Goal: Information Seeking & Learning: Learn about a topic

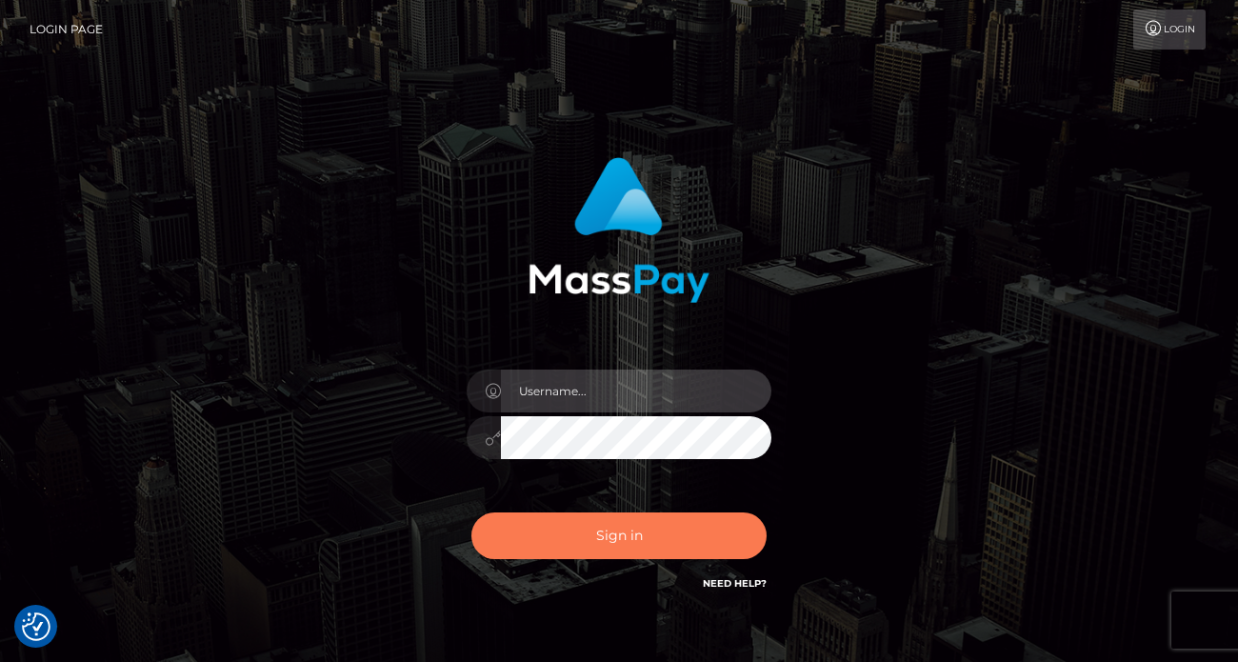
type input "vlad"
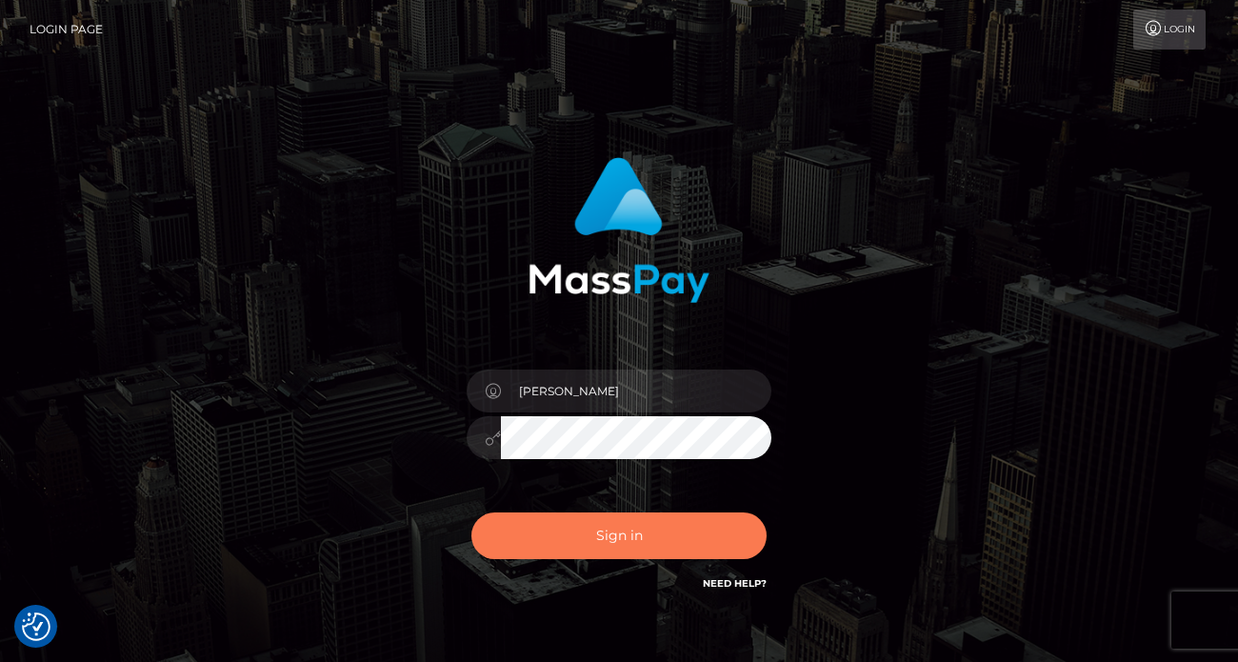
click at [589, 544] on button "Sign in" at bounding box center [618, 535] width 295 height 47
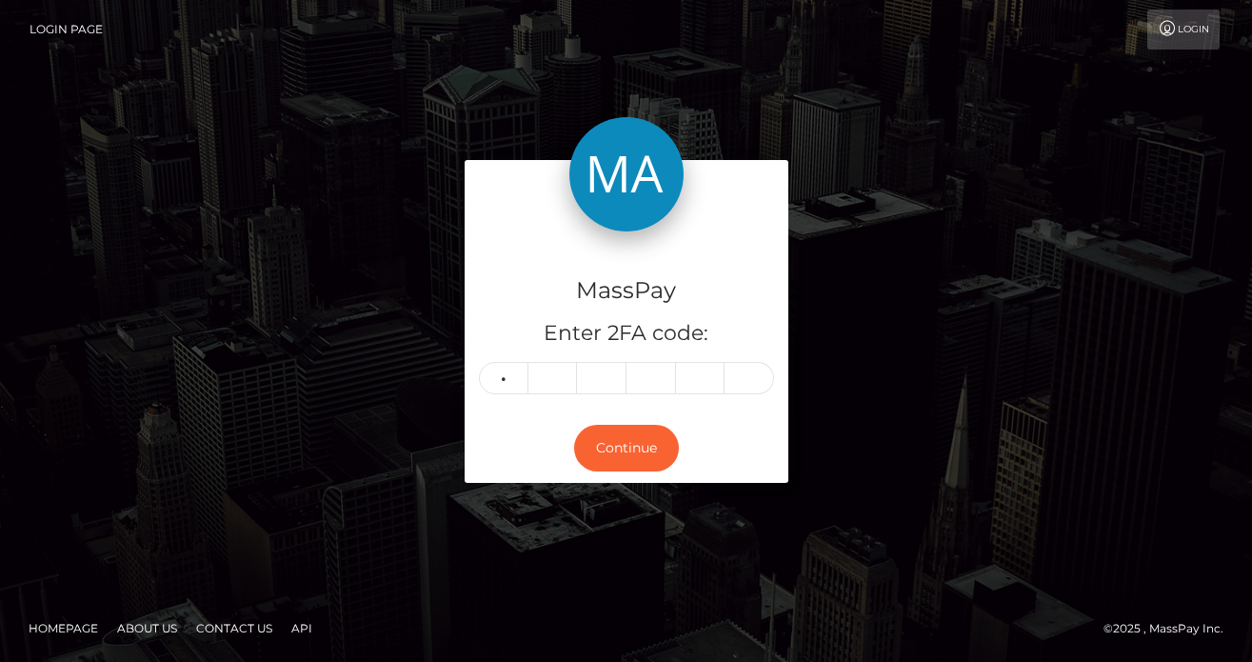
type input "7"
type input "3"
type input "1"
type input "4"
type input "6"
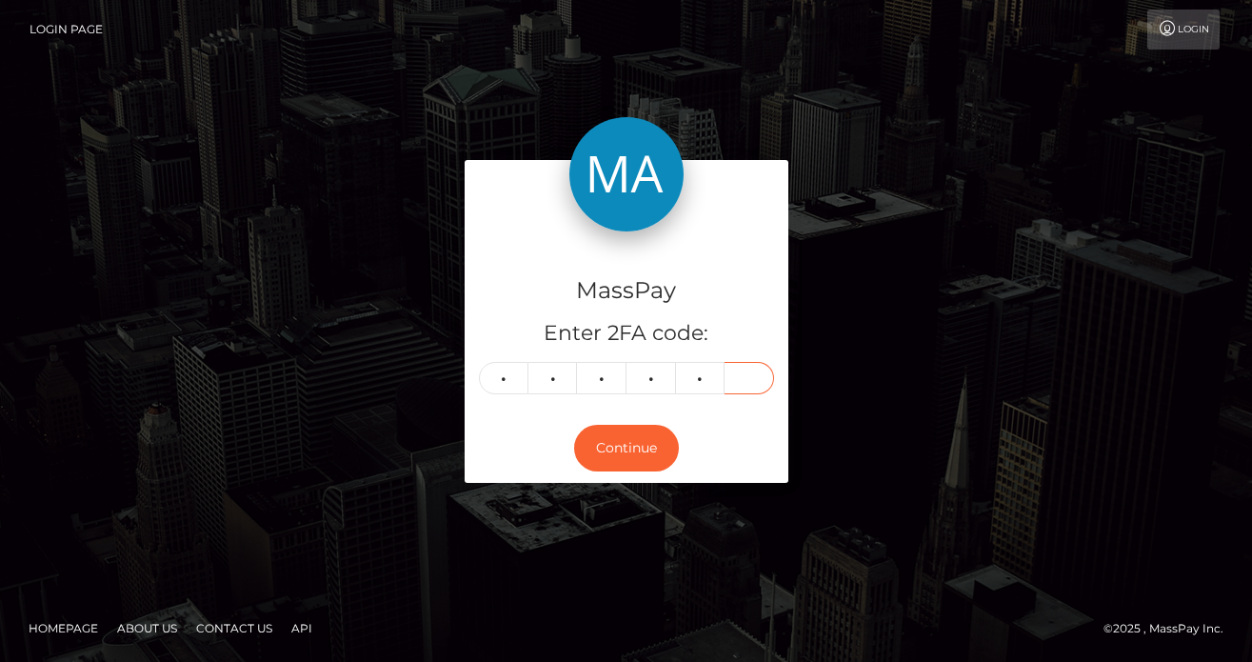
type input "1"
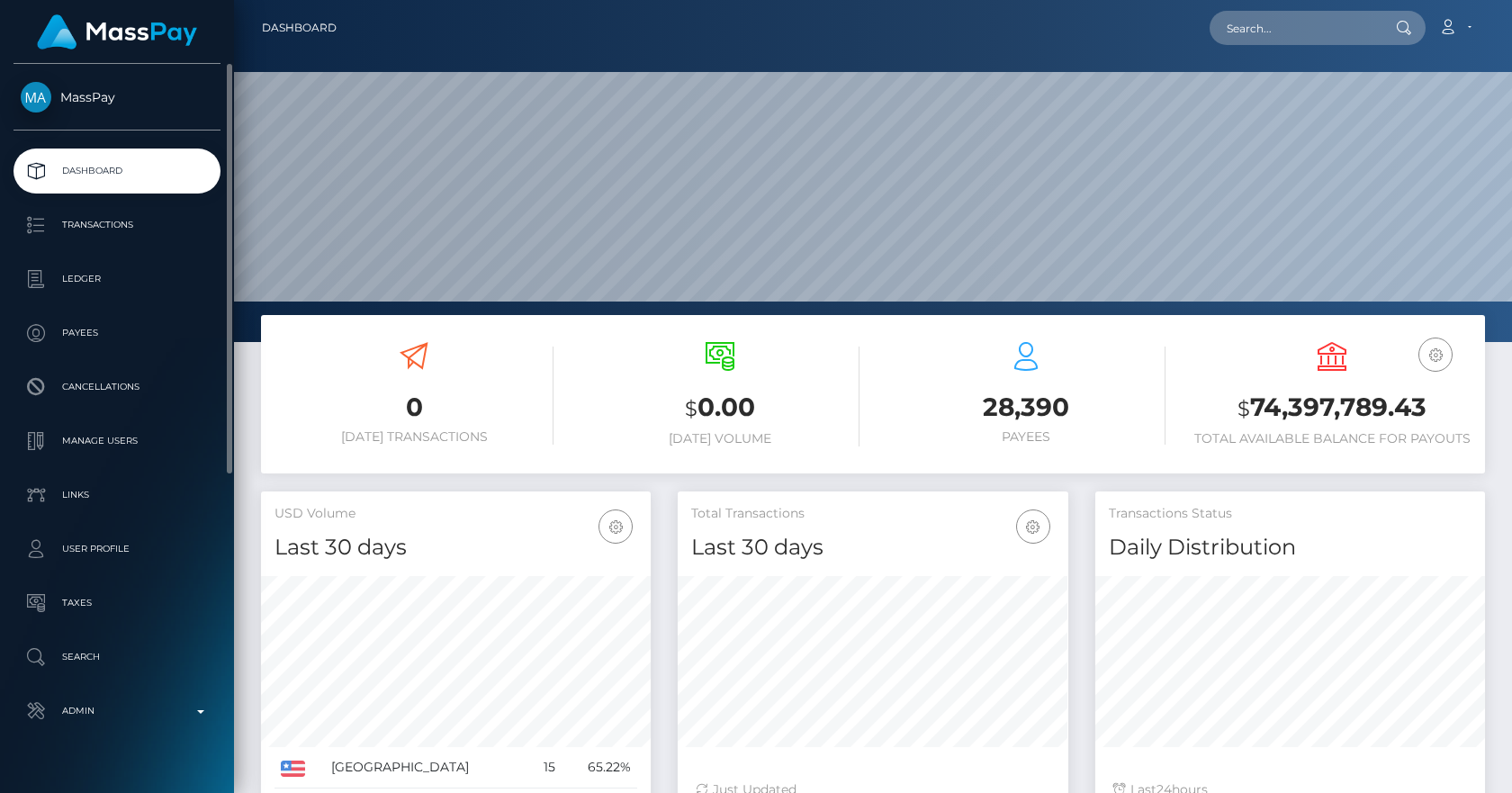
scroll to position [34, 0]
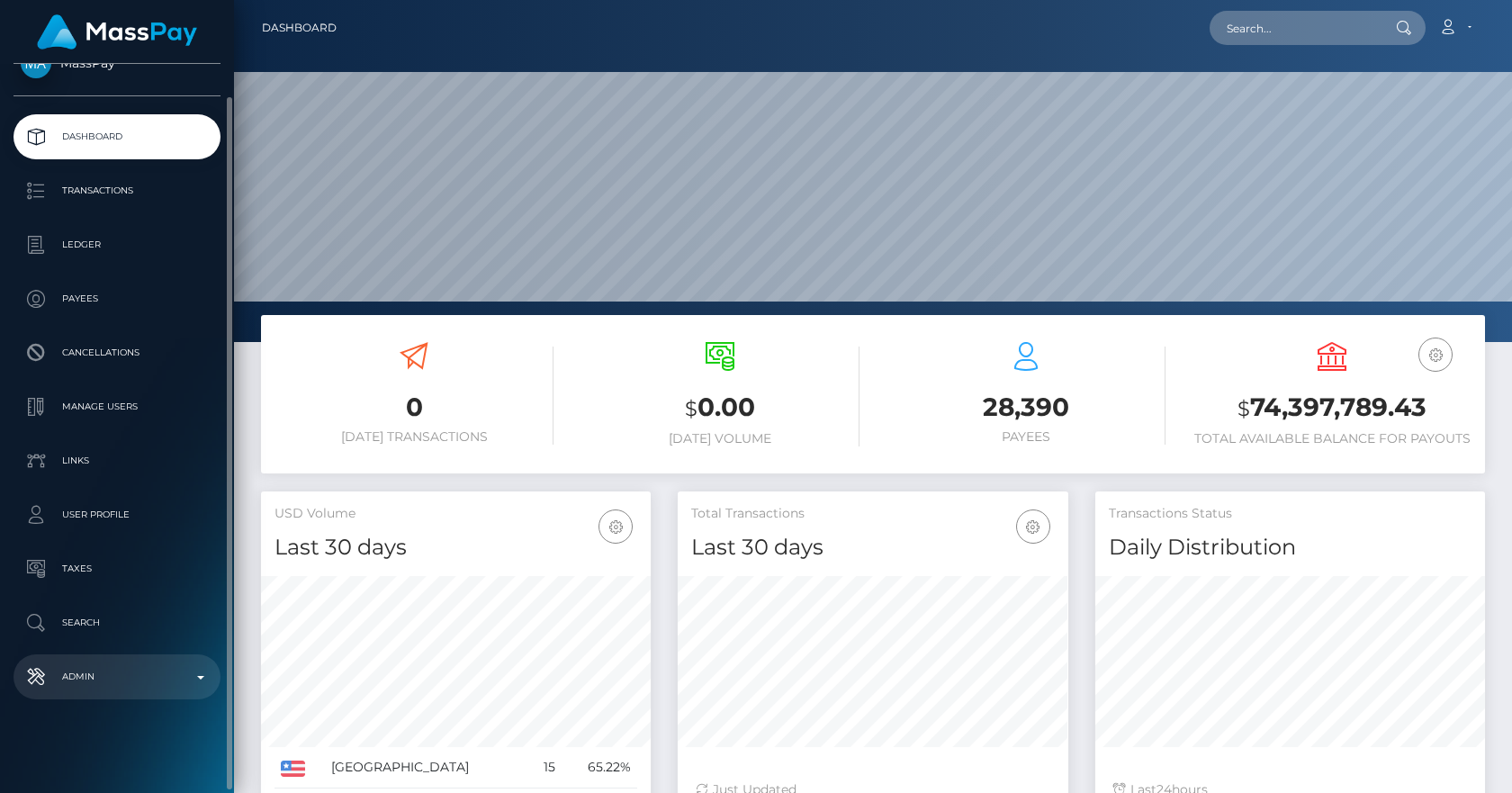
click at [115, 625] on p "Admin" at bounding box center [117, 677] width 193 height 27
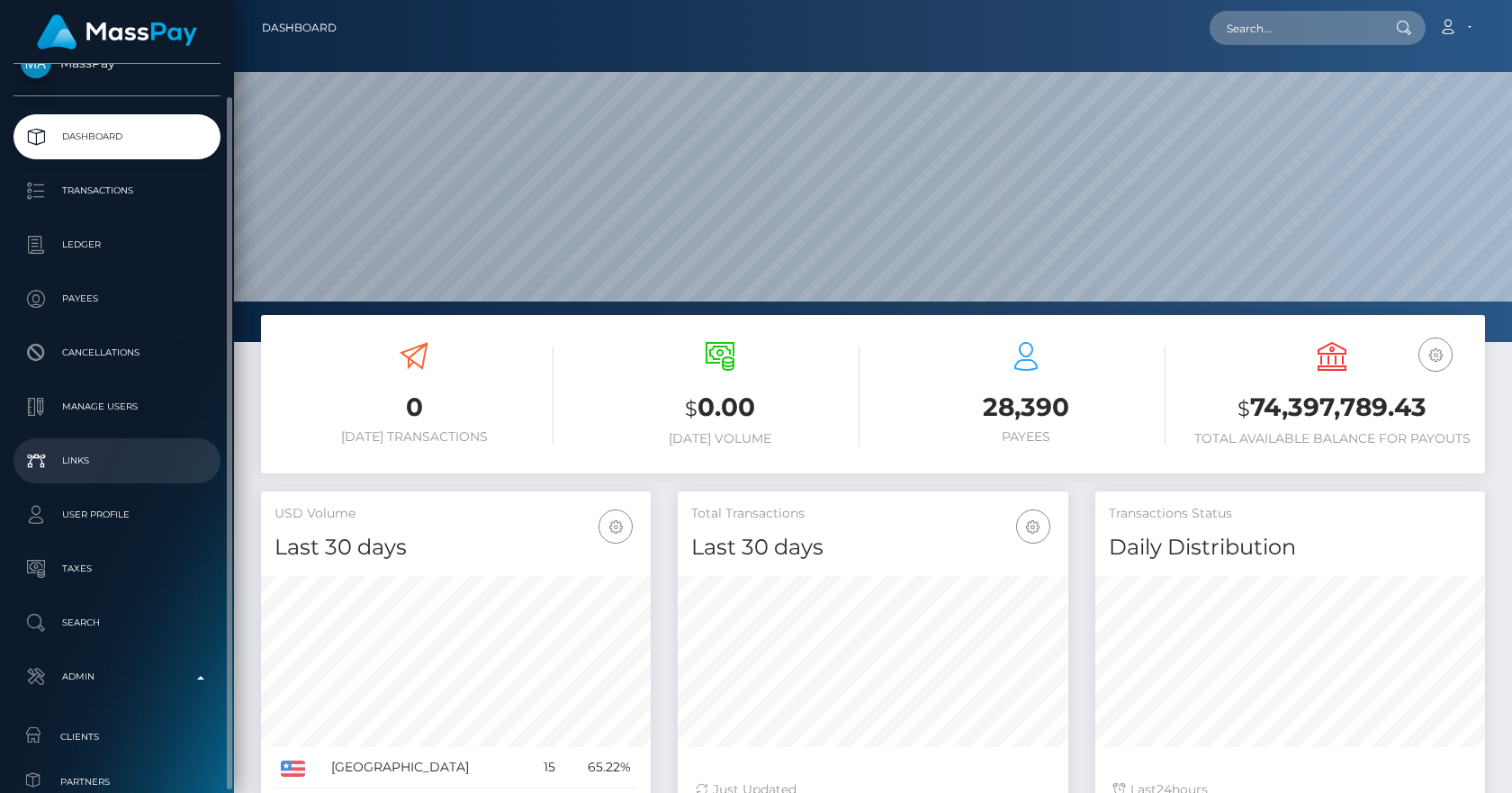
scroll to position [451, 0]
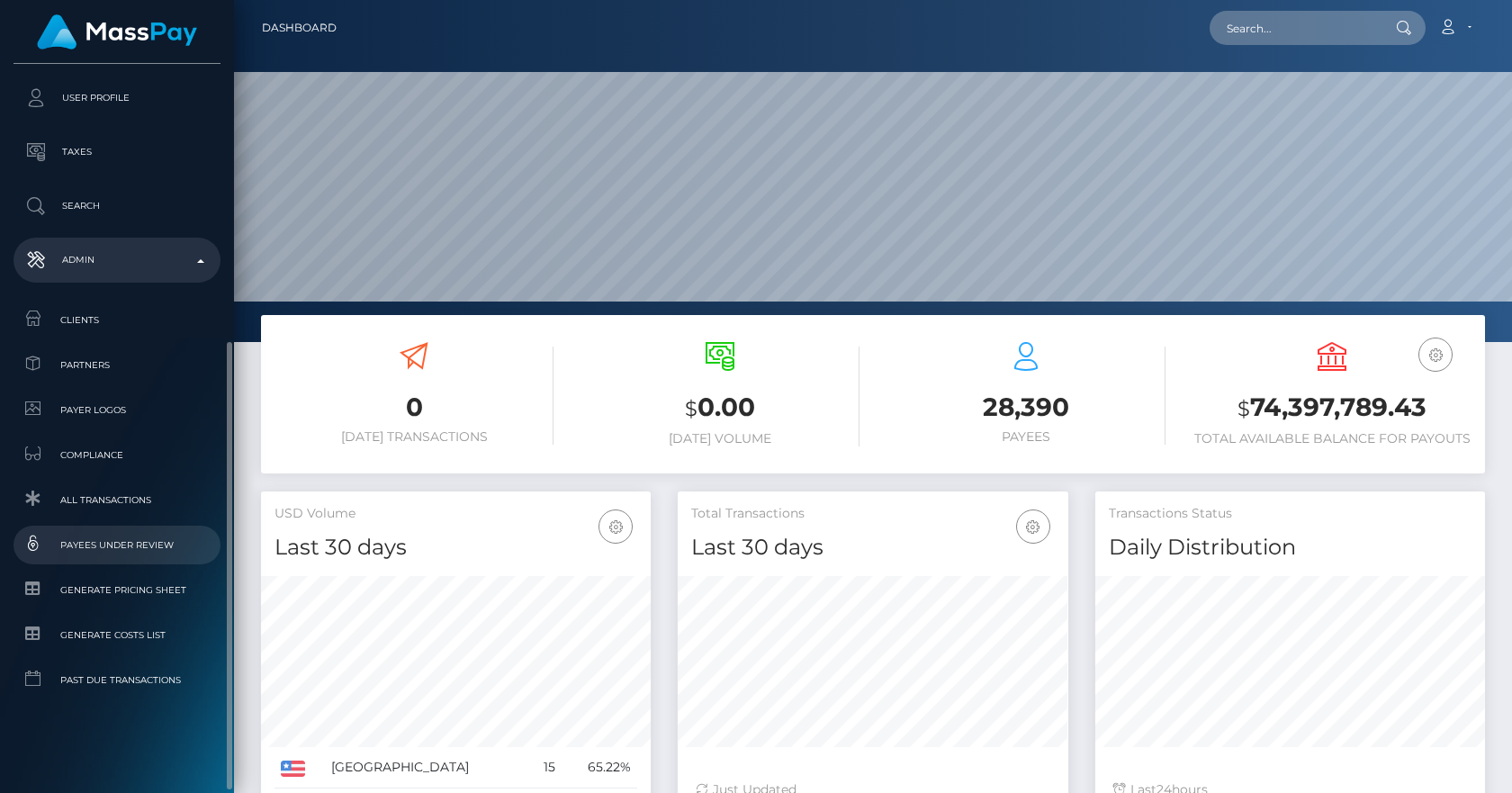
click at [101, 556] on span "Payees under Review" at bounding box center [117, 545] width 193 height 21
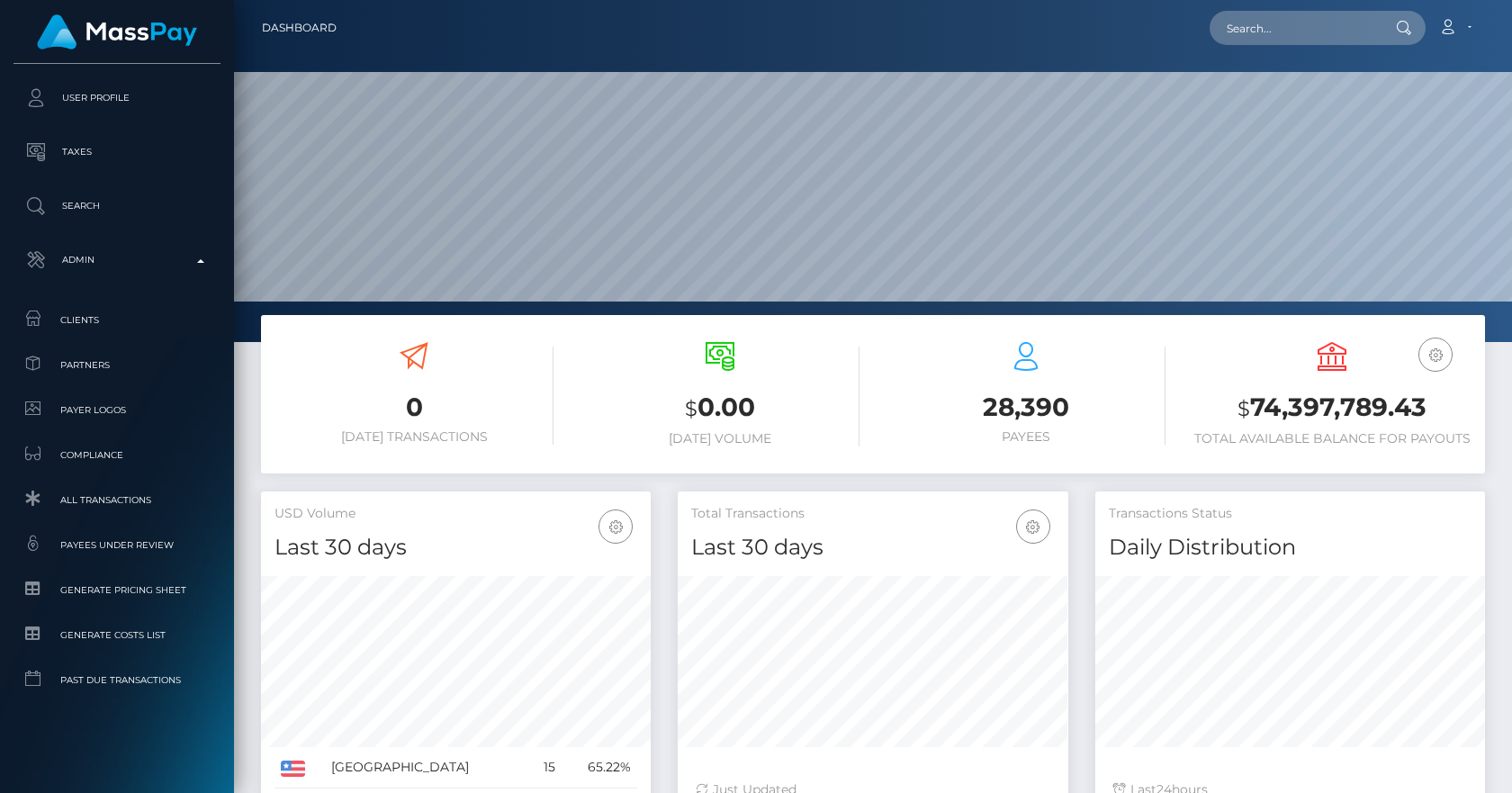
click at [252, 355] on div "0 Today Transactions $ 0.00 Today Volume 28,390 Payees $" at bounding box center [873, 403] width 1251 height 177
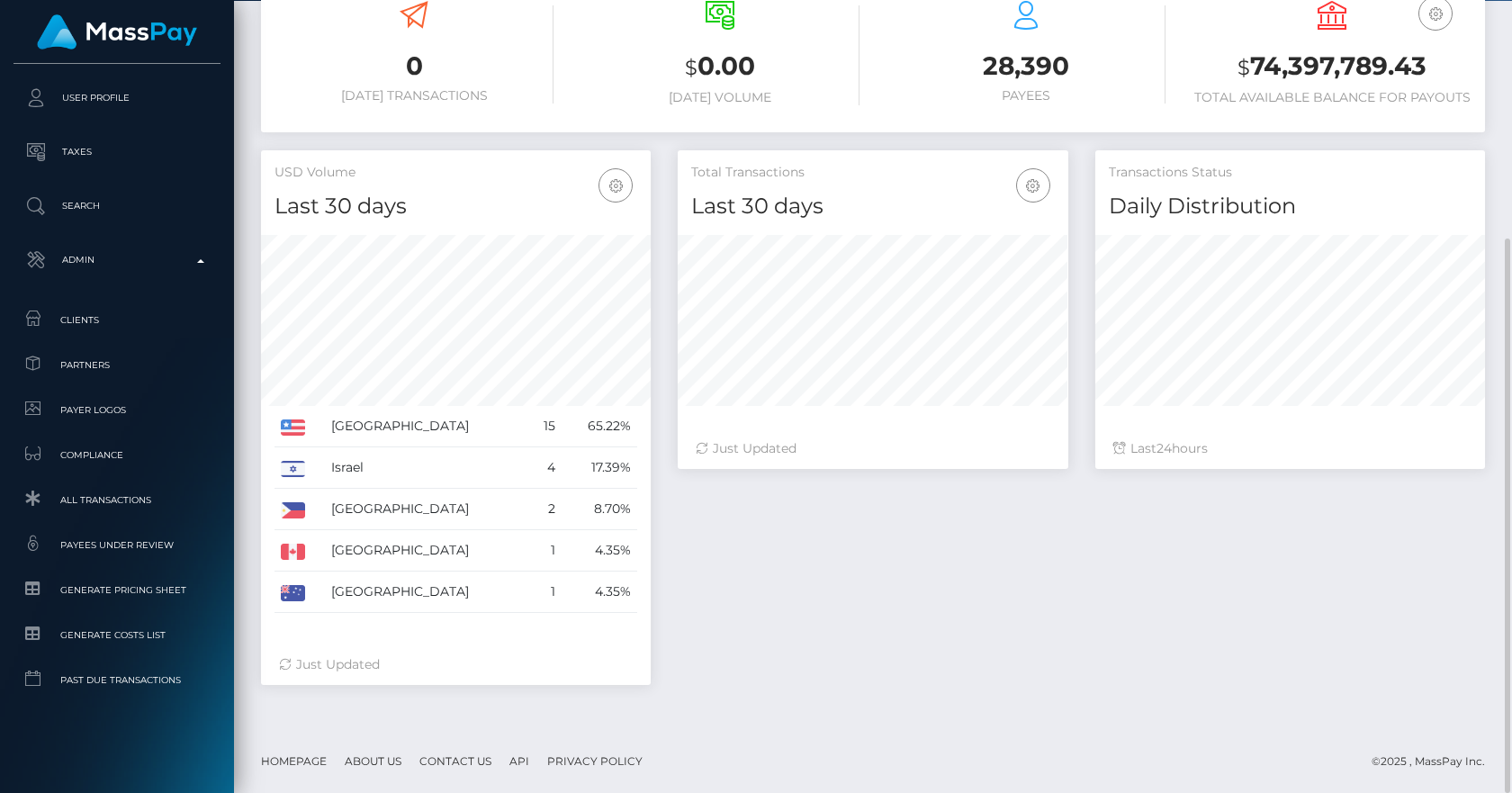
click at [245, 262] on div "0 Today Transactions $ 0.00 Today Volume 28,390 $" at bounding box center [873, 352] width 1278 height 756
click at [247, 153] on div "0 Today Transactions $ 0.00 Today Volume 28,390 $" at bounding box center [873, 352] width 1278 height 756
click at [252, 165] on div "USD Volume Last 30 days Last 30 days Last 60 days Last 90 days [GEOGRAPHIC_DATA…" at bounding box center [455, 426] width 417 height 553
drag, startPoint x: 252, startPoint y: 165, endPoint x: 246, endPoint y: 151, distance: 15.2
click at [246, 151] on div "0 Today Transactions $ 0.00 Today Volume 28,390 $" at bounding box center [873, 352] width 1278 height 756
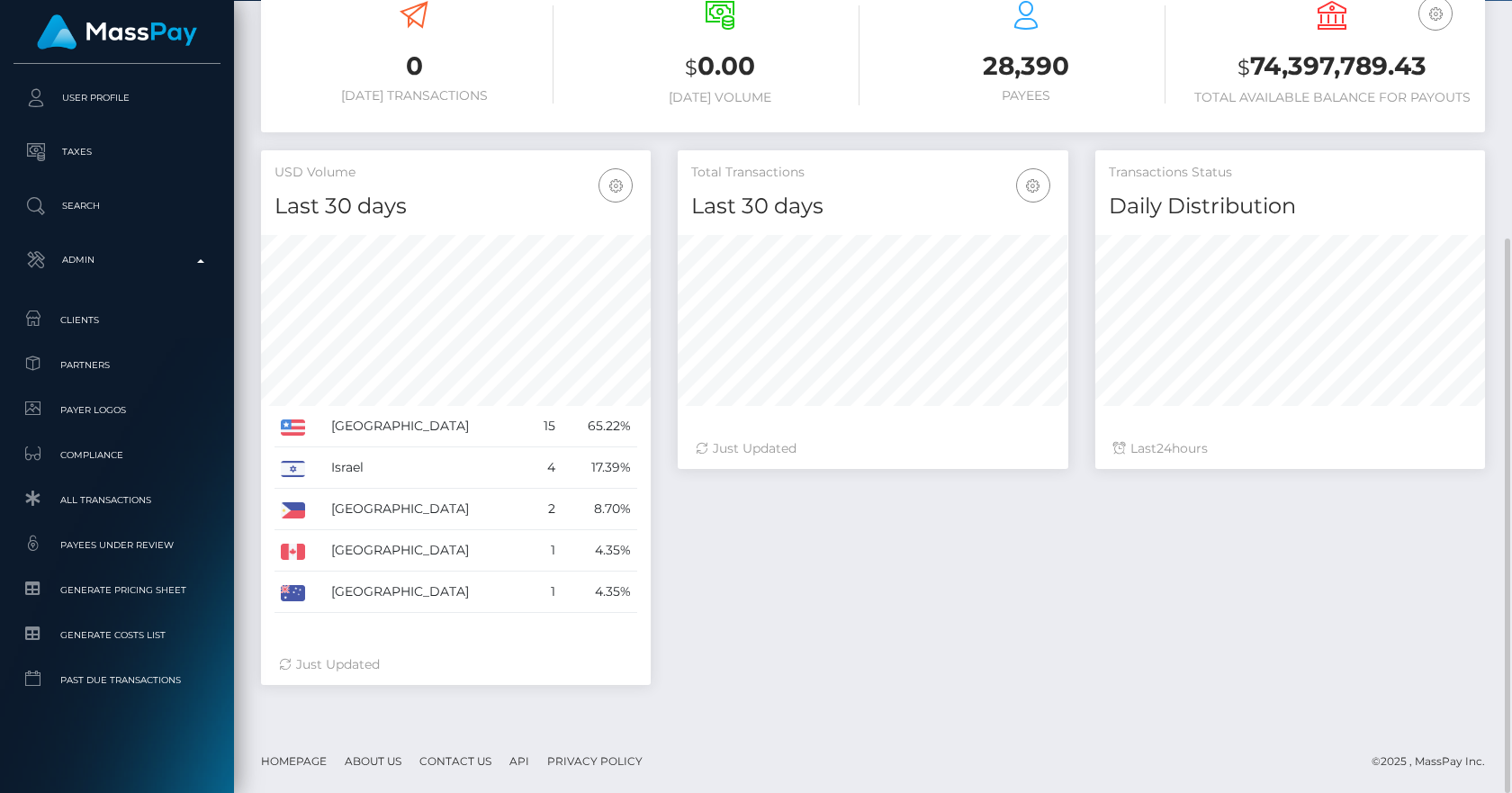
click at [243, 134] on div "0 Today Transactions $ 0.00 Today Volume 28,390 $" at bounding box center [873, 352] width 1278 height 756
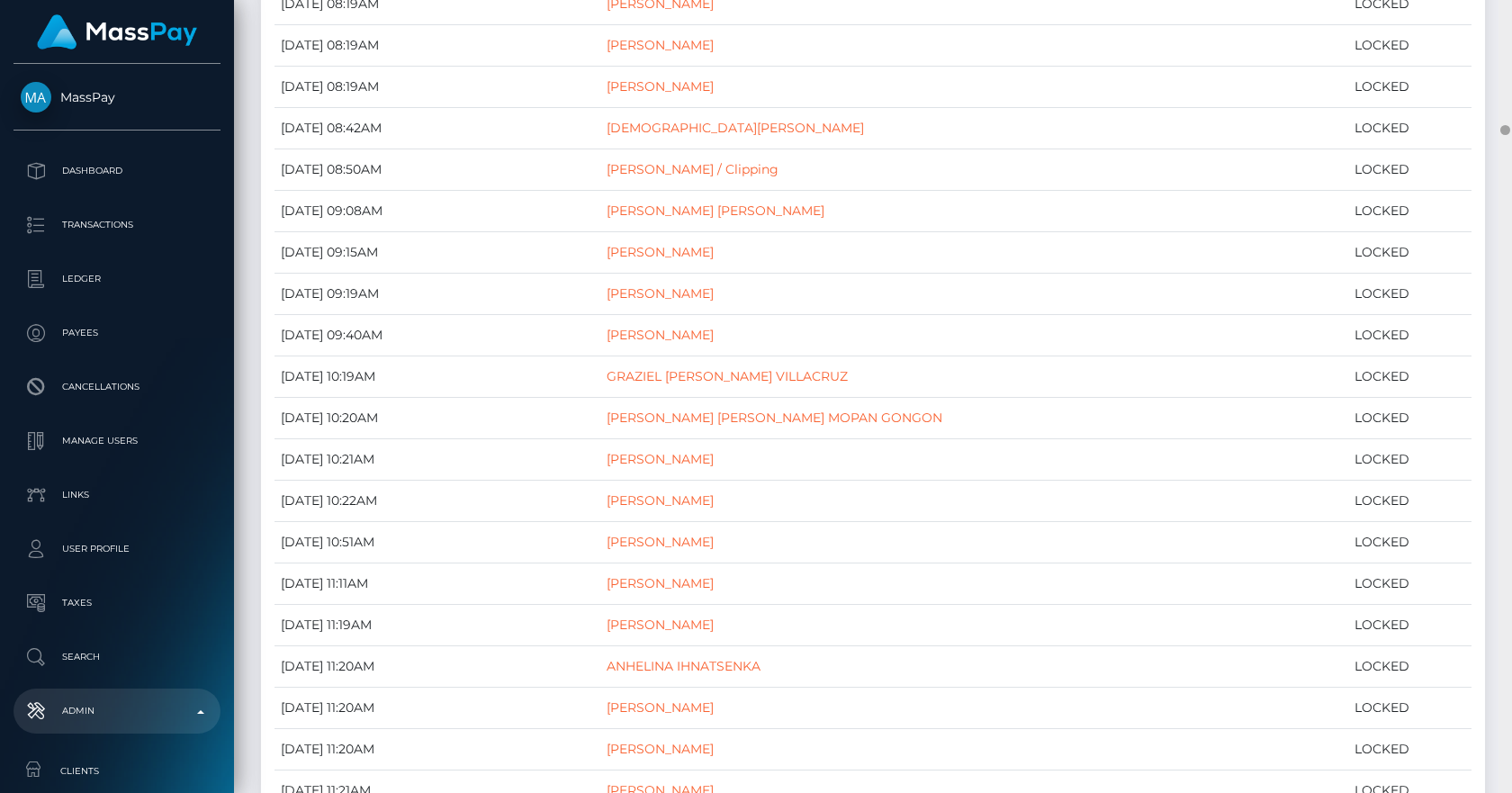
scroll to position [10441, 0]
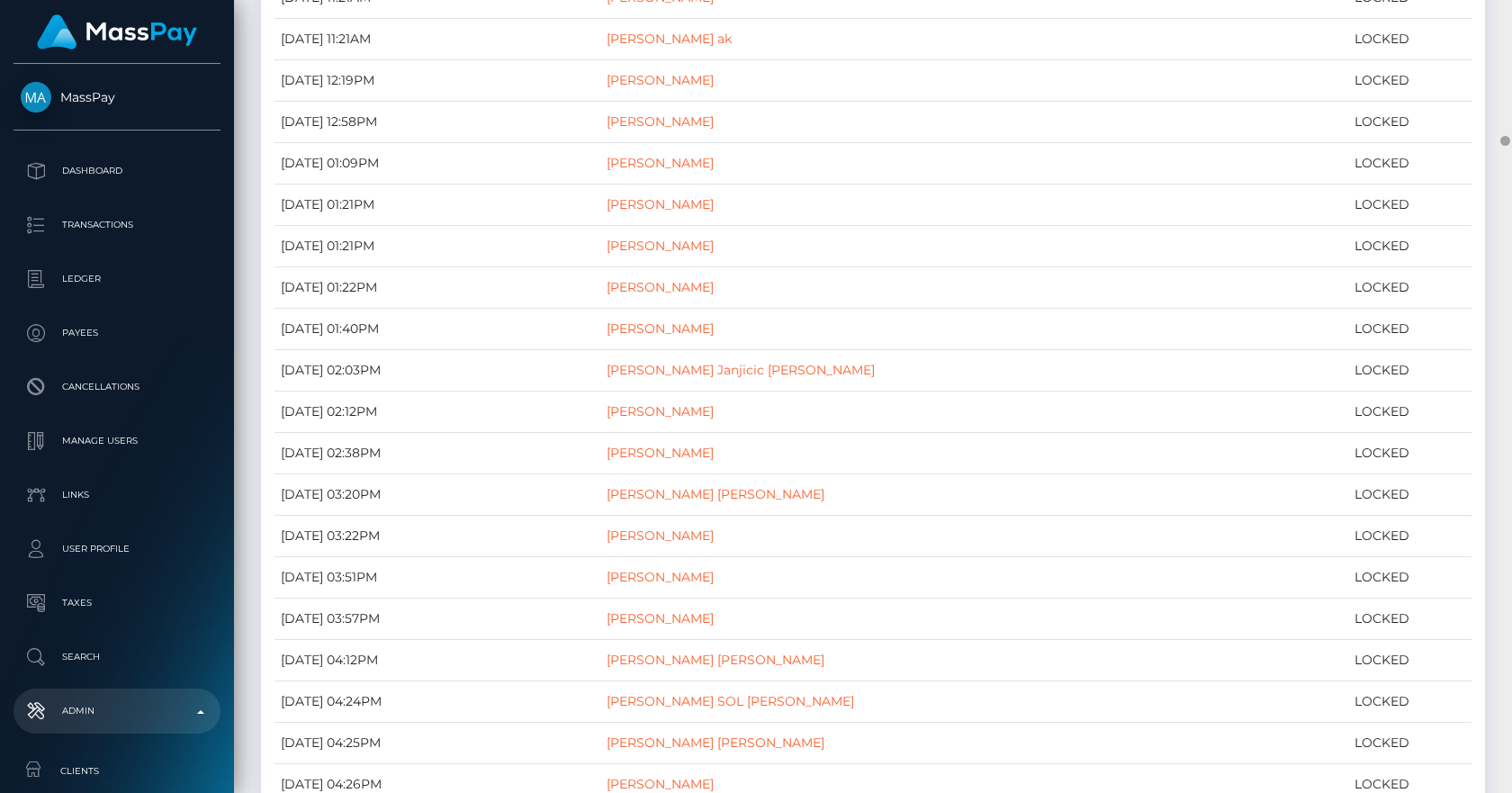
drag, startPoint x: 1510, startPoint y: 129, endPoint x: 1510, endPoint y: 33, distance: 96.0
click at [1510, 33] on div at bounding box center [1505, 396] width 13 height 793
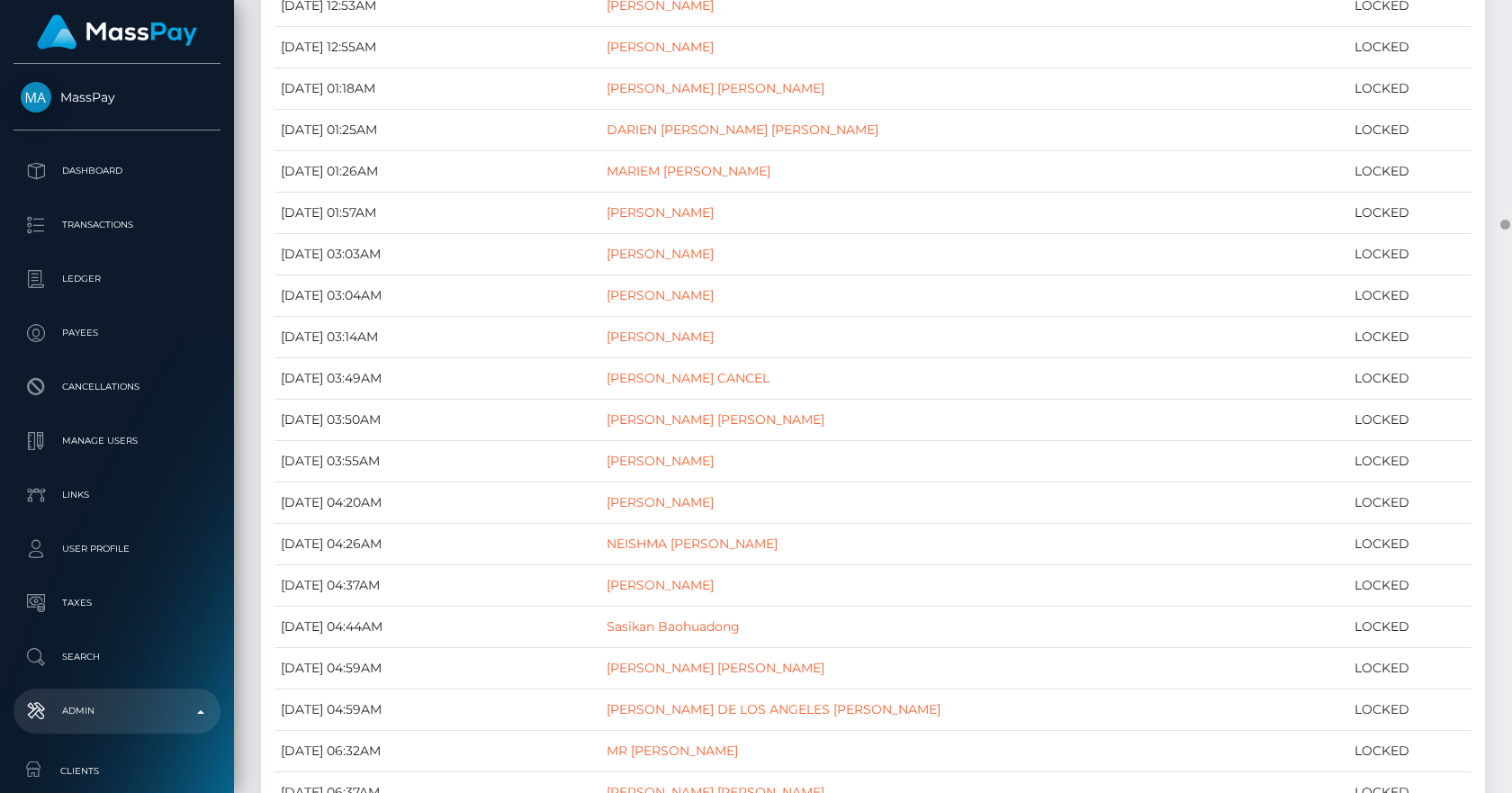
scroll to position [0, 0]
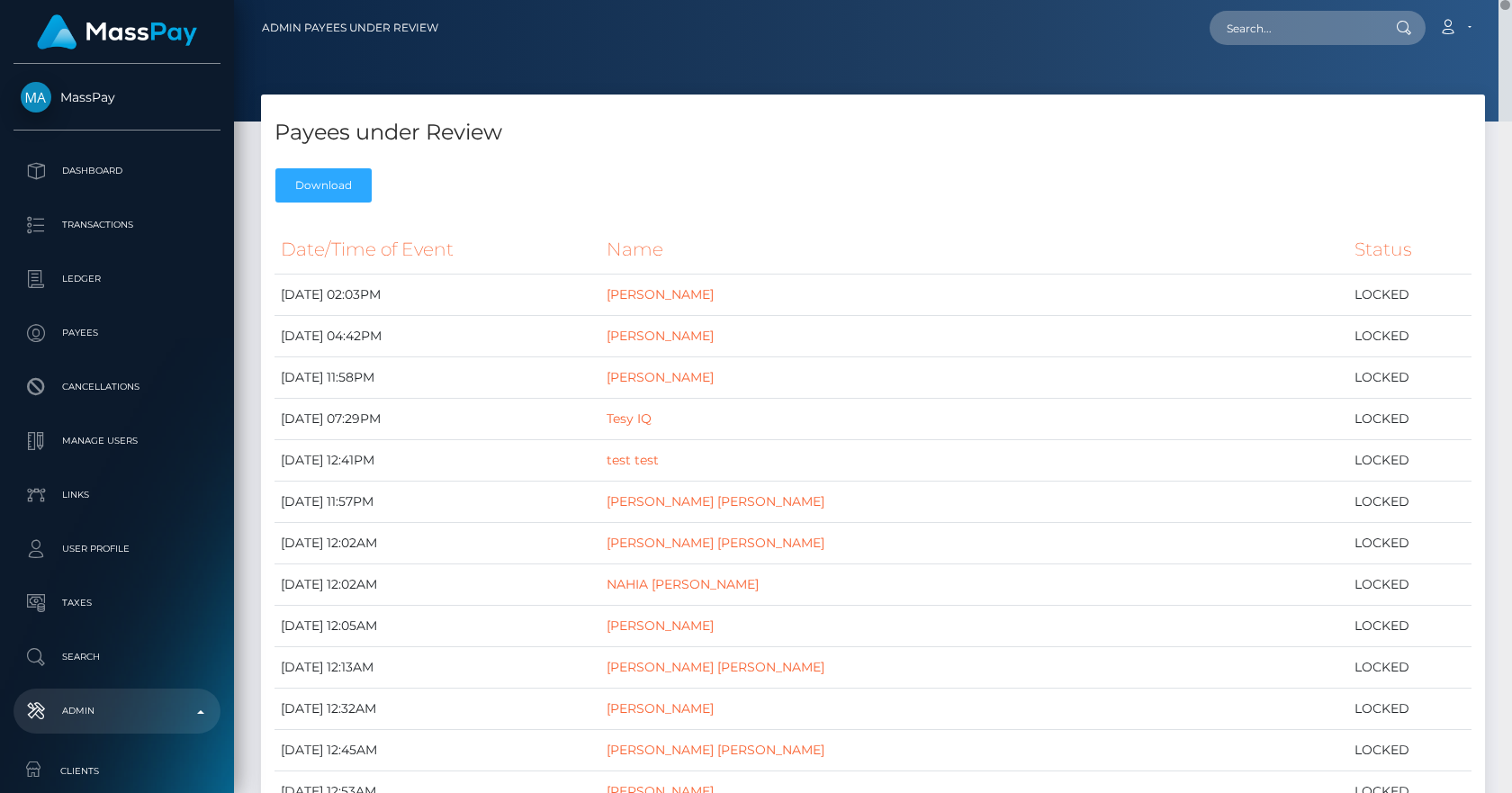
drag, startPoint x: 1508, startPoint y: 142, endPoint x: 1488, endPoint y: -9, distance: 152.3
click at [1488, 0] on html "MassPay Dashboard Transactions Ledger Payees Cancellations Links" at bounding box center [756, 396] width 1512 height 793
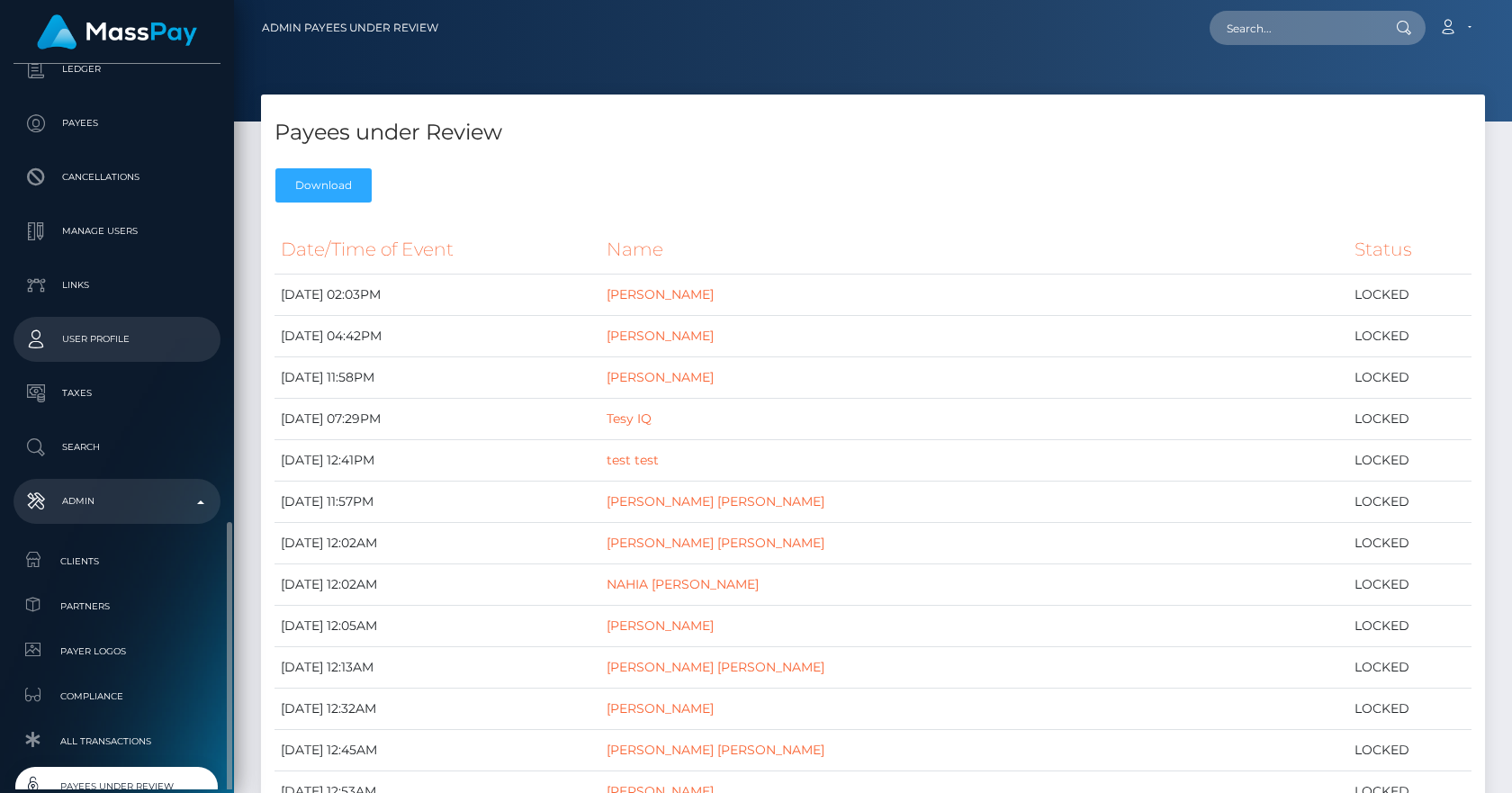
scroll to position [500, 0]
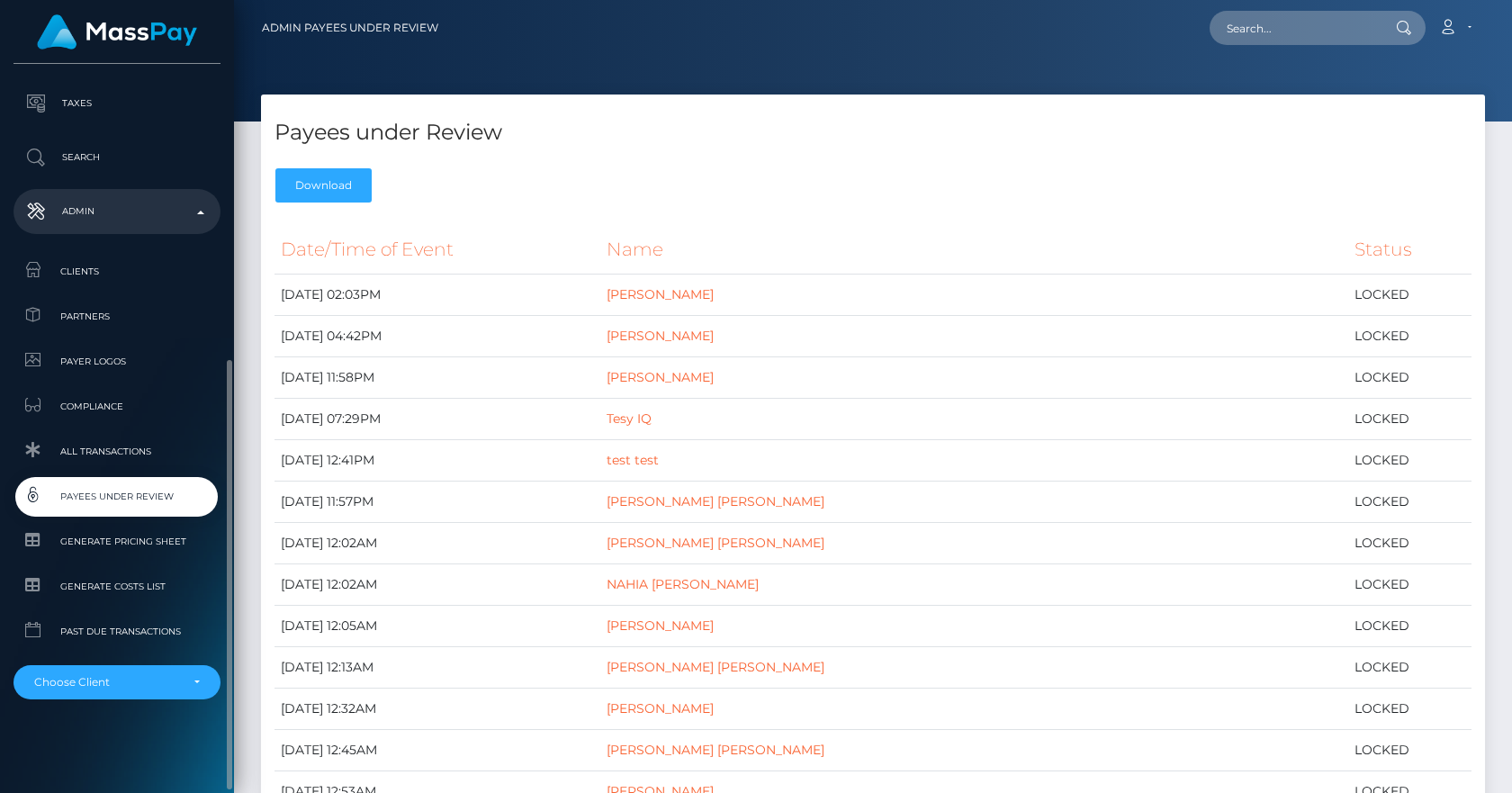
click at [85, 217] on p "Admin" at bounding box center [117, 212] width 193 height 27
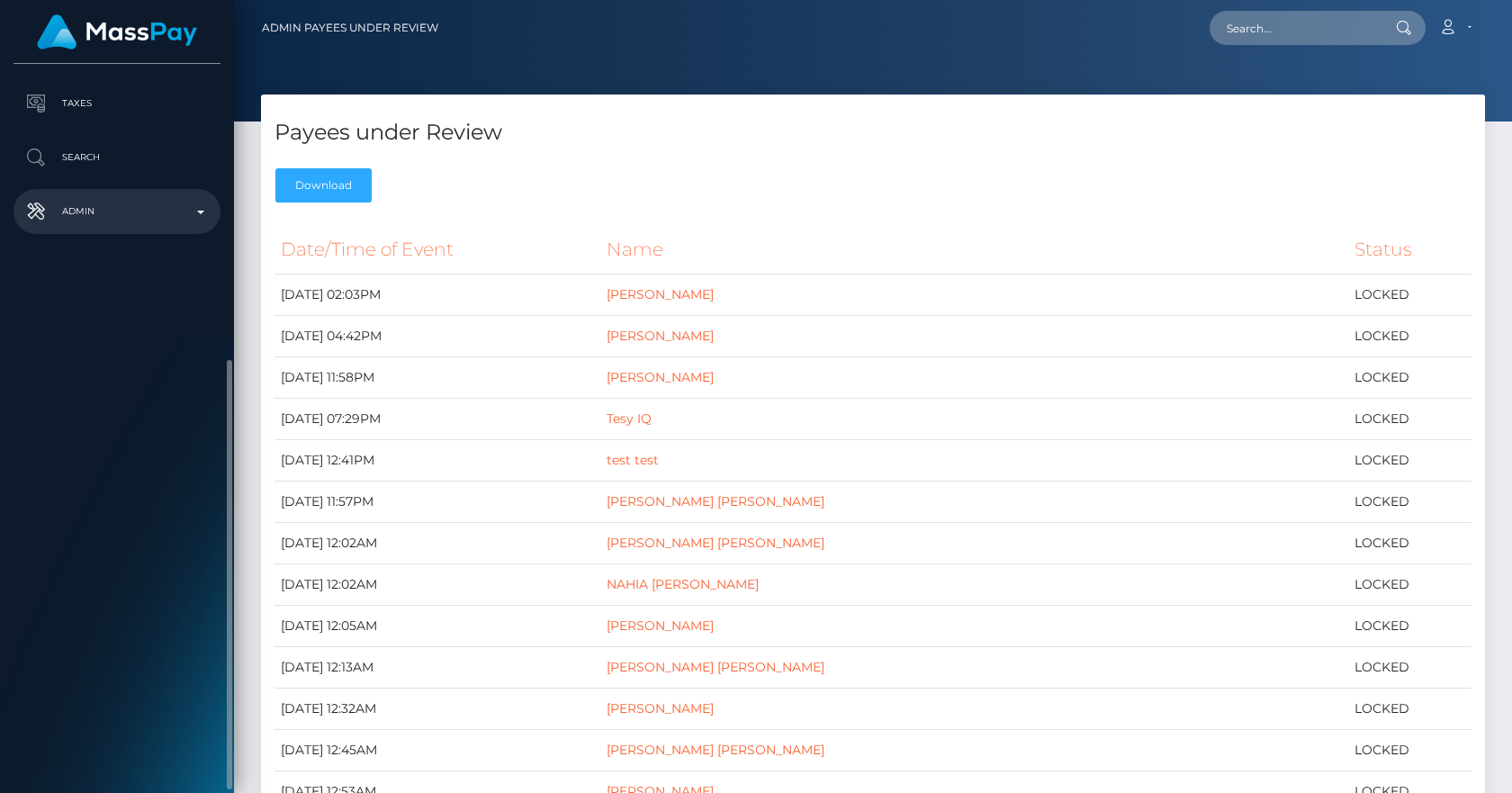
click at [85, 215] on p "Admin" at bounding box center [117, 212] width 193 height 27
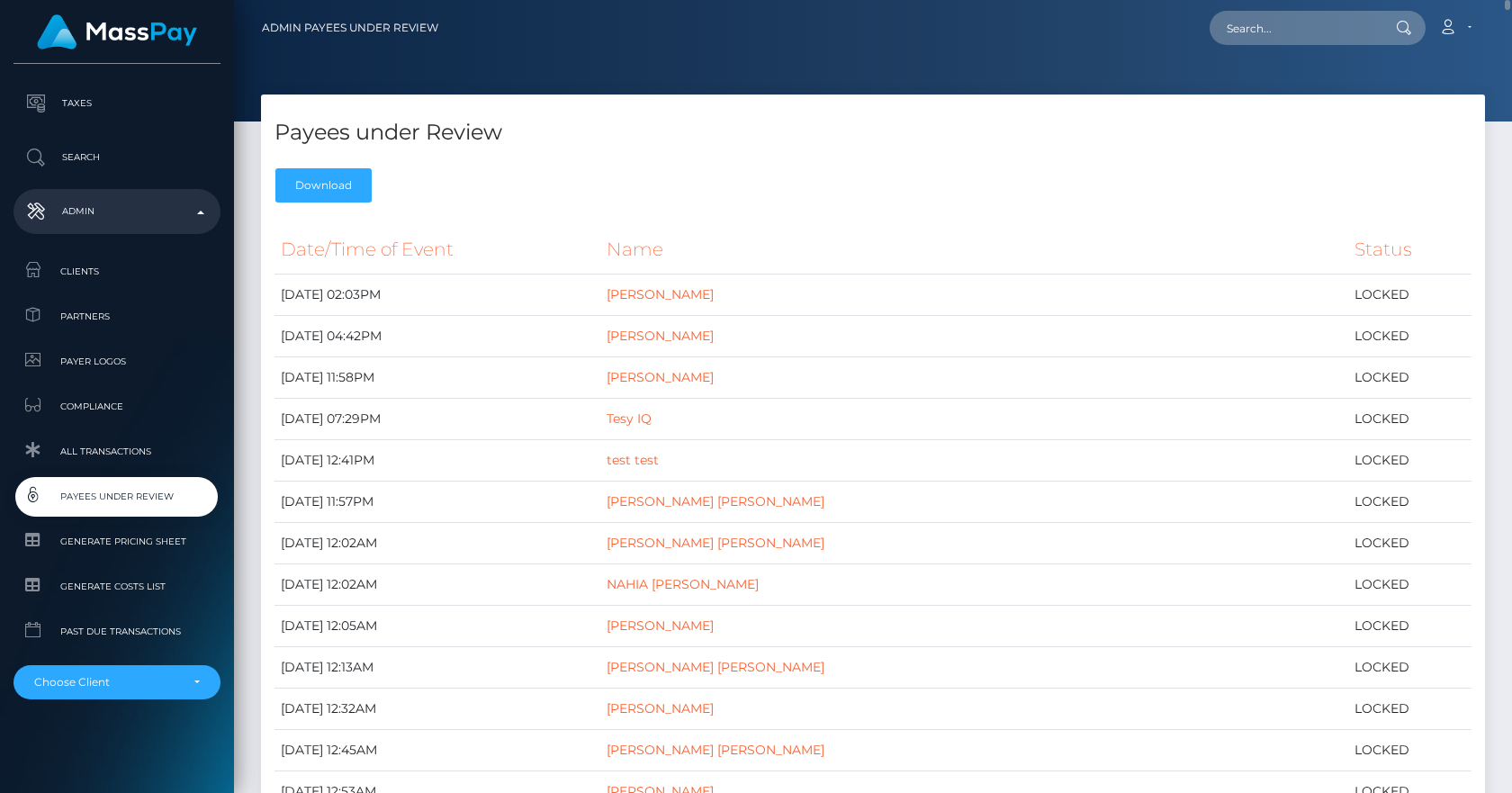
click at [503, 168] on div "Payees under Review Download" at bounding box center [872, 153] width 1224 height 117
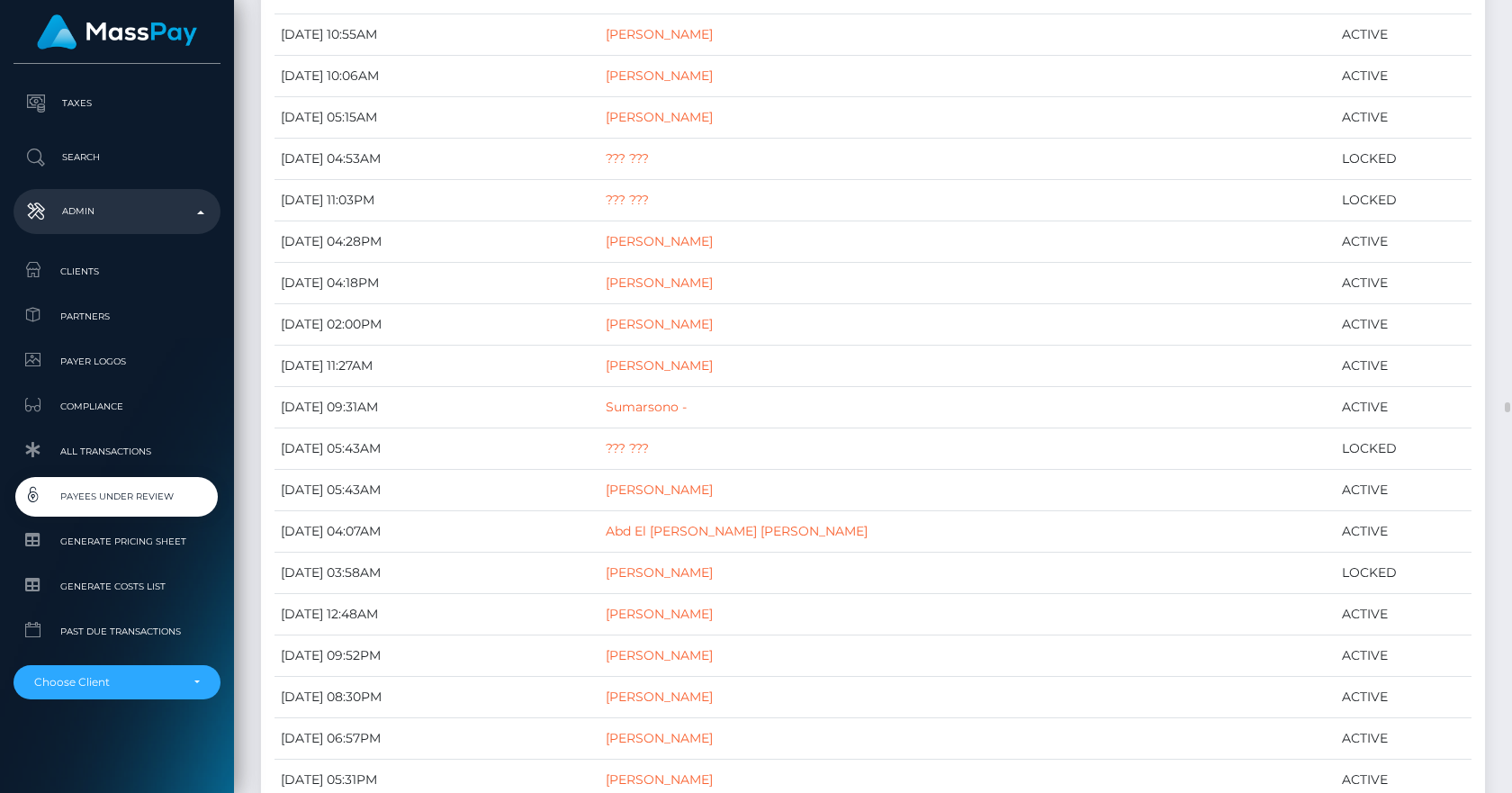
scroll to position [31459, 0]
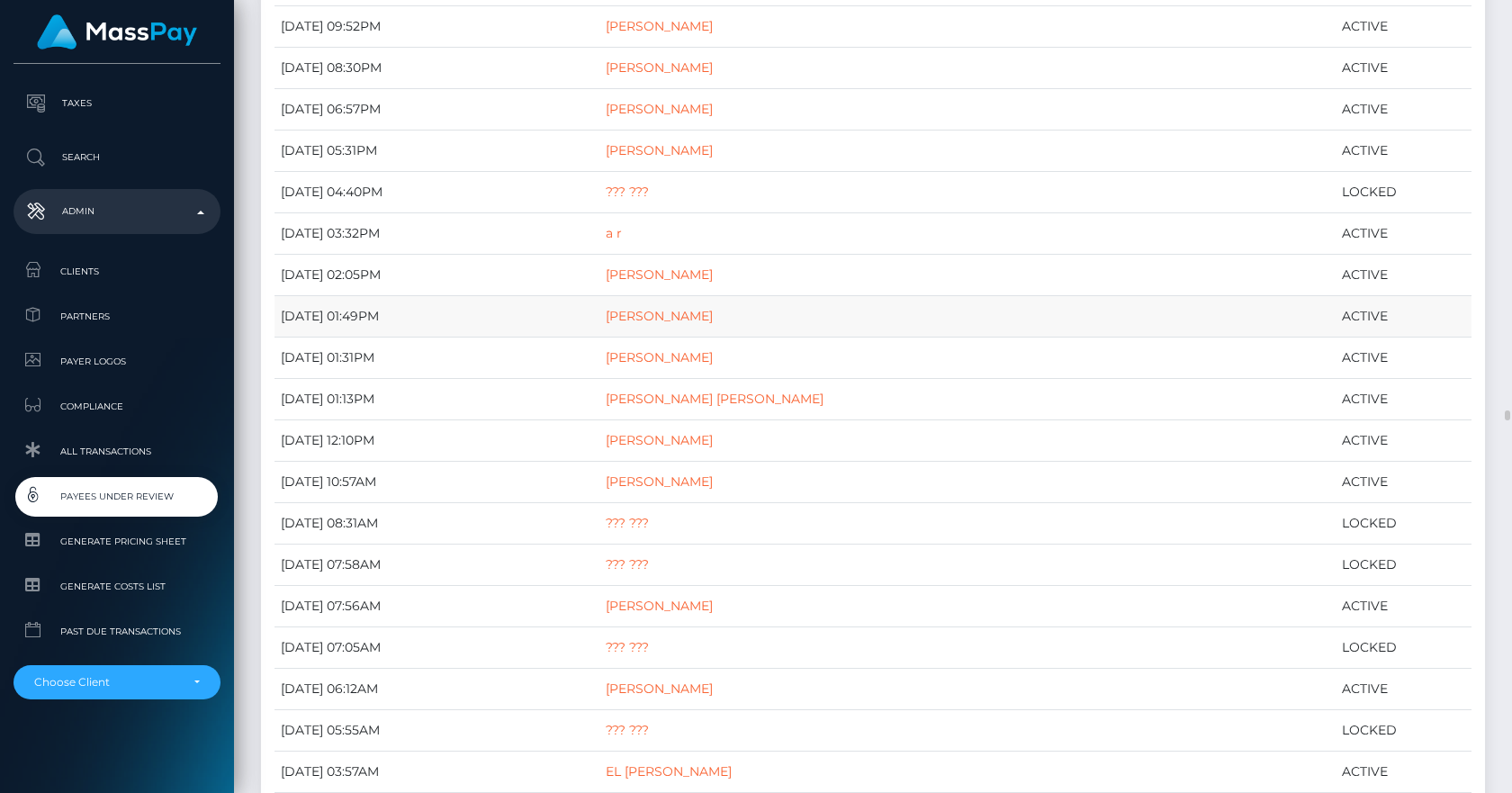
drag, startPoint x: 277, startPoint y: 249, endPoint x: 1327, endPoint y: 314, distance: 1052.0
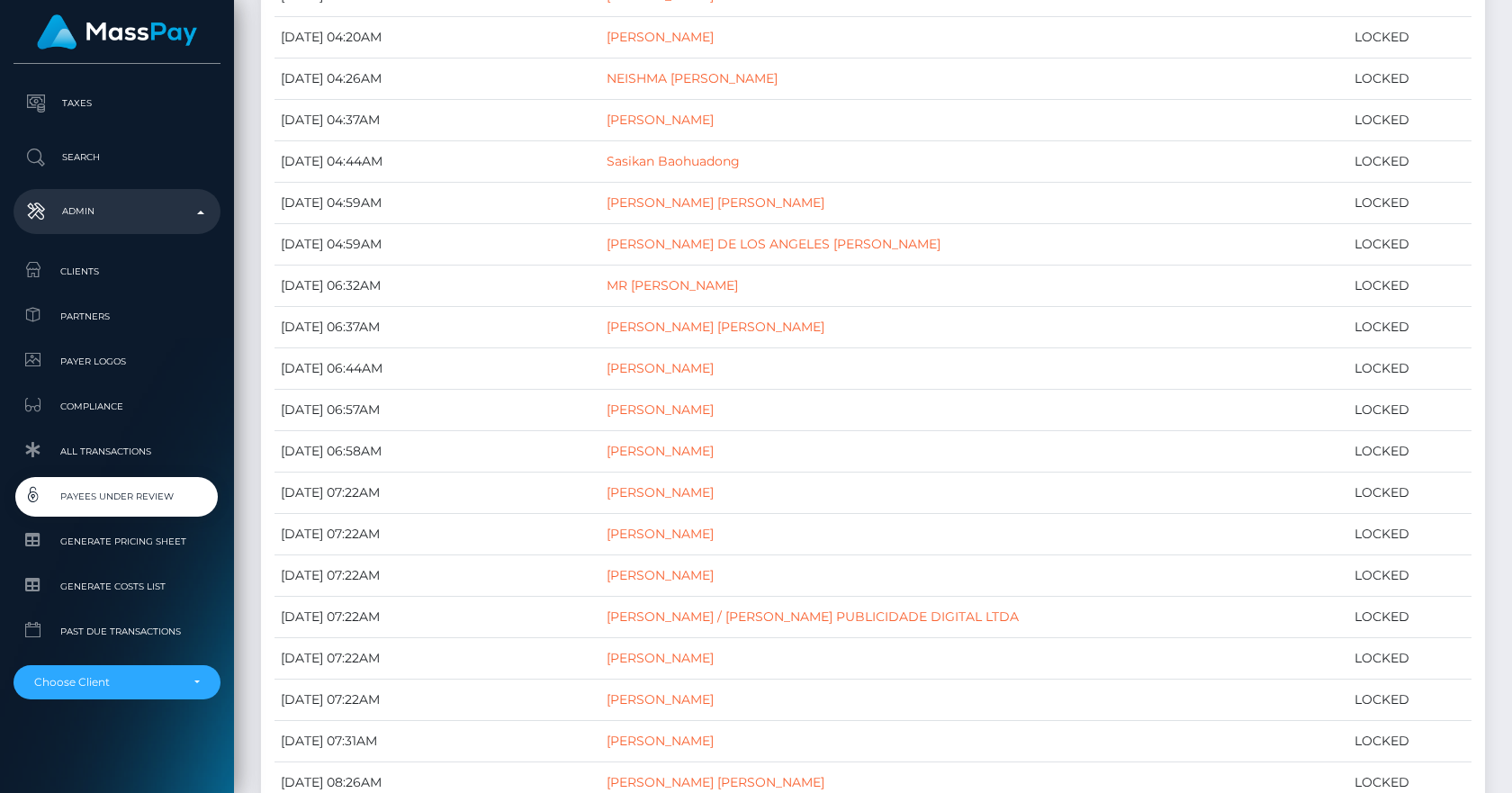
scroll to position [0, 0]
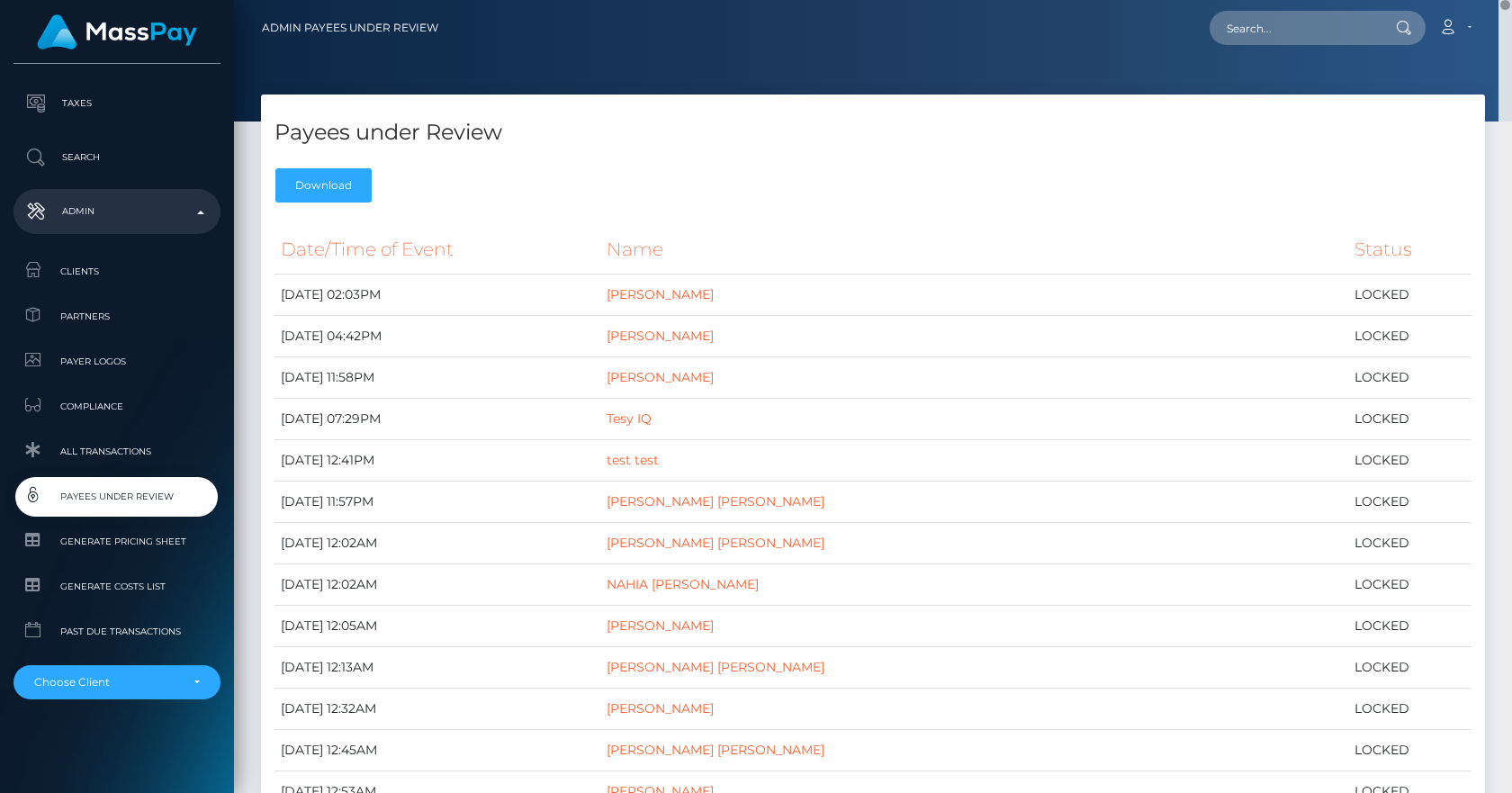
drag, startPoint x: 1504, startPoint y: 413, endPoint x: 1476, endPoint y: -34, distance: 447.9
click at [1476, 0] on html "MassPay Dashboard Transactions Ledger Payees Cancellations Links" at bounding box center [756, 396] width 1512 height 793
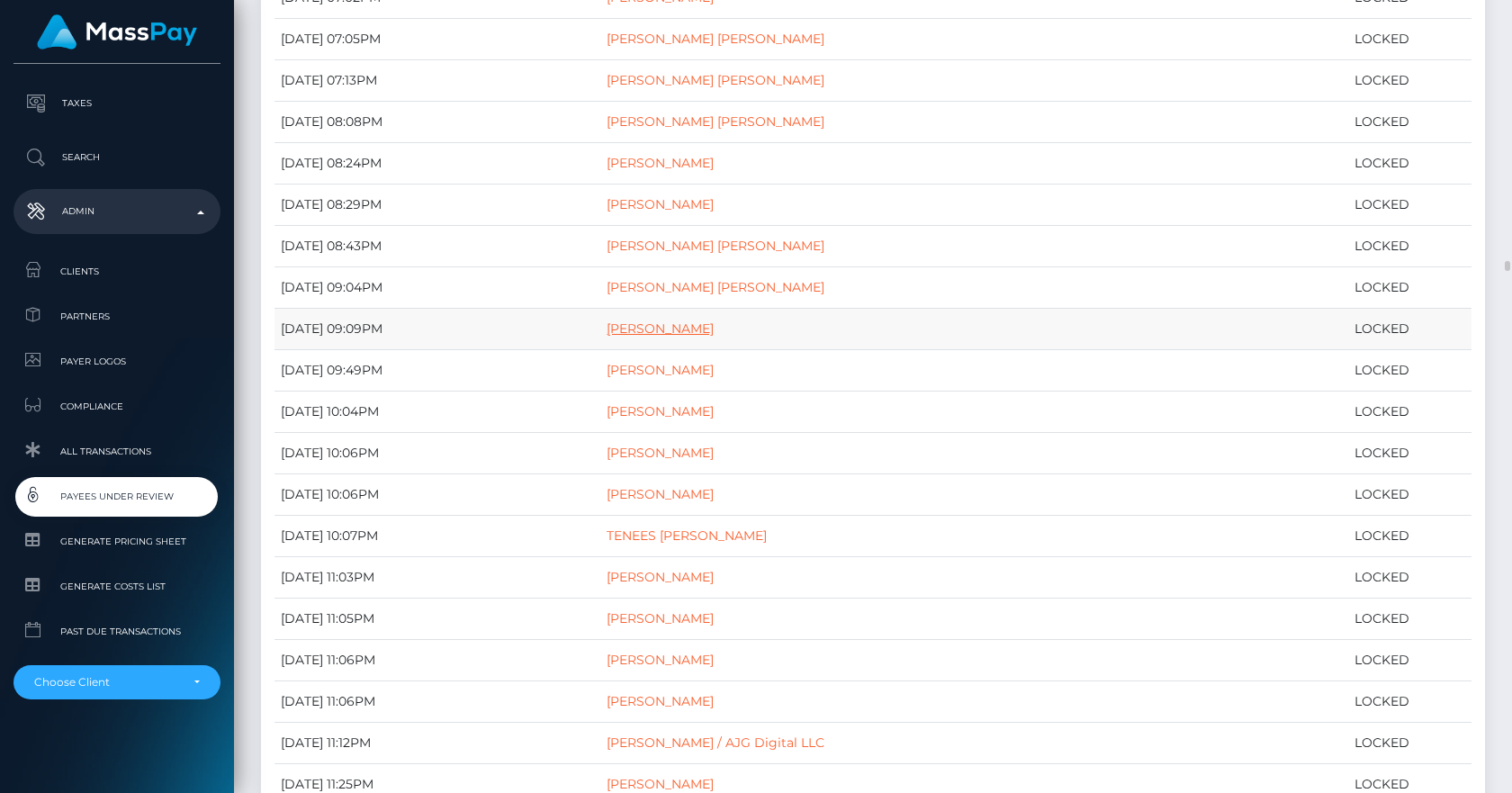
scroll to position [4824, 0]
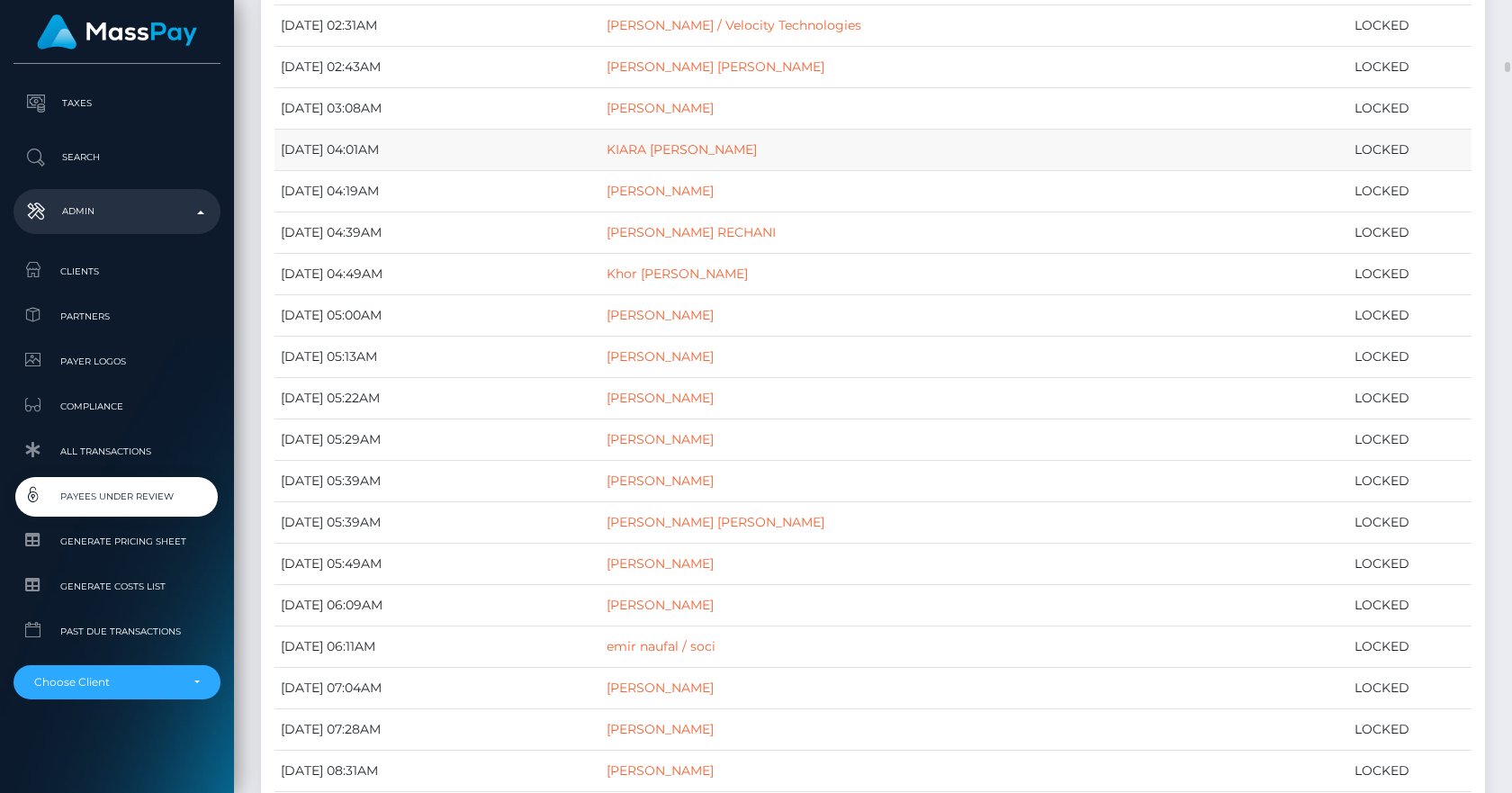
drag, startPoint x: 243, startPoint y: 56, endPoint x: 435, endPoint y: 130, distance: 205.8
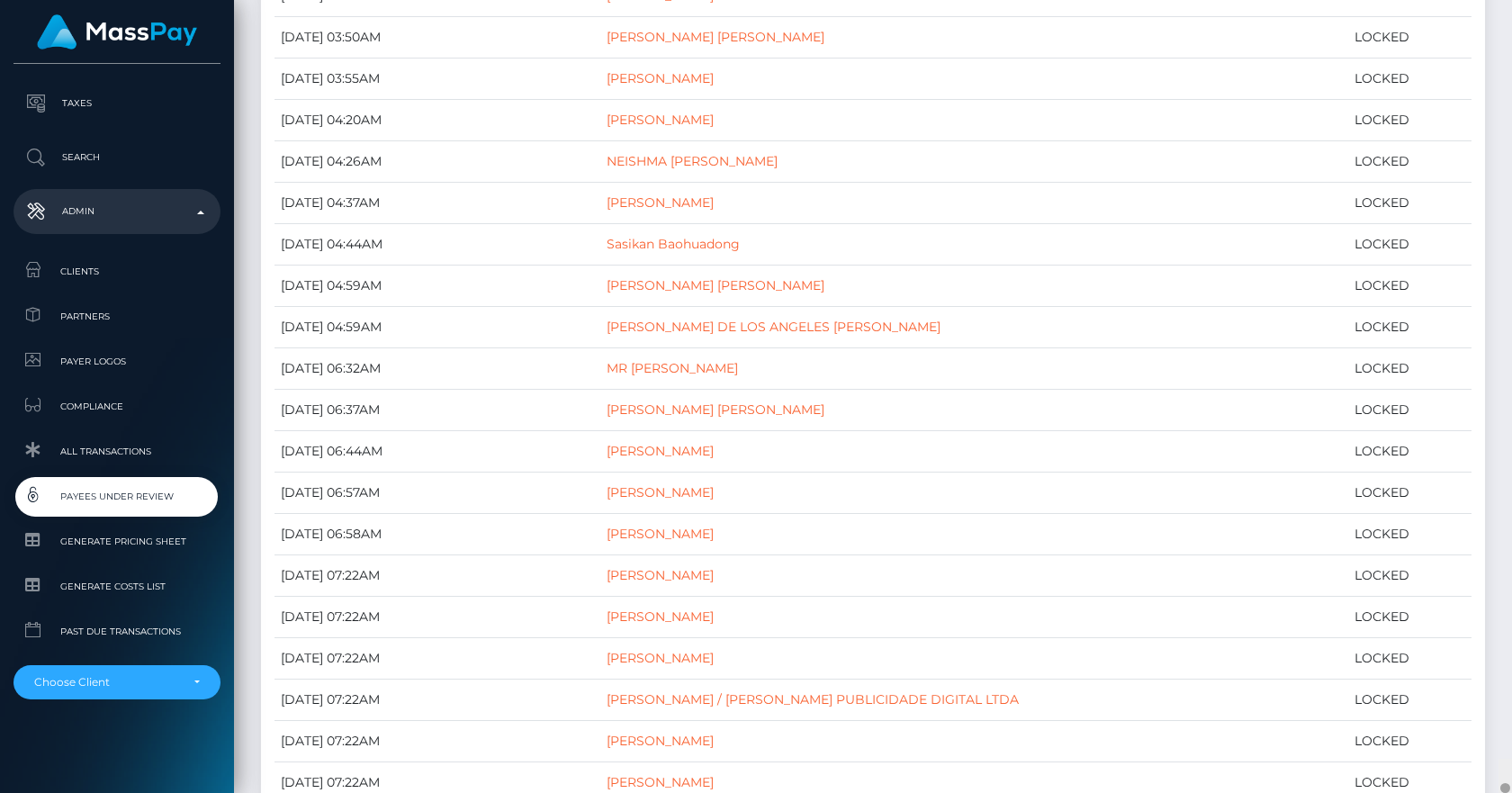
scroll to position [0, 0]
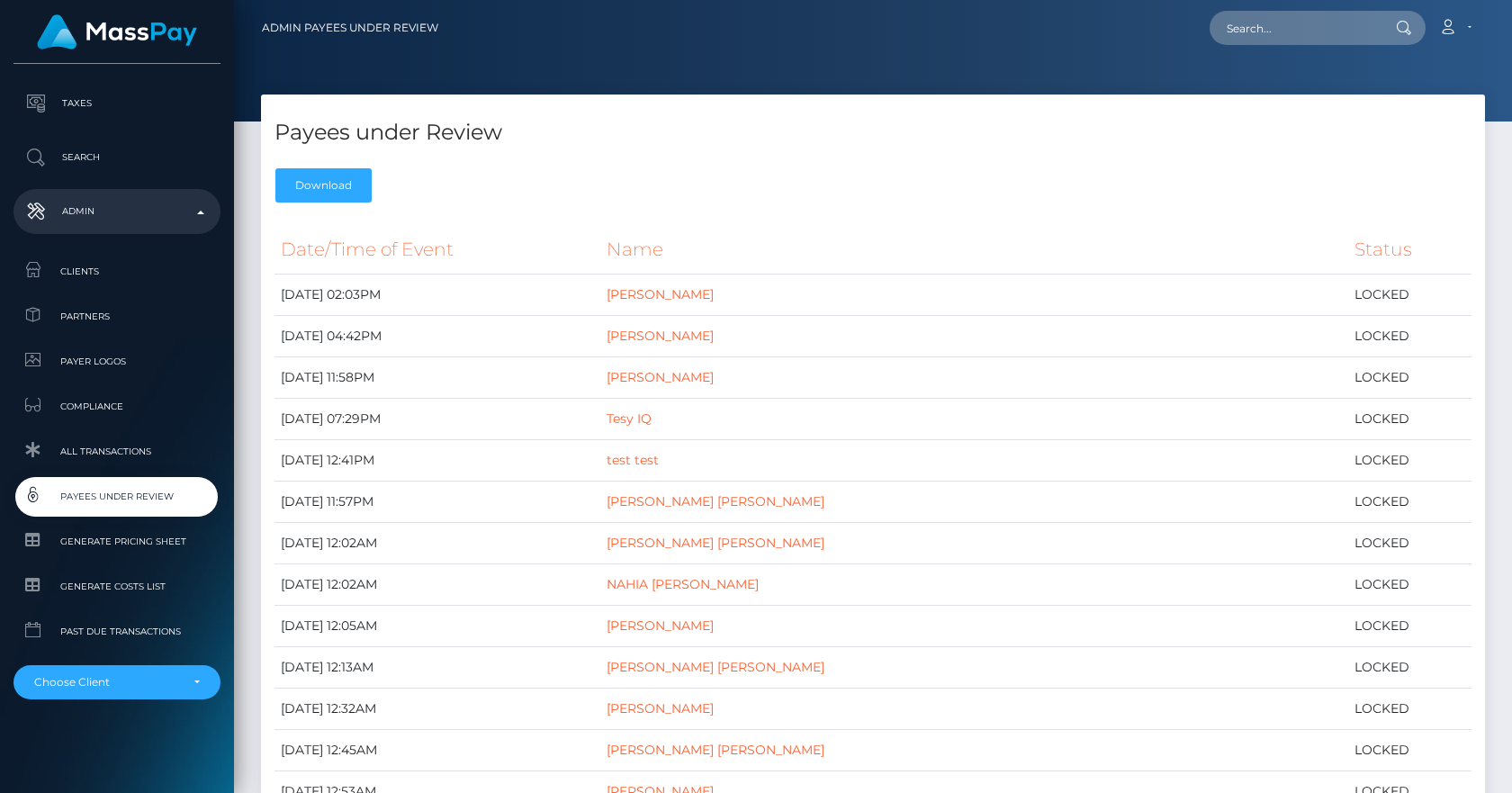
drag, startPoint x: 1508, startPoint y: 69, endPoint x: 1510, endPoint y: -43, distance: 112.0
click at [1510, 0] on html "MassPay Dashboard Transactions Ledger Payees Cancellations Links" at bounding box center [756, 396] width 1512 height 793
click at [326, 181] on link "Download" at bounding box center [323, 185] width 96 height 34
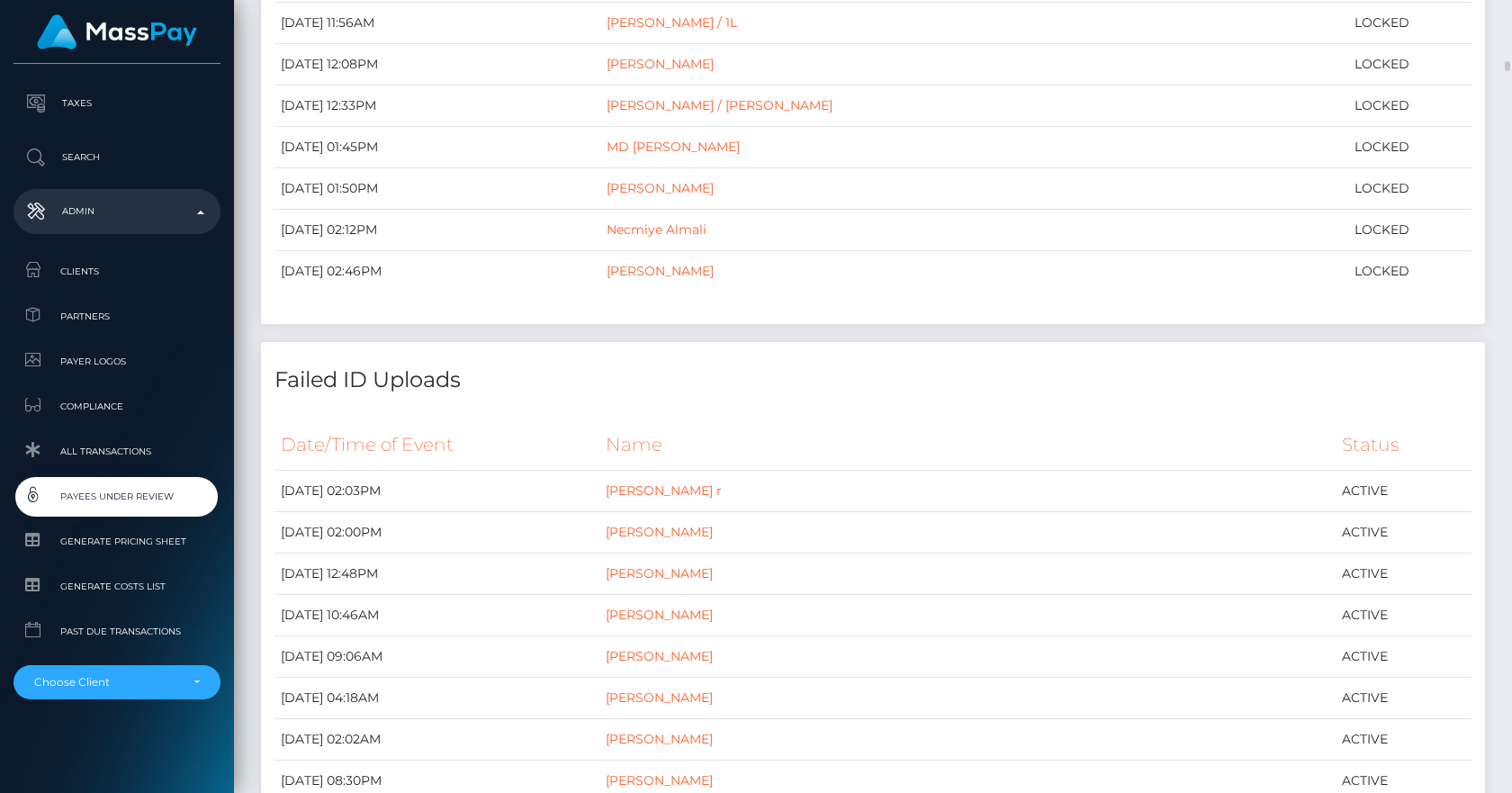
scroll to position [20765, 0]
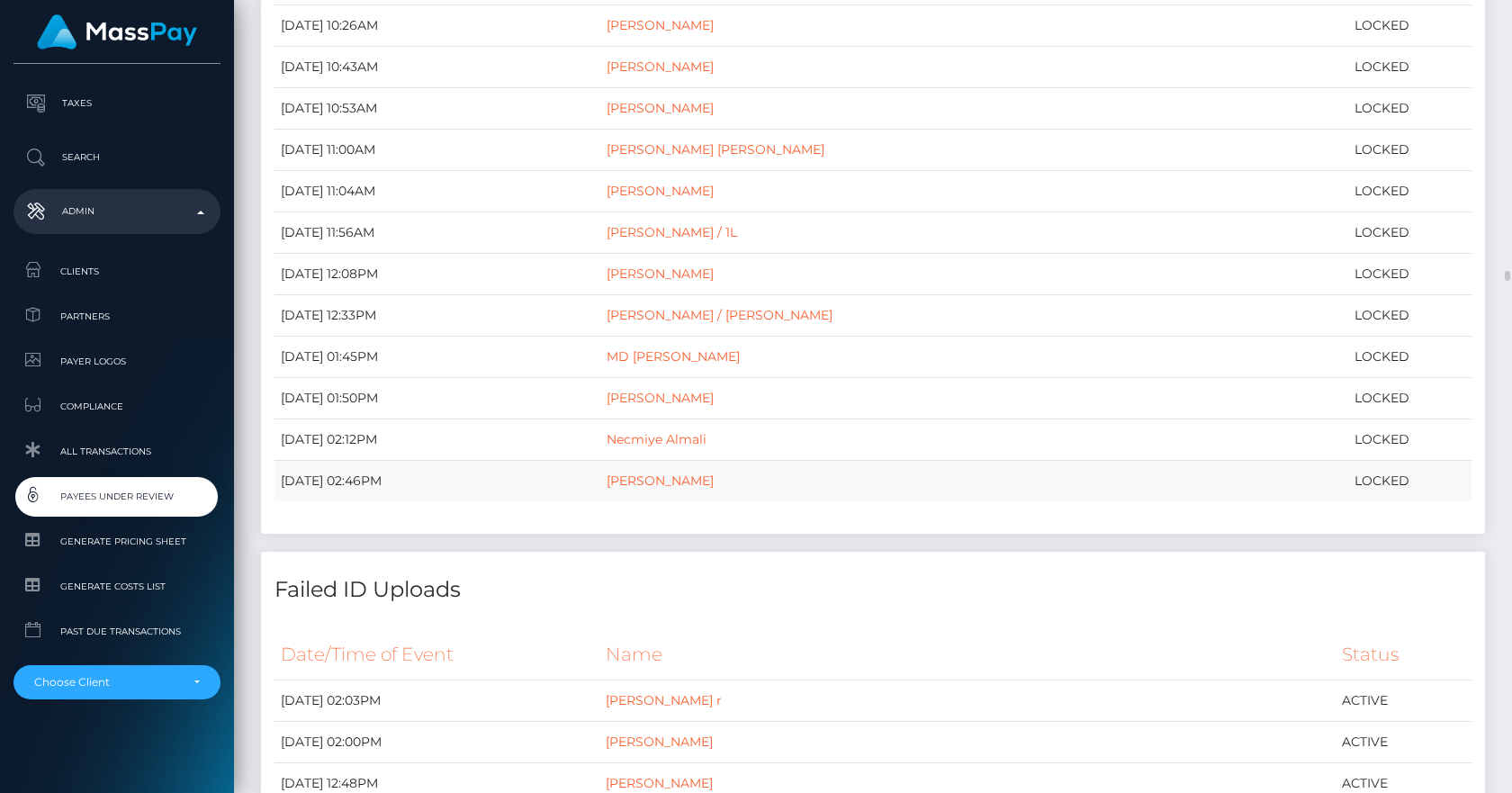
drag, startPoint x: 277, startPoint y: 284, endPoint x: 1441, endPoint y: 496, distance: 1183.1
copy tbody "November 8, 2023 02:03PM Iurii Olegovich Zuev LOCKED November 8, 2024 04:42PM K…"
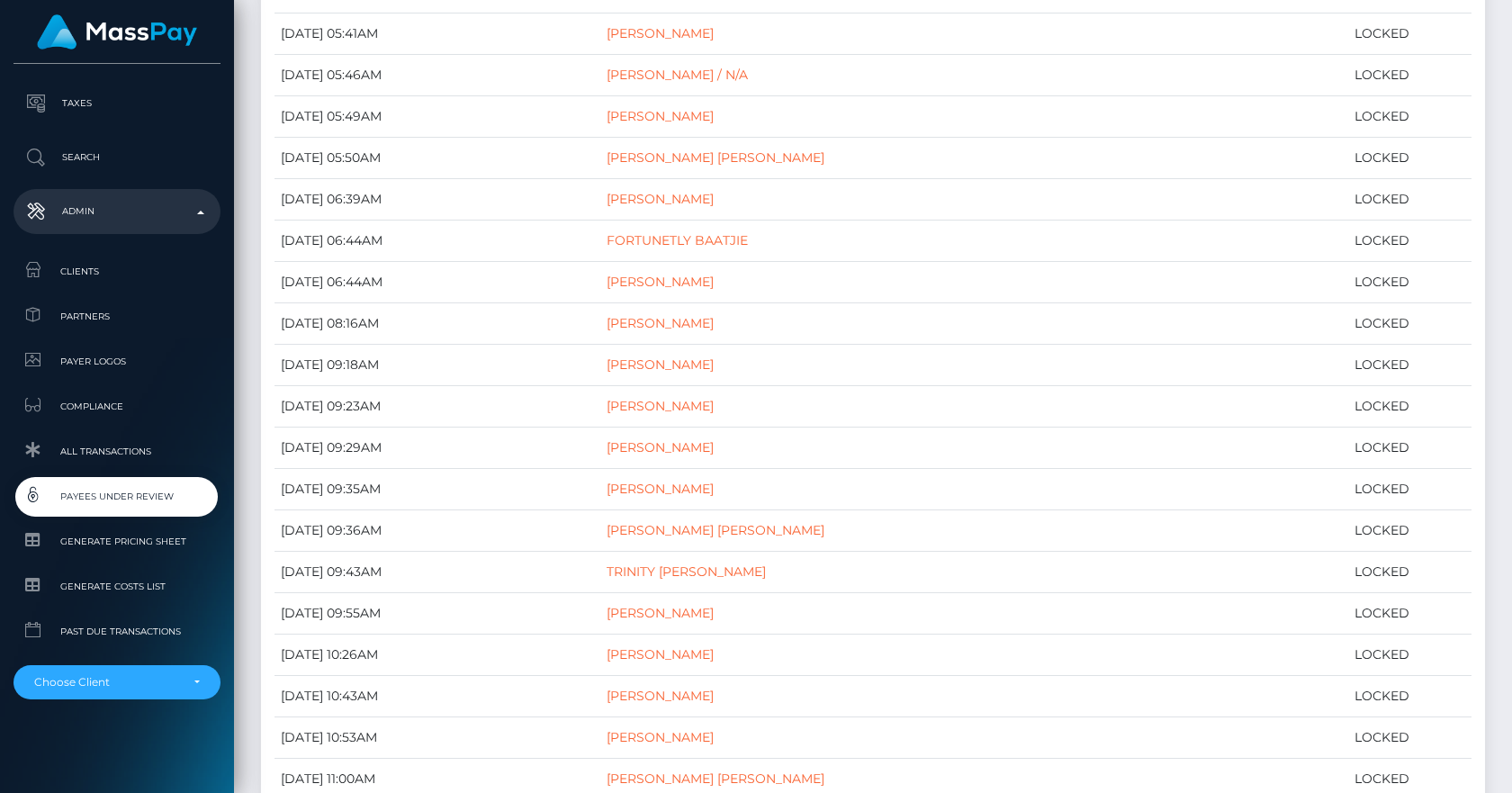
scroll to position [19297, 0]
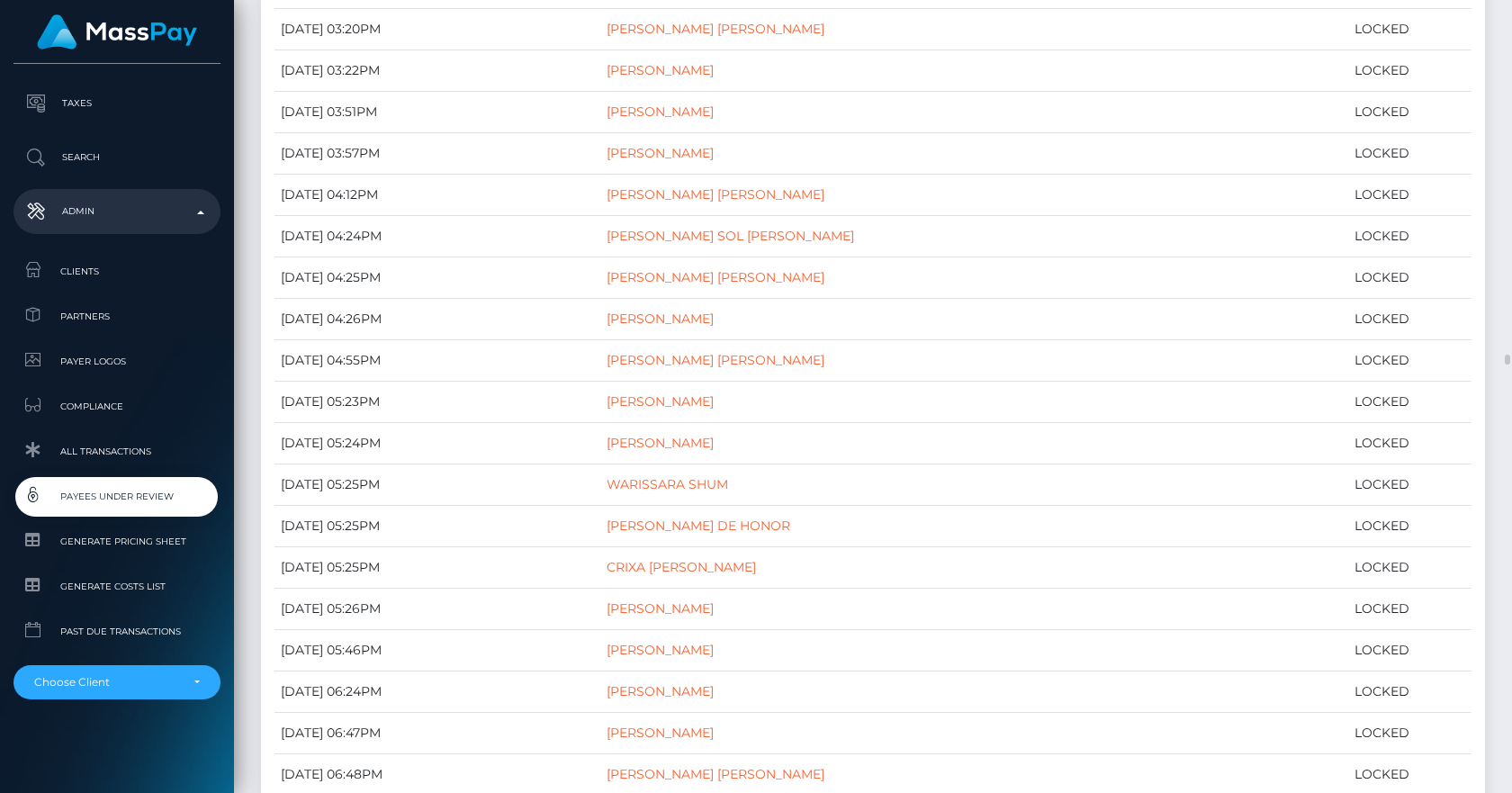
scroll to position [11326, 0]
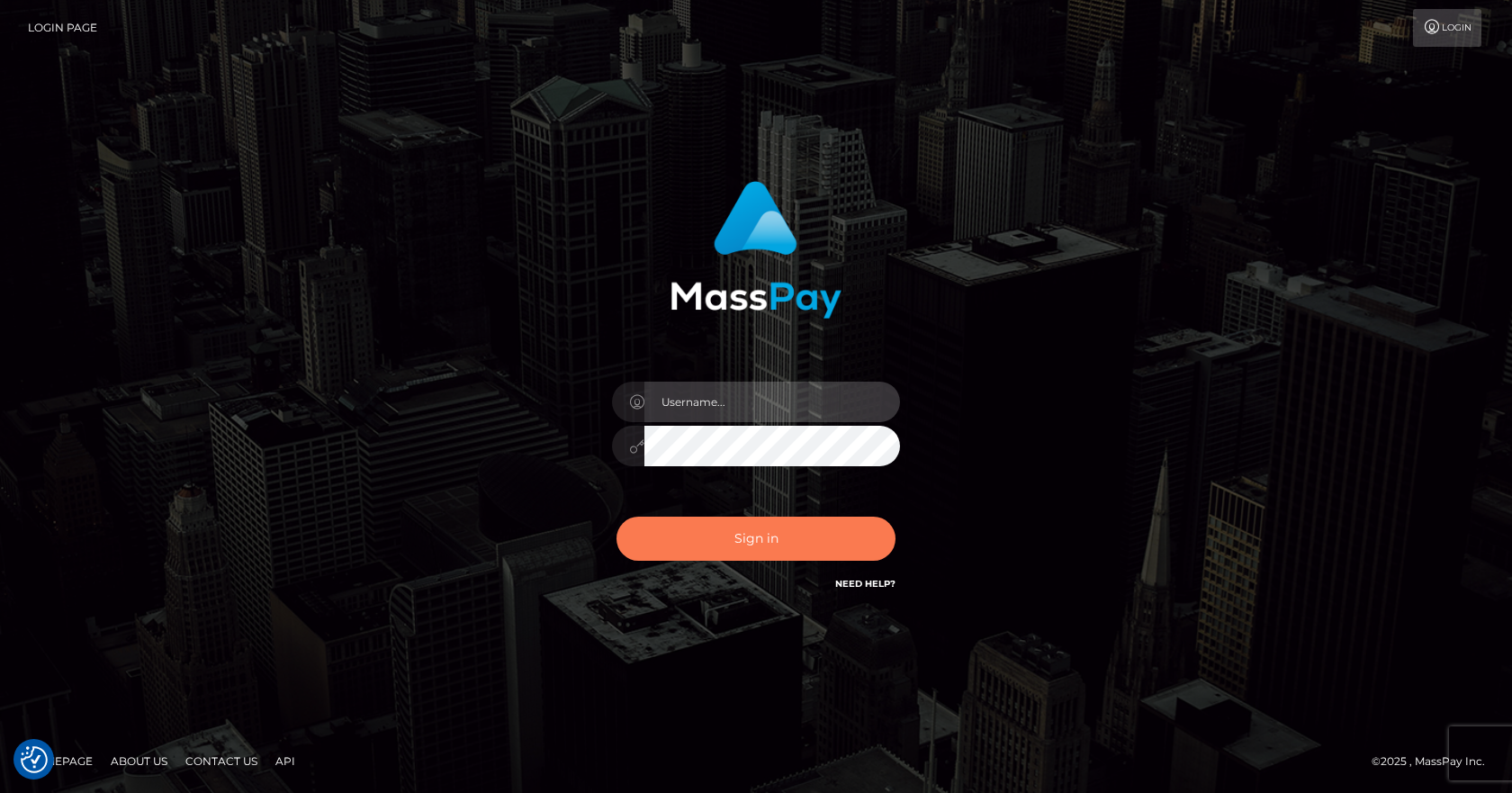
type input "[PERSON_NAME]"
click at [746, 557] on button "Sign in" at bounding box center [755, 539] width 279 height 44
type input "[PERSON_NAME]"
click at [744, 554] on button "Sign in" at bounding box center [755, 539] width 279 height 44
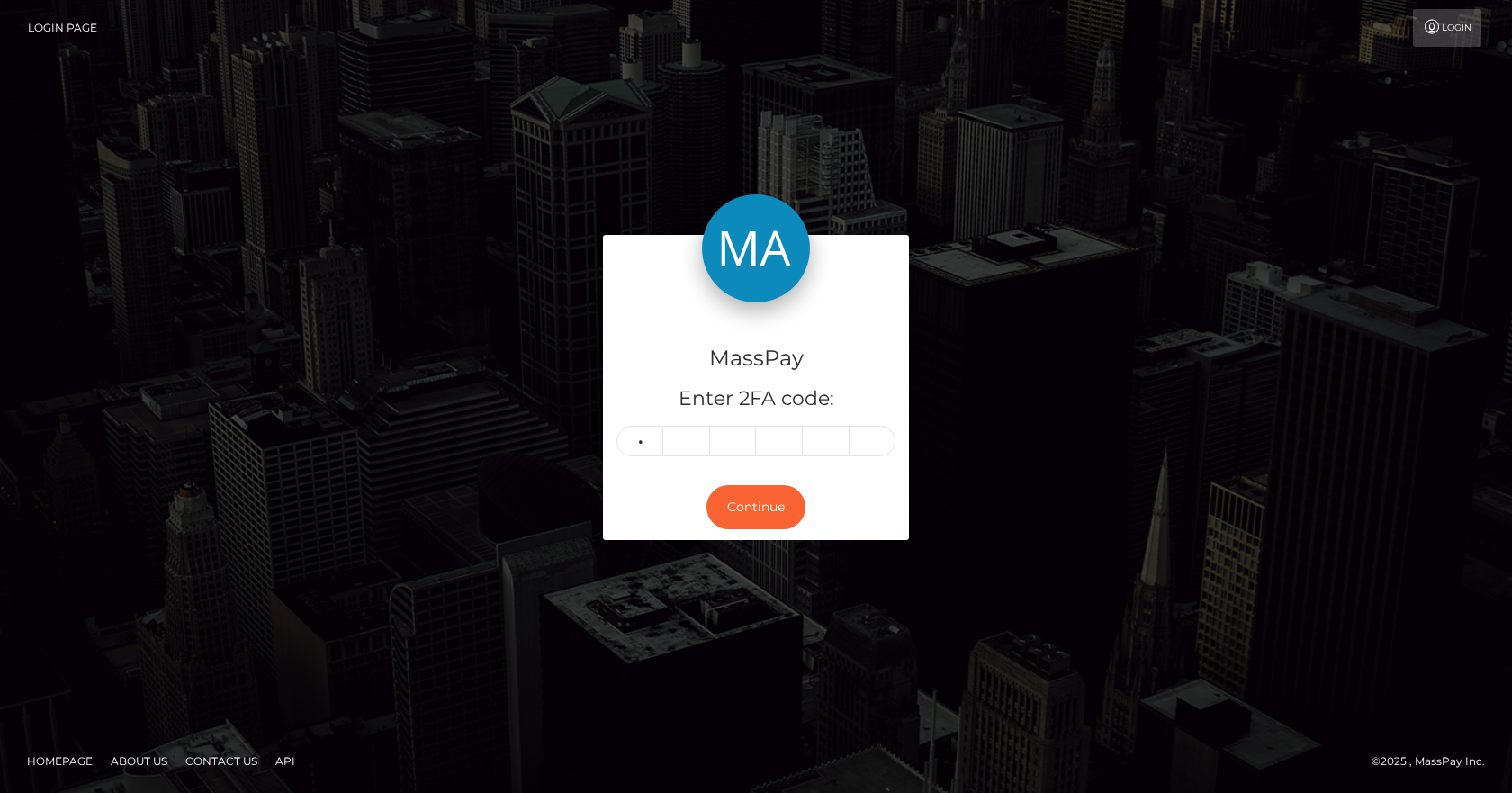
type input "6"
type input "8"
type input "0"
type input "1"
type input "5"
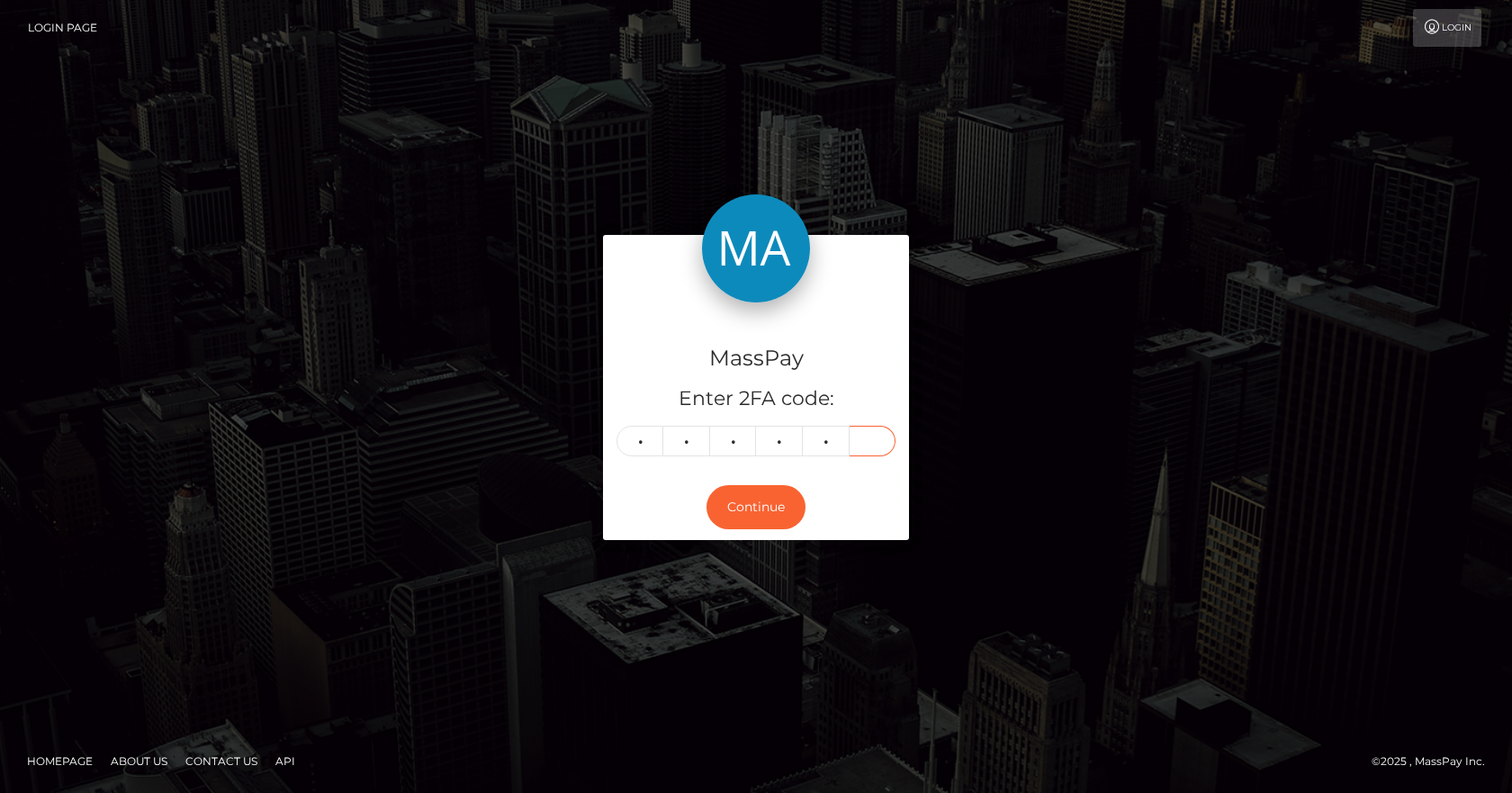
type input "7"
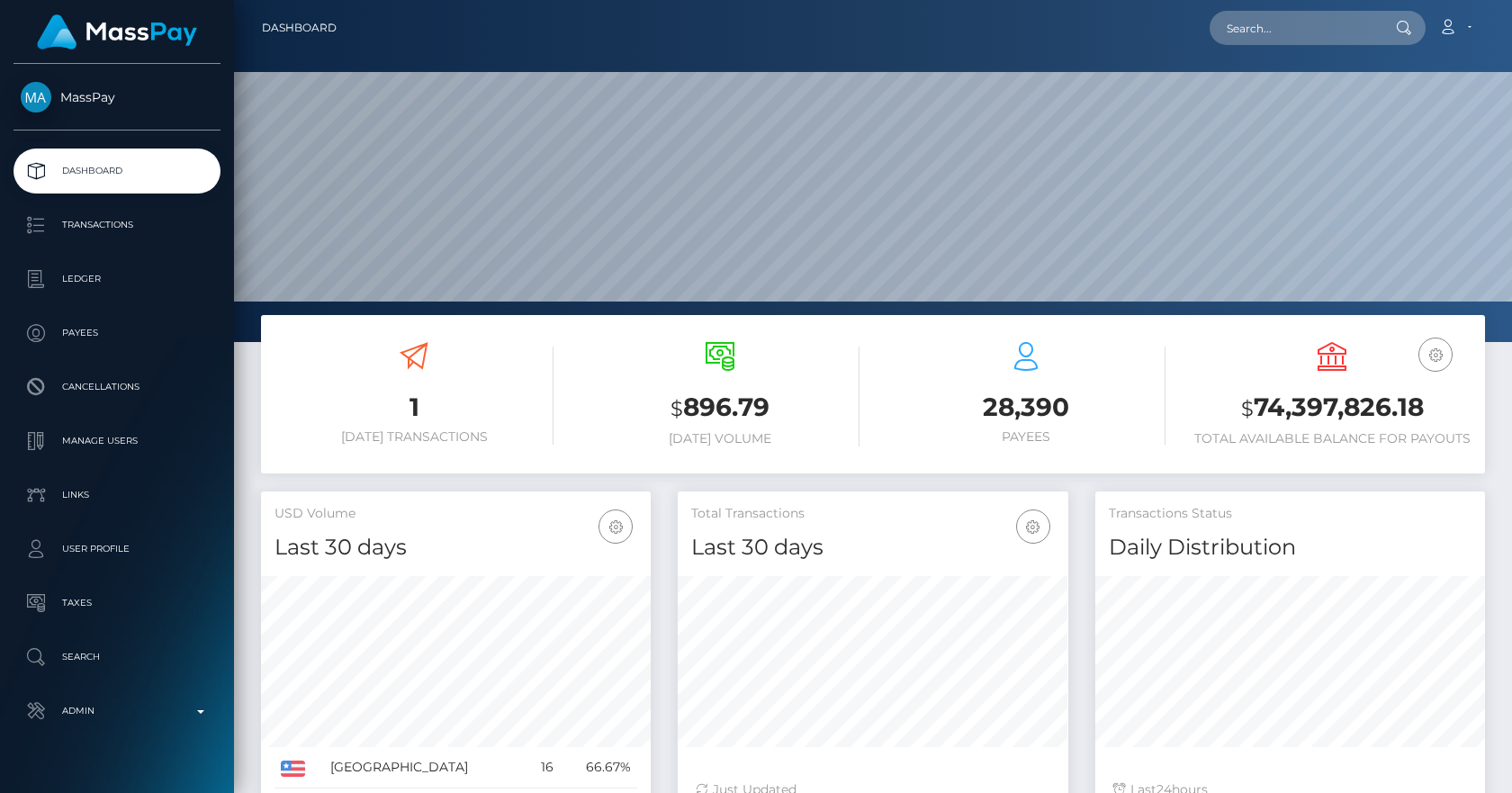
scroll to position [319, 390]
click at [245, 362] on div "1 Today Transactions $ 896.79 Today Volume 28,390" at bounding box center [873, 693] width 1278 height 756
click at [258, 361] on div "1 Today Transactions $ 896.79 Today Volume 28,390 Payees" at bounding box center [873, 403] width 1251 height 177
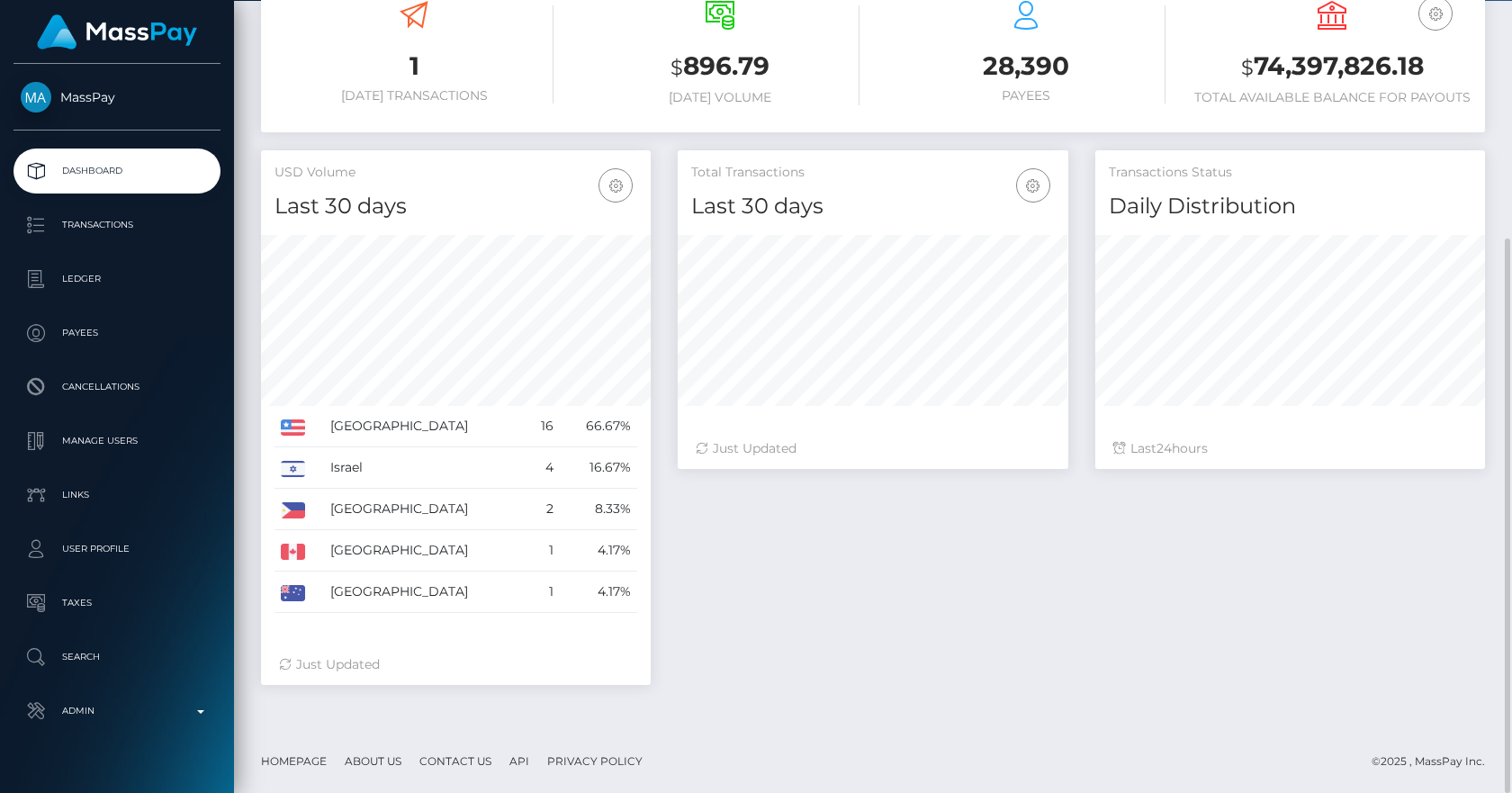
click at [251, 303] on div "USD Volume Last 30 days Last 30 days Last 60 days Last 90 days United States Is…" at bounding box center [455, 426] width 417 height 553
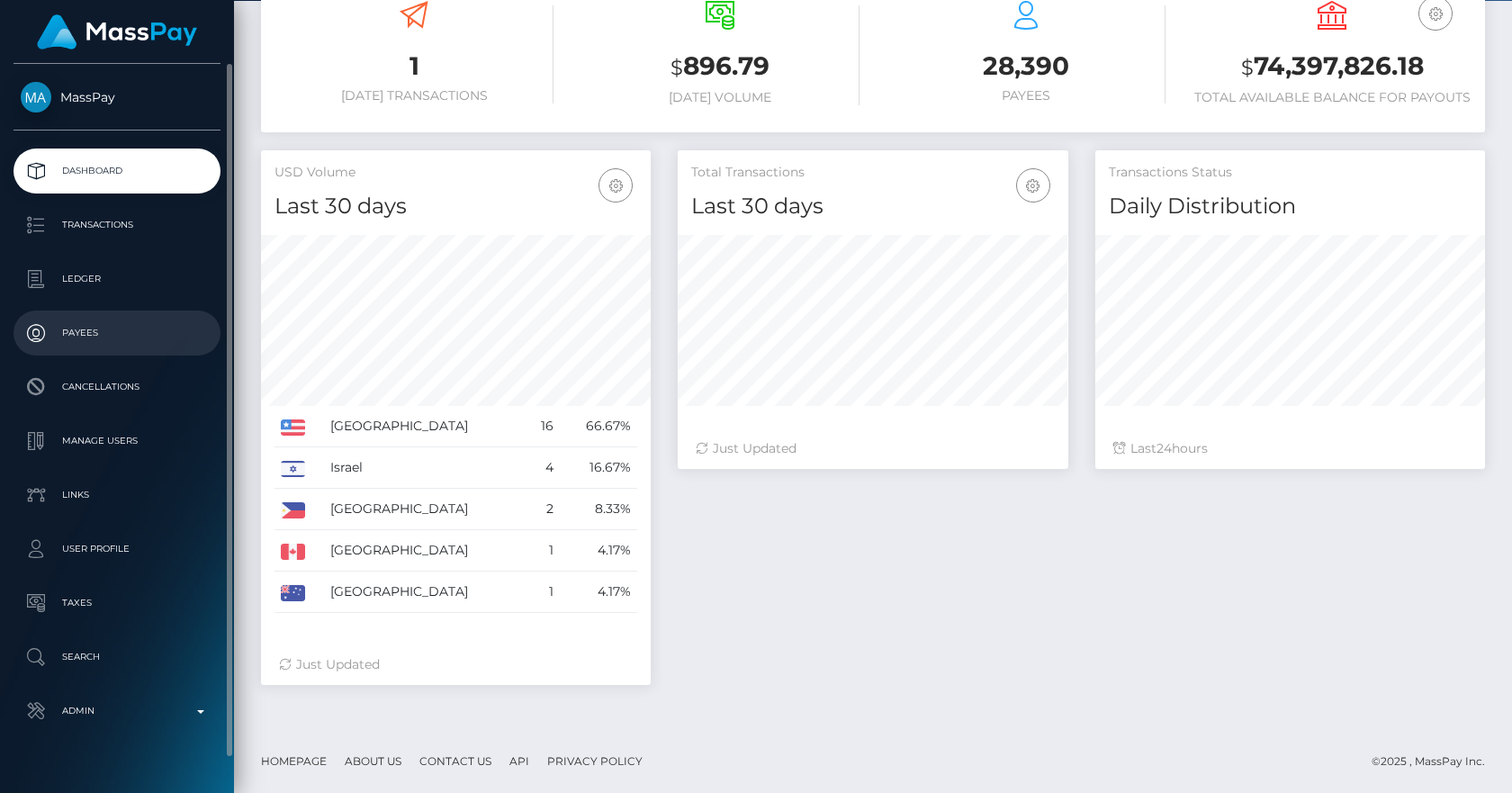
scroll to position [34, 0]
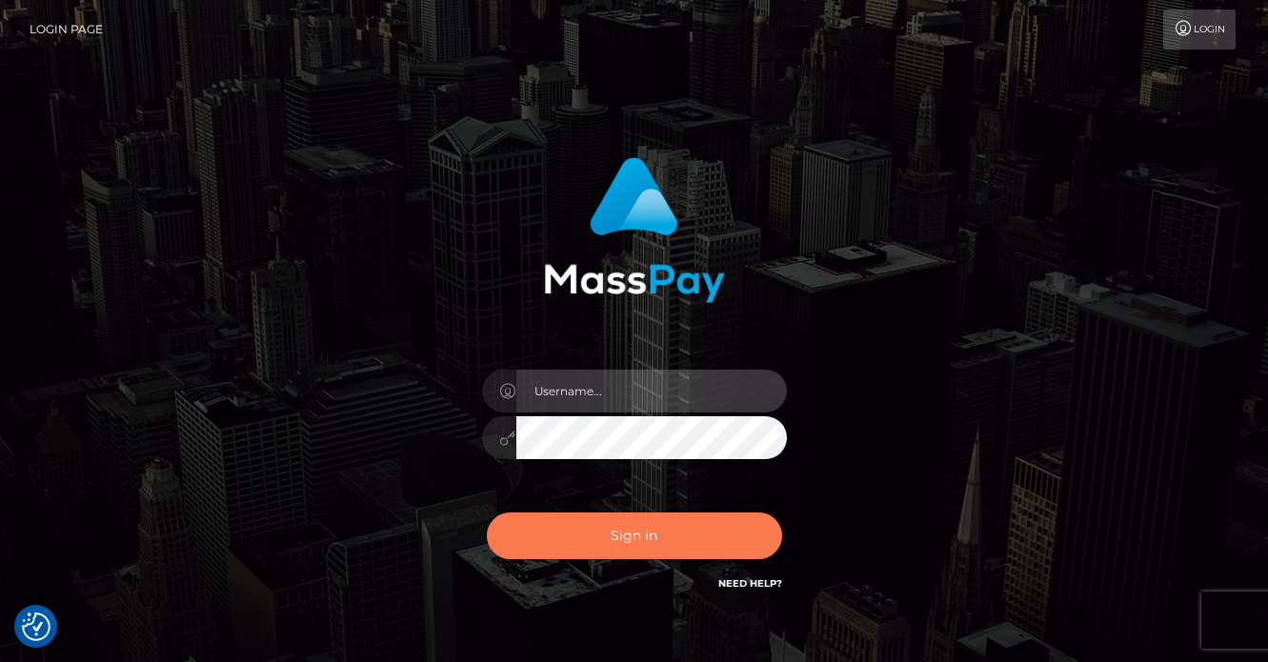
type input "[PERSON_NAME]"
click at [629, 518] on button "Sign in" at bounding box center [634, 535] width 295 height 47
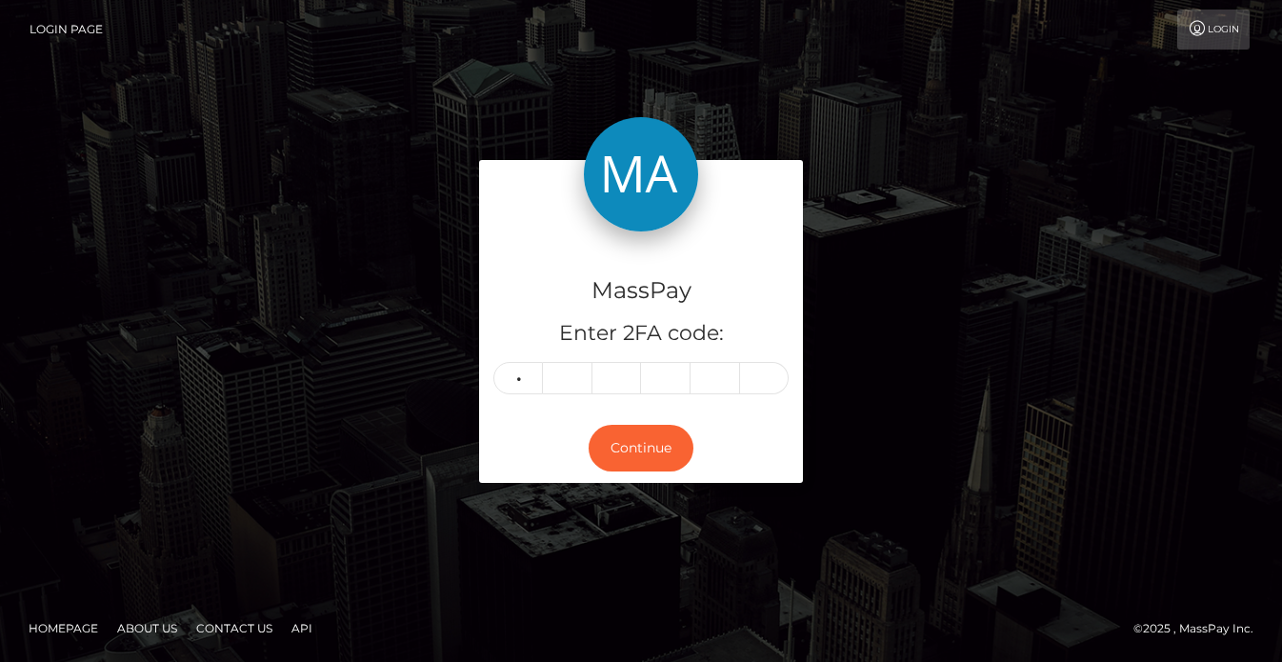
type input "2"
type input "6"
type input "1"
type input "3"
type input "4"
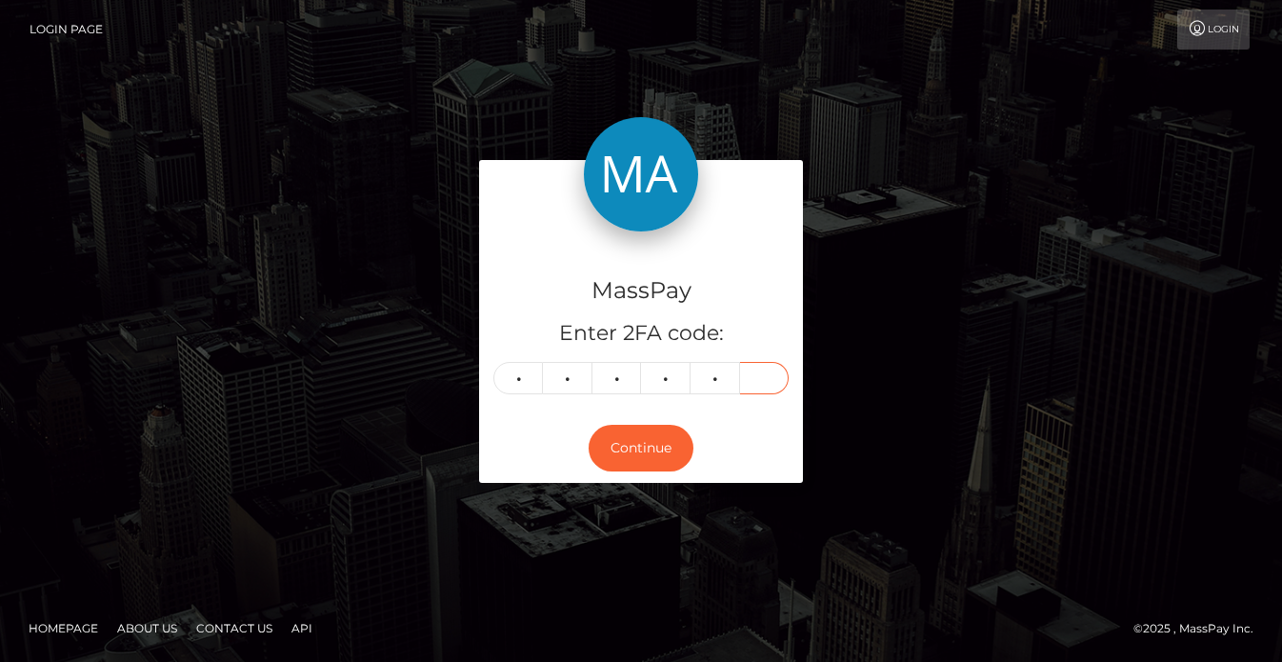
type input "3"
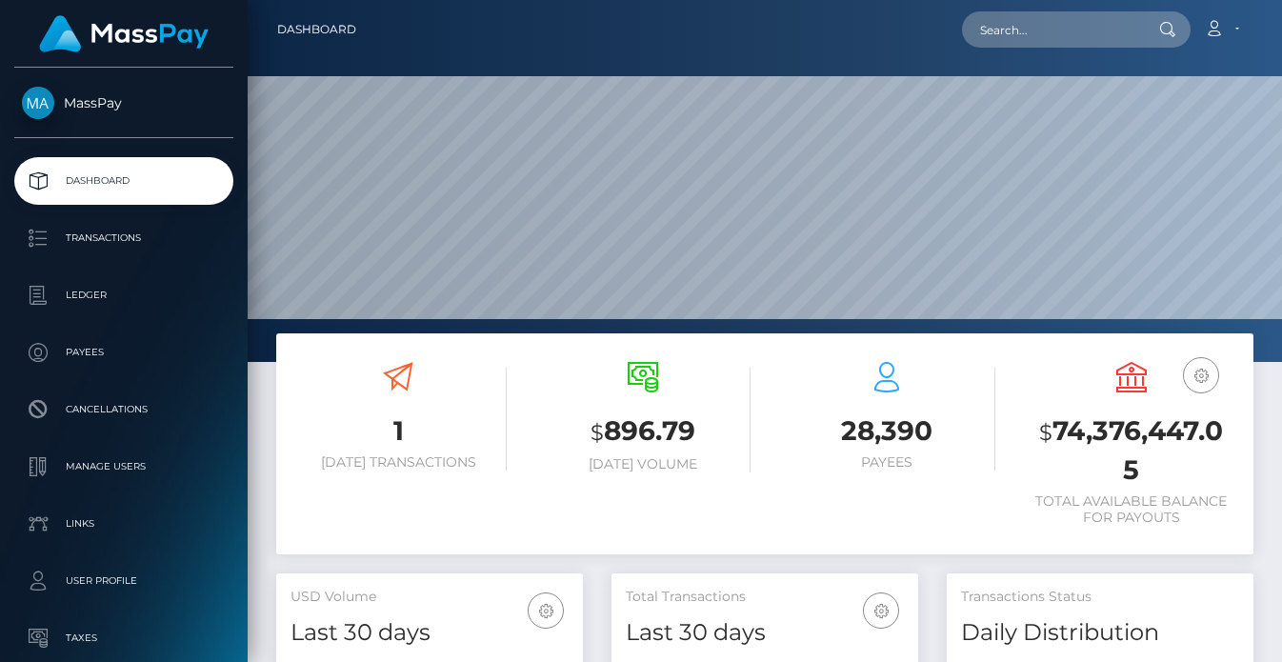
scroll to position [338, 307]
click at [1036, 28] on input "text" at bounding box center [1051, 29] width 179 height 36
paste input "0xc8a5b9d9e1152814254c1037fbe3c3103d7a1fa6"
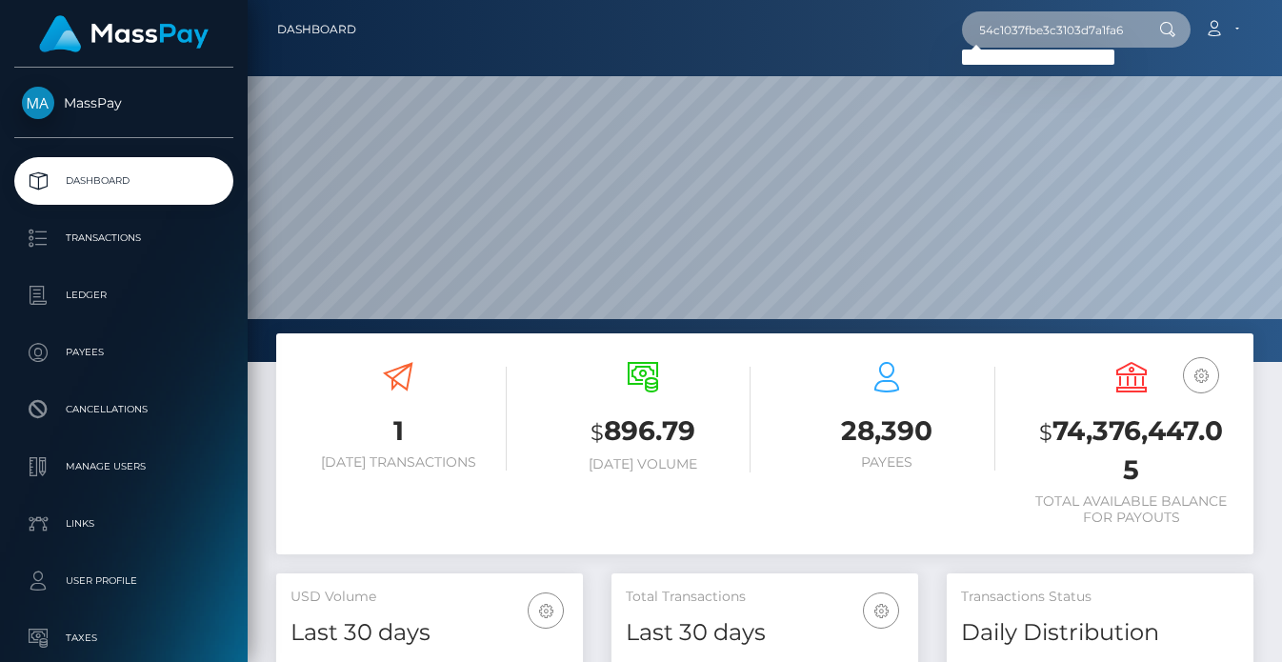
scroll to position [0, 0]
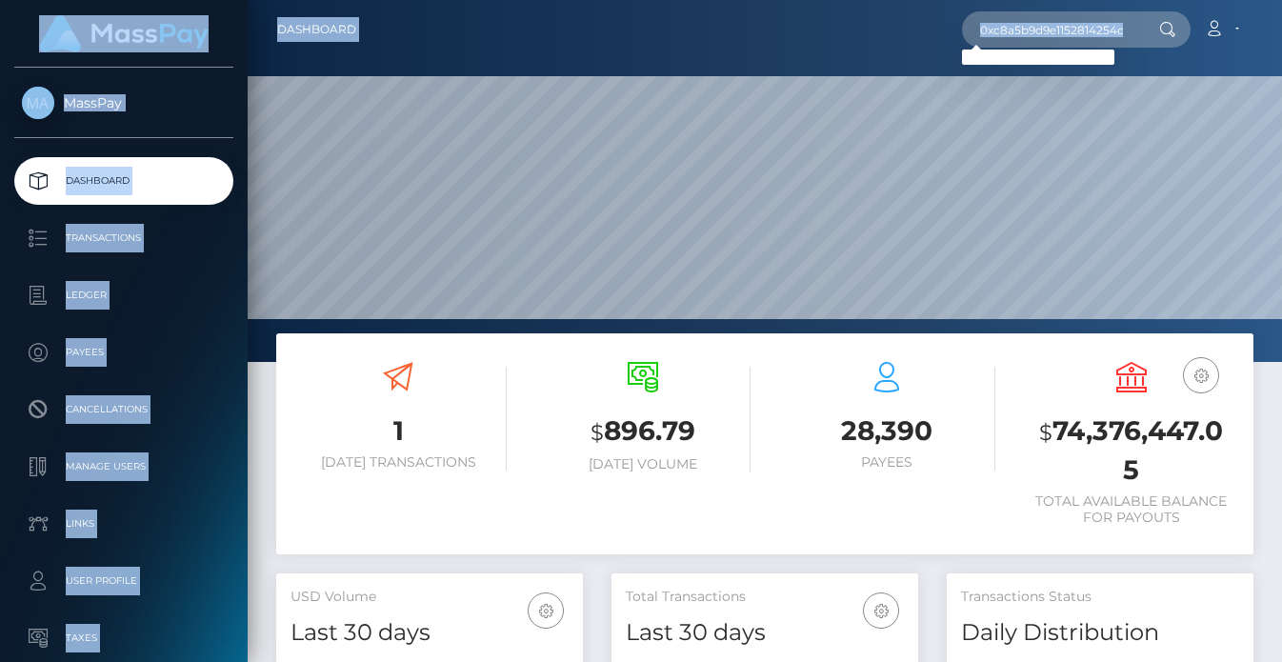
drag, startPoint x: 996, startPoint y: 27, endPoint x: 1058, endPoint y: -137, distance: 175.1
click at [1058, 0] on html "MassPay Dashboard Transactions Ledger Payees Cancellations Links" at bounding box center [641, 331] width 1282 height 662
click at [749, 33] on div "0xc8a5b9d9e1152814254c1037fbe3c3103d7a1fa6 Loading... Loading... Account Edit P…" at bounding box center [811, 30] width 881 height 40
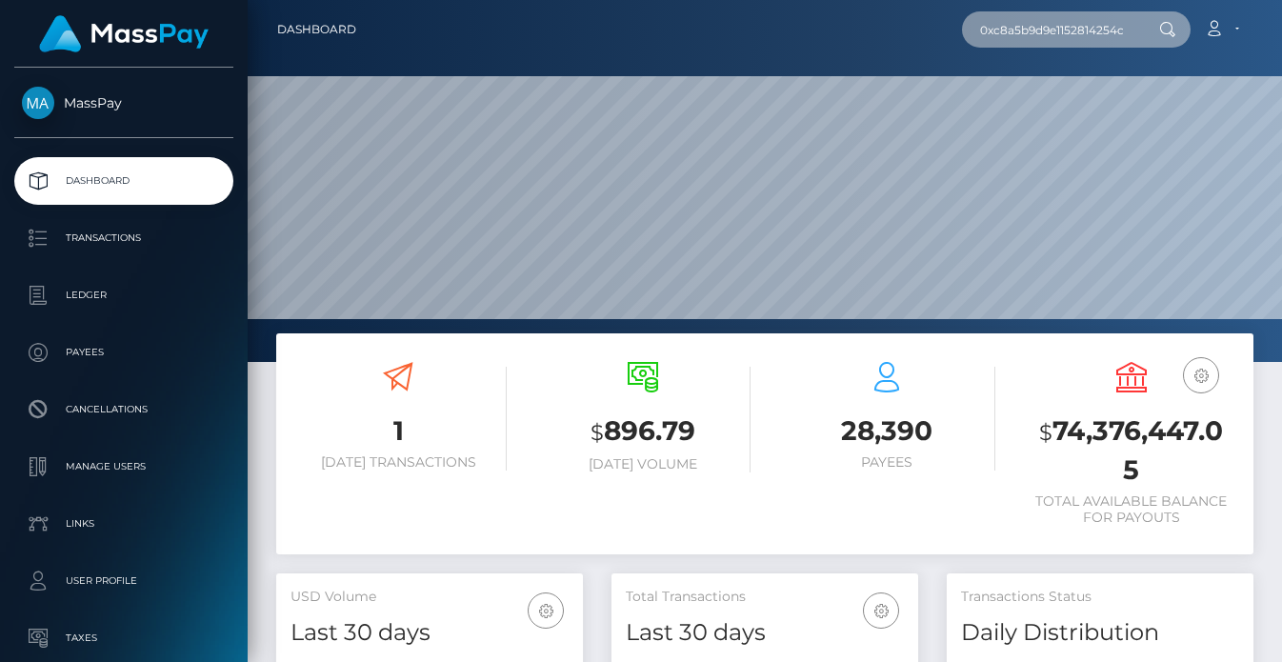
click at [1004, 36] on input "0xc8a5b9d9e1152814254c1037fbe3c3103d7a1fa6" at bounding box center [1051, 29] width 179 height 36
paste input "MSPa91d9394b5af18d"
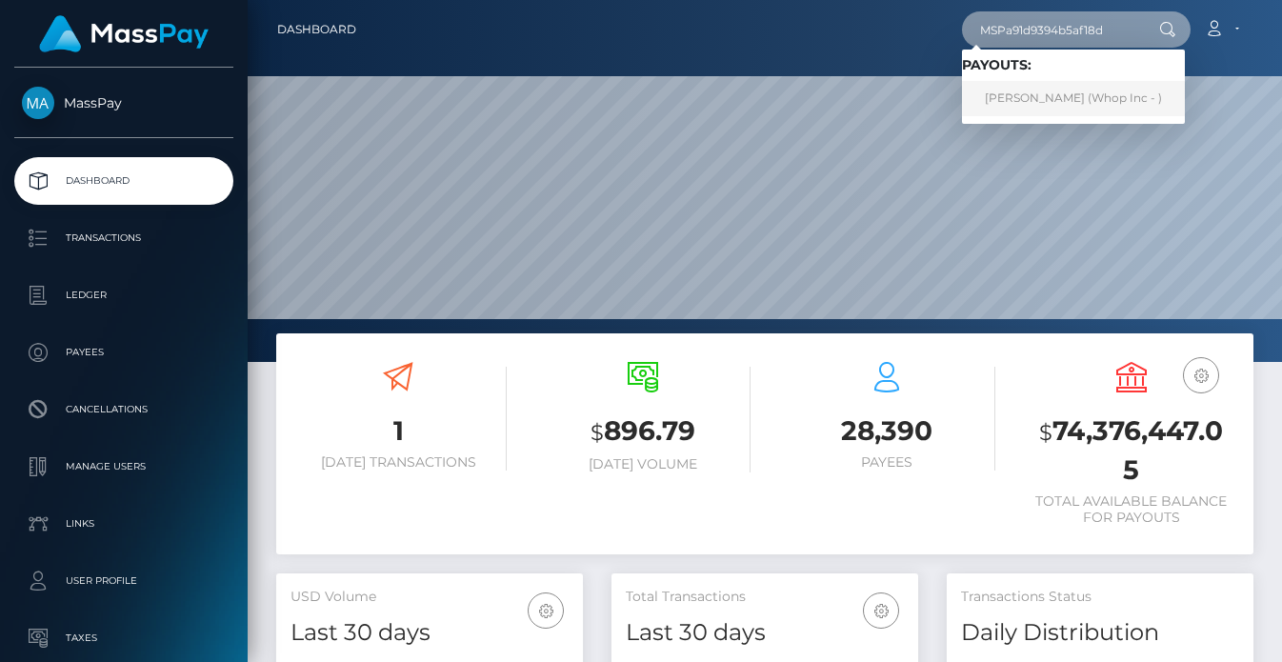
type input "MSPa91d9394b5af18d"
click at [1012, 102] on link "Hayat Ullah (Whop Inc - )" at bounding box center [1073, 98] width 223 height 35
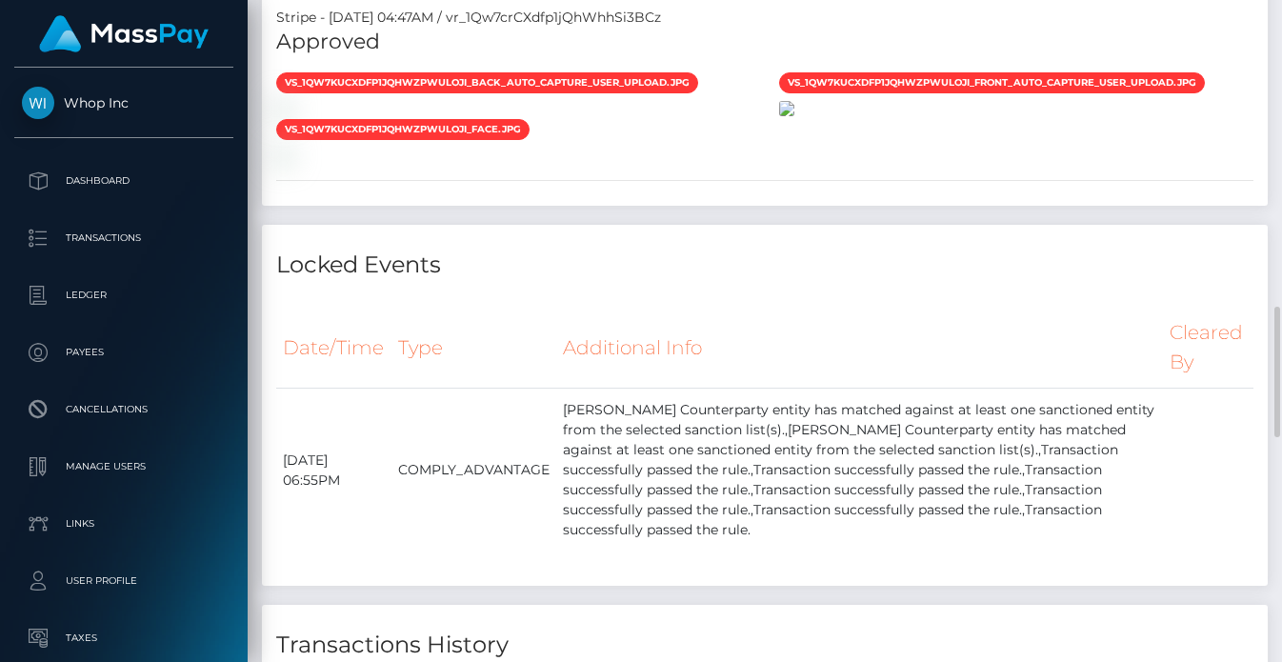
scroll to position [229, 307]
click at [794, 116] on img at bounding box center [786, 108] width 15 height 15
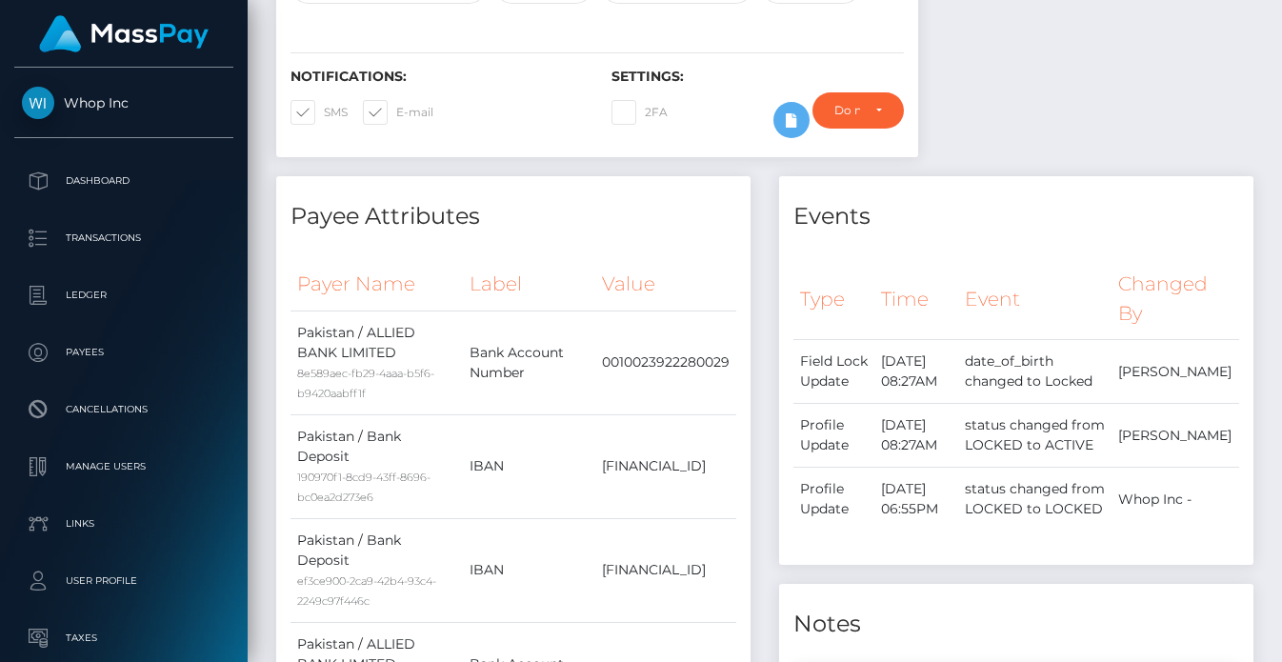
scroll to position [0, 0]
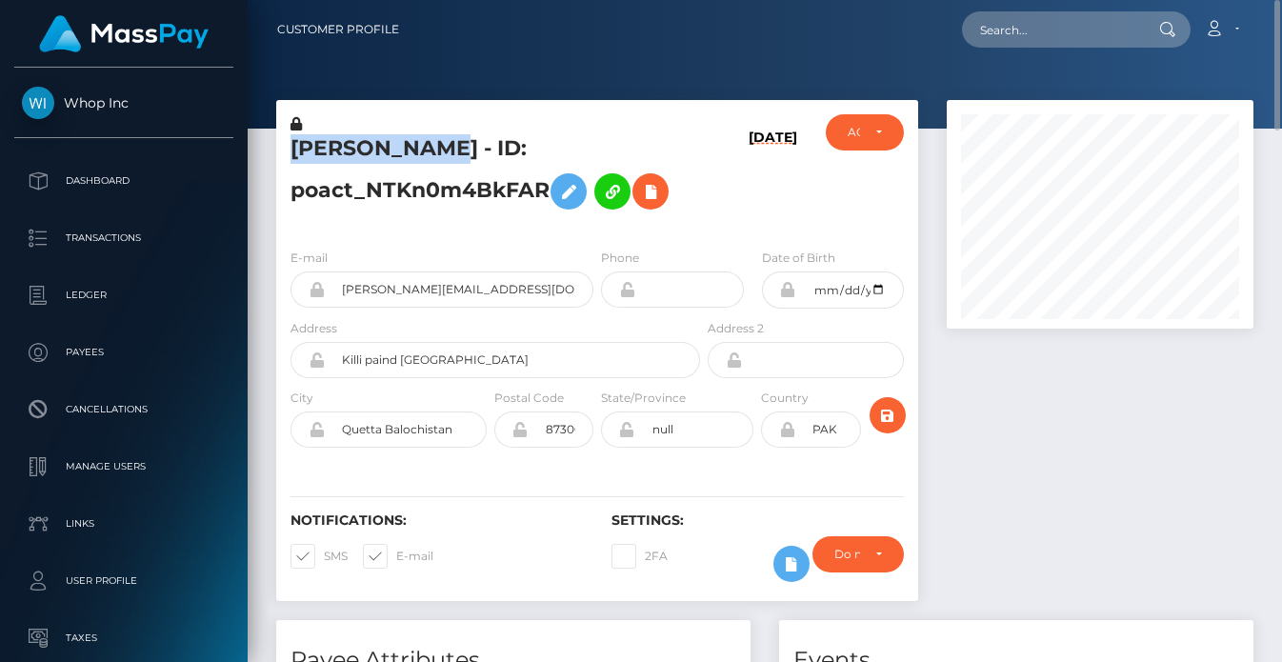
drag, startPoint x: 415, startPoint y: 144, endPoint x: 297, endPoint y: 158, distance: 119.0
click at [297, 158] on h5 "Hayat Ullah - ID: poact_NTKn0m4BkFAR" at bounding box center [489, 176] width 399 height 85
copy h5 "Hayat Ullah"
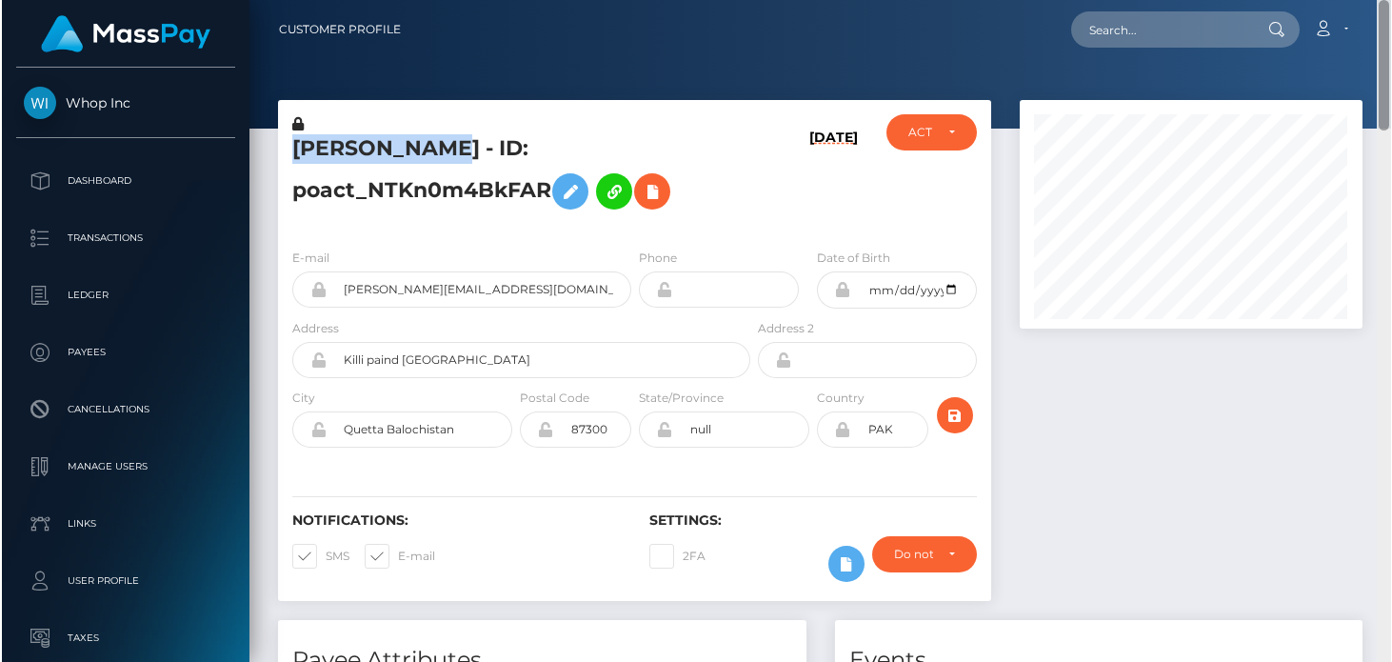
scroll to position [229, 343]
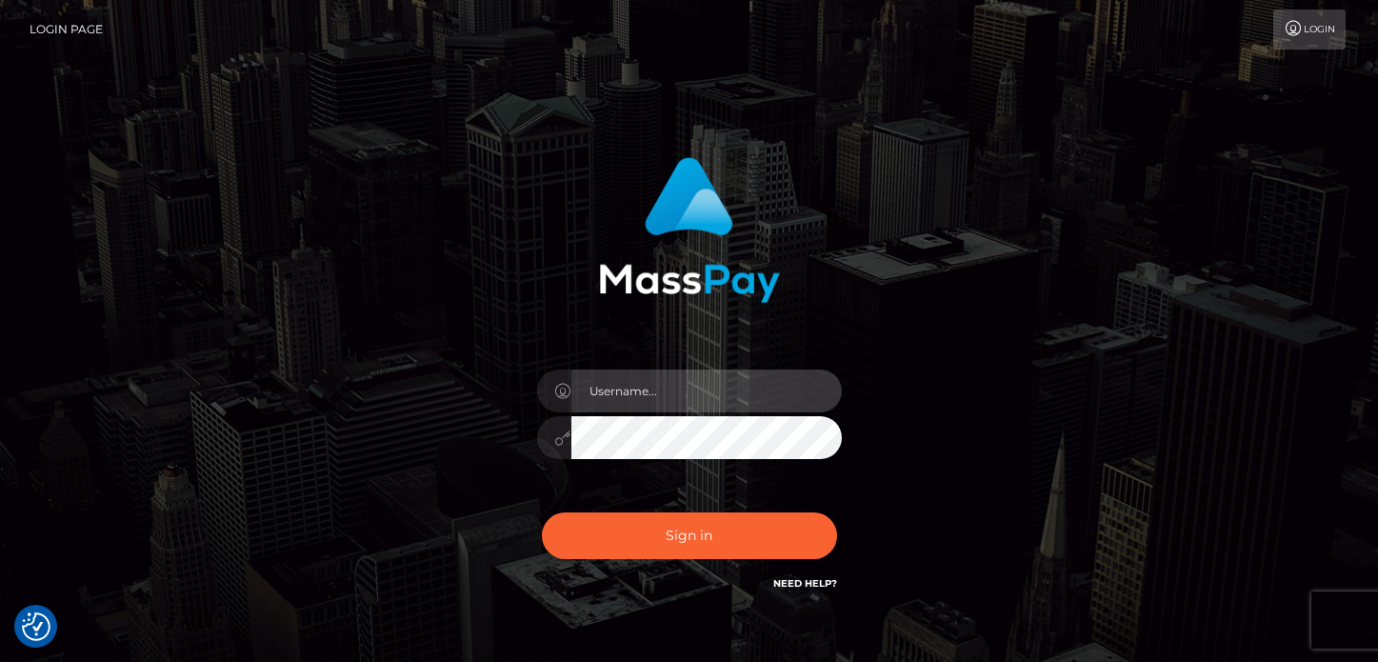
type input "[PERSON_NAME]"
click at [606, 562] on div "Sign in Need Help?" at bounding box center [689, 543] width 333 height 85
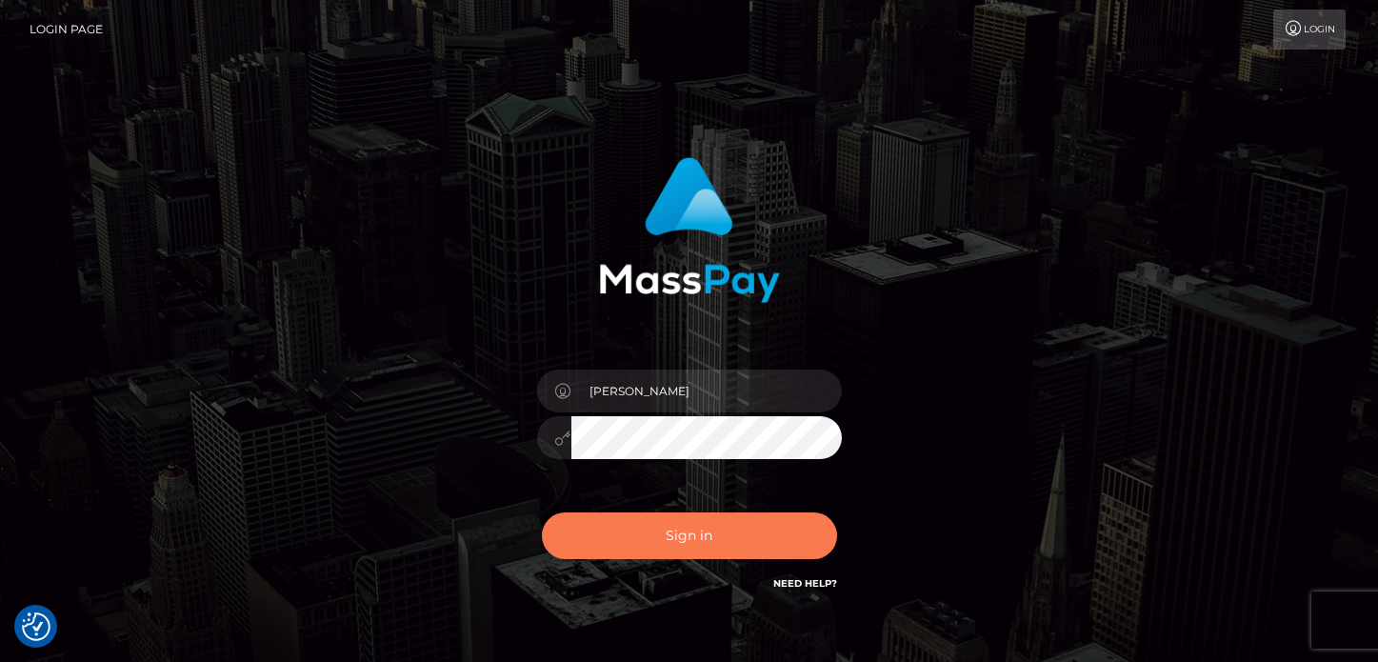
click at [629, 547] on button "Sign in" at bounding box center [689, 535] width 295 height 47
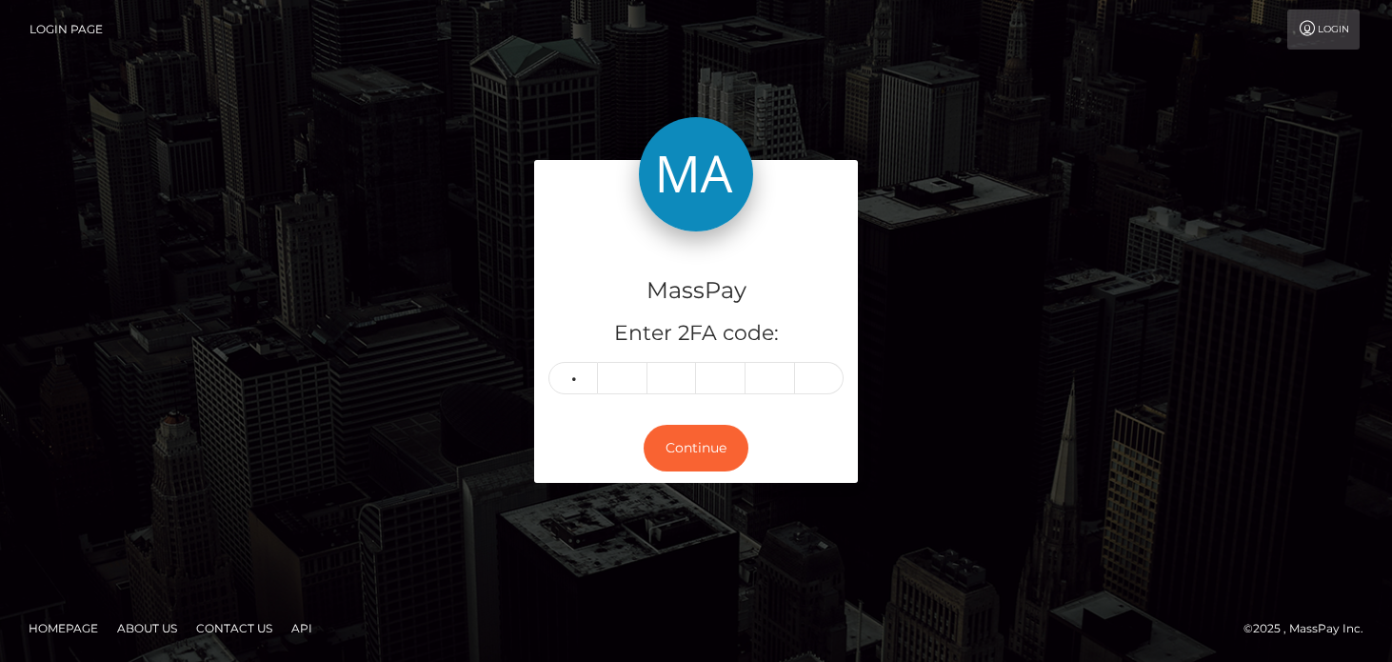
type input "8"
type input "2"
type input "1"
type input "7"
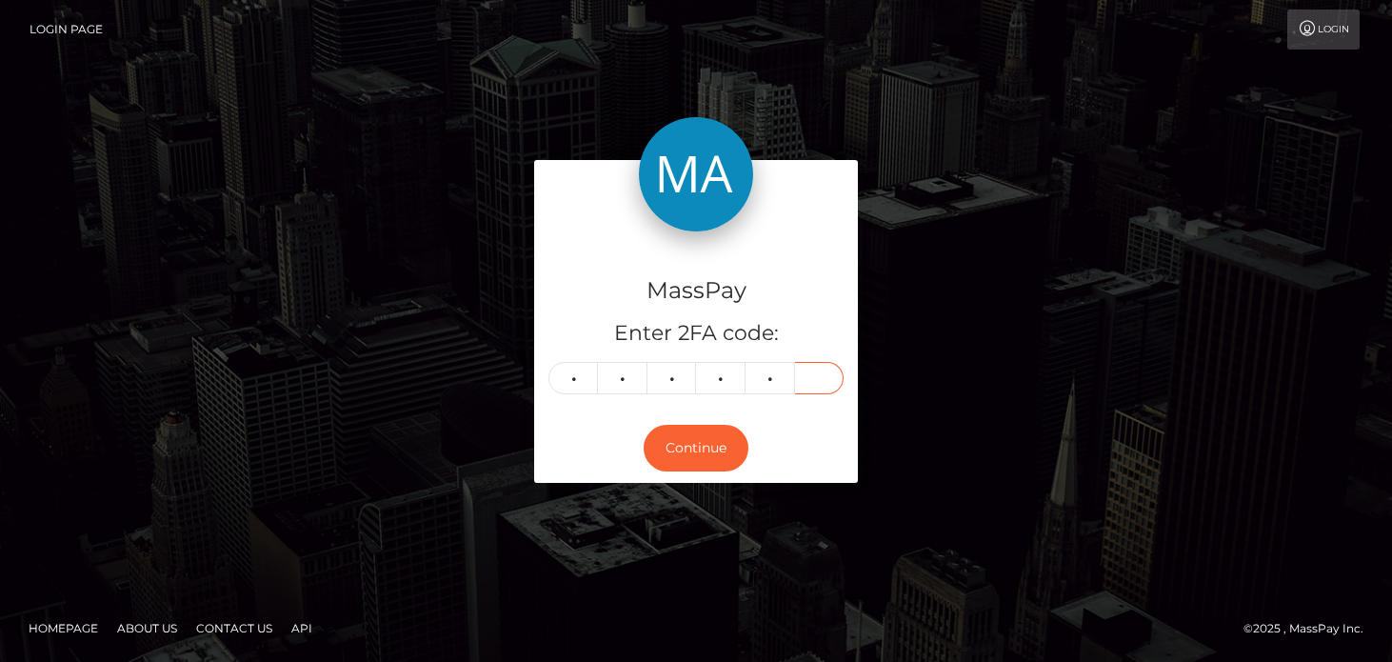
type input "8"
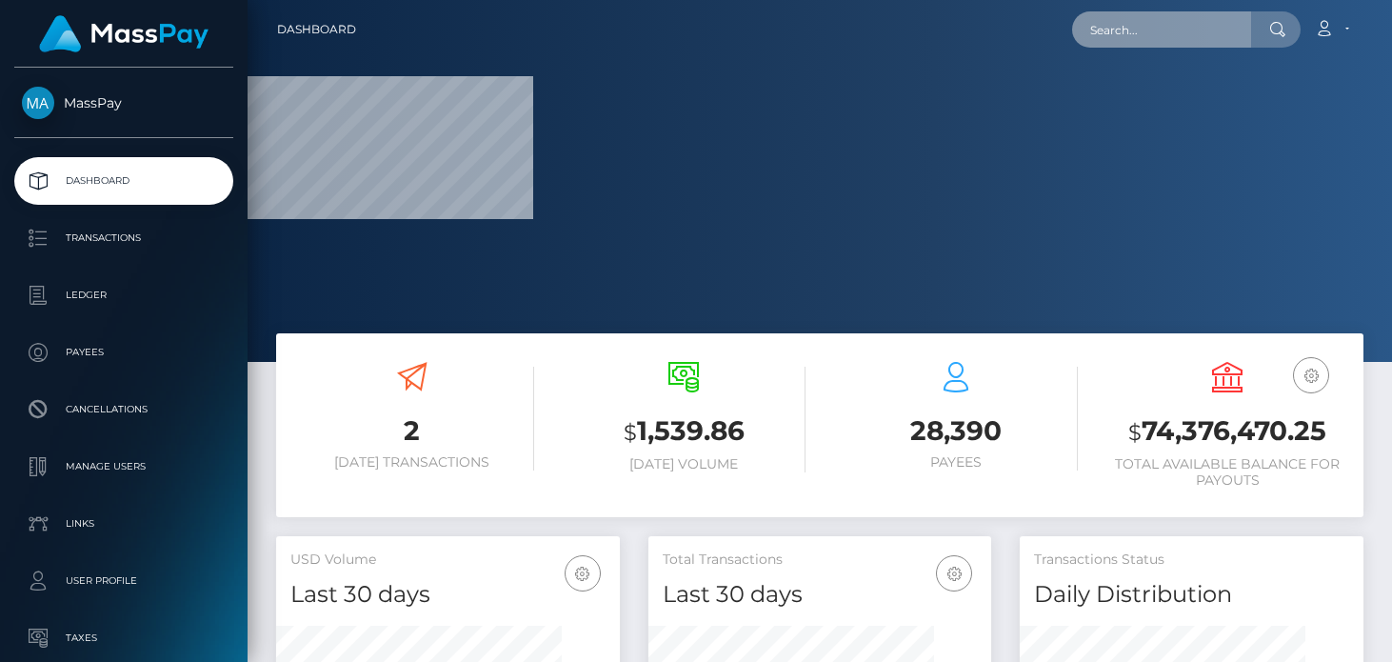
click at [1129, 40] on input "text" at bounding box center [1161, 29] width 179 height 36
paste input "597351033"
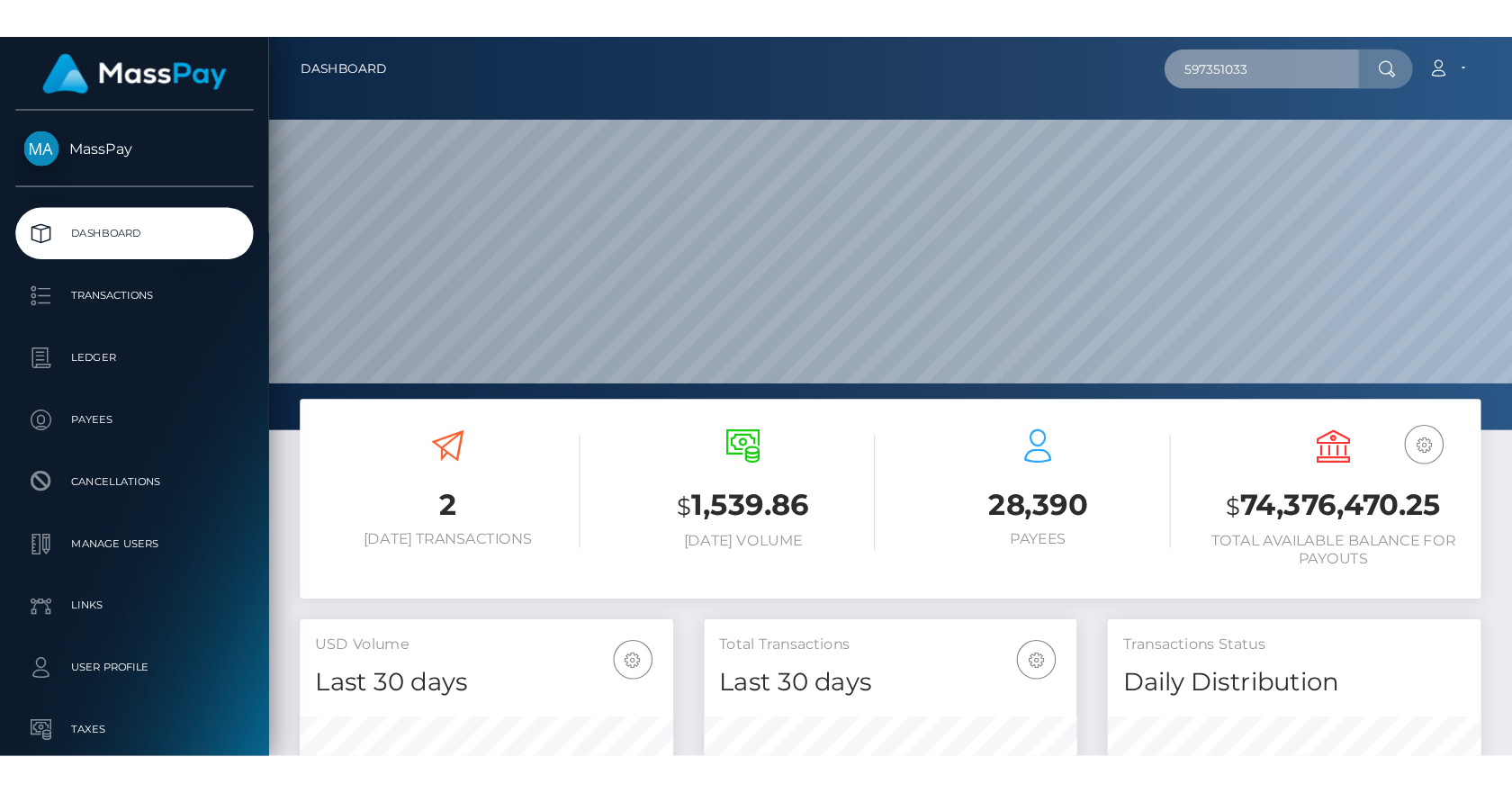
scroll to position [319, 324]
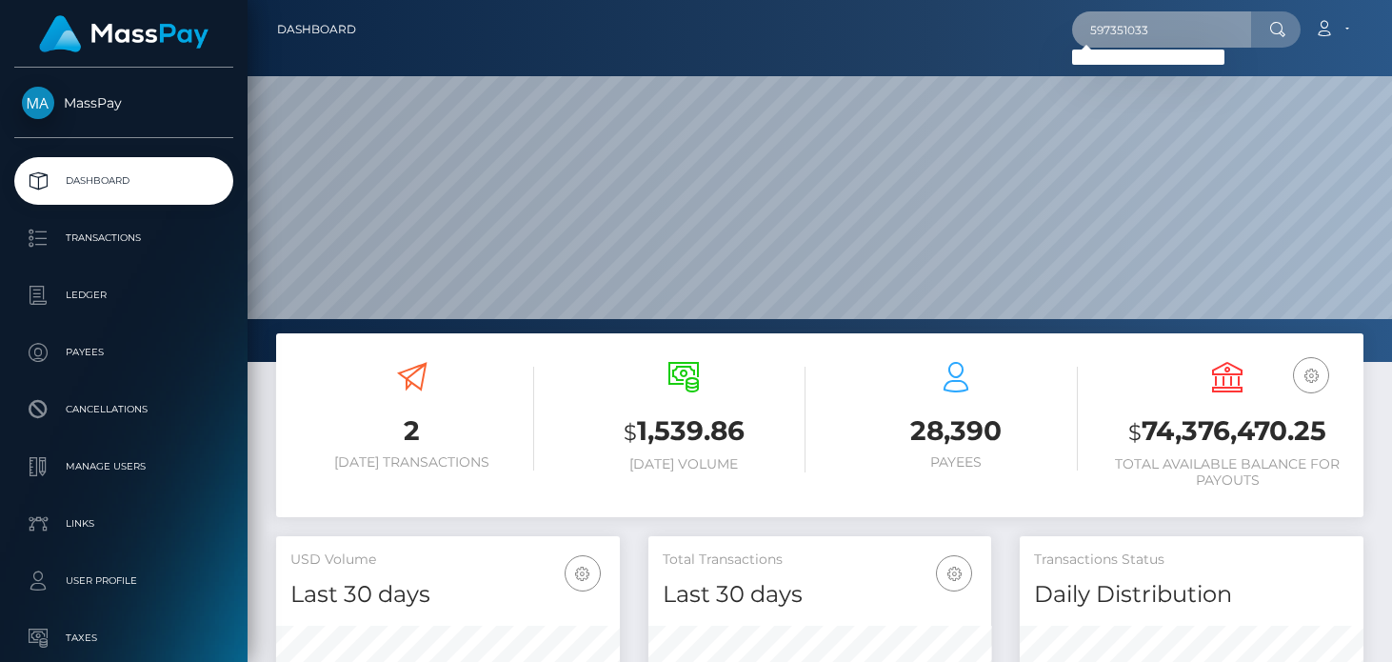
click at [1141, 30] on input "597351033" at bounding box center [1161, 29] width 179 height 36
paste input "263040832481796096"
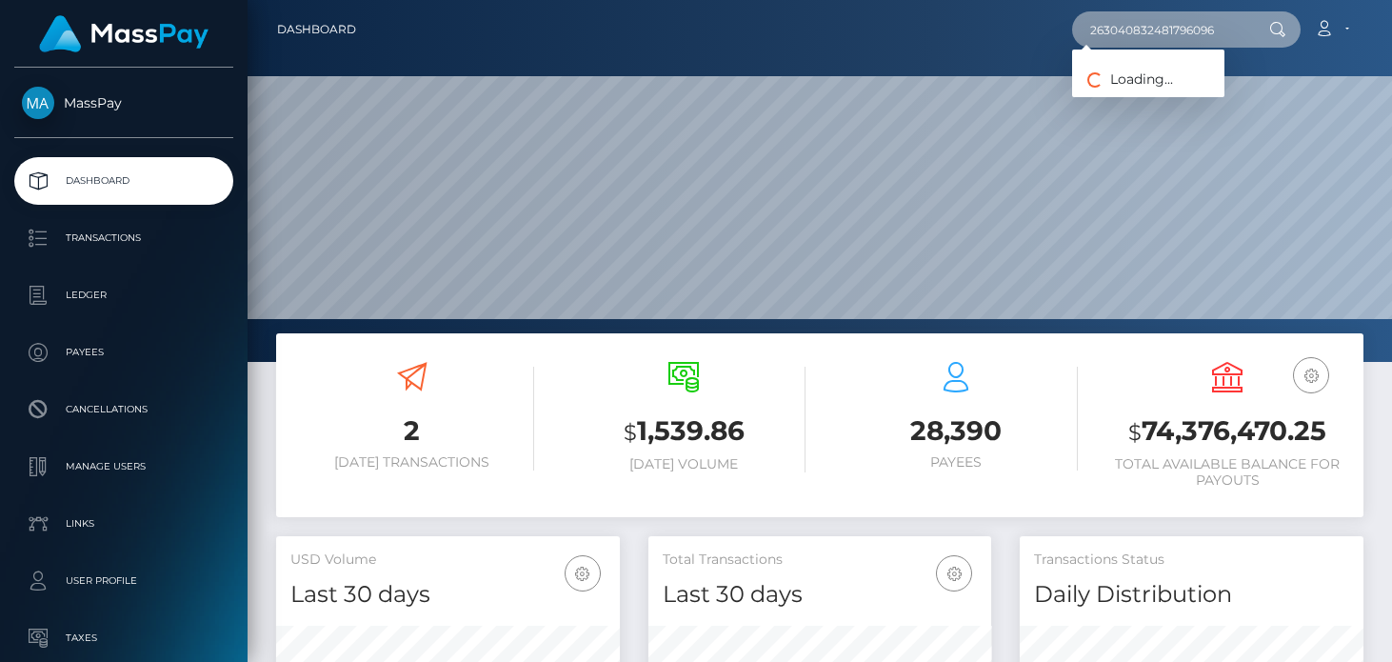
type input "263040832481796096"
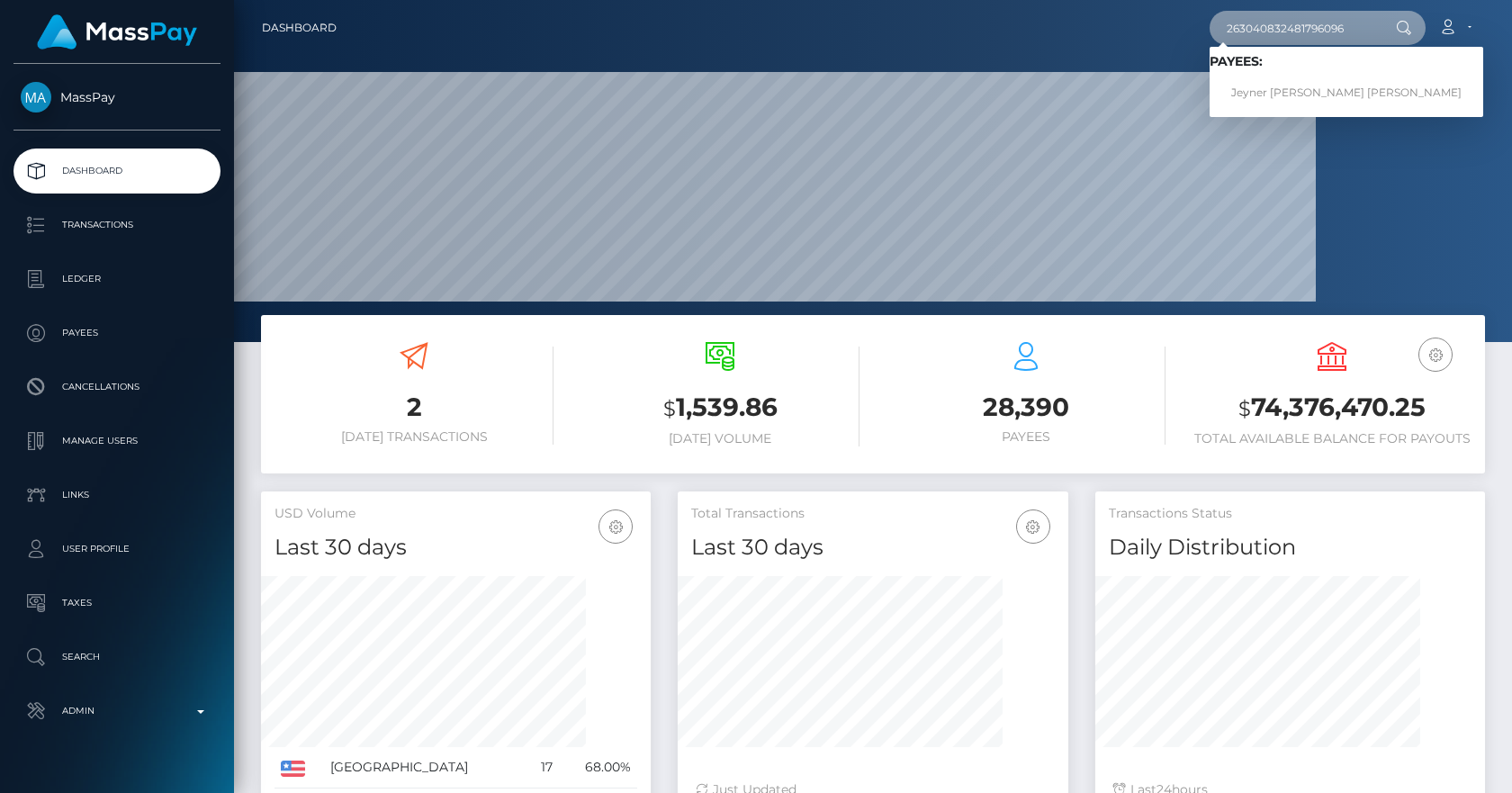
scroll to position [319, 390]
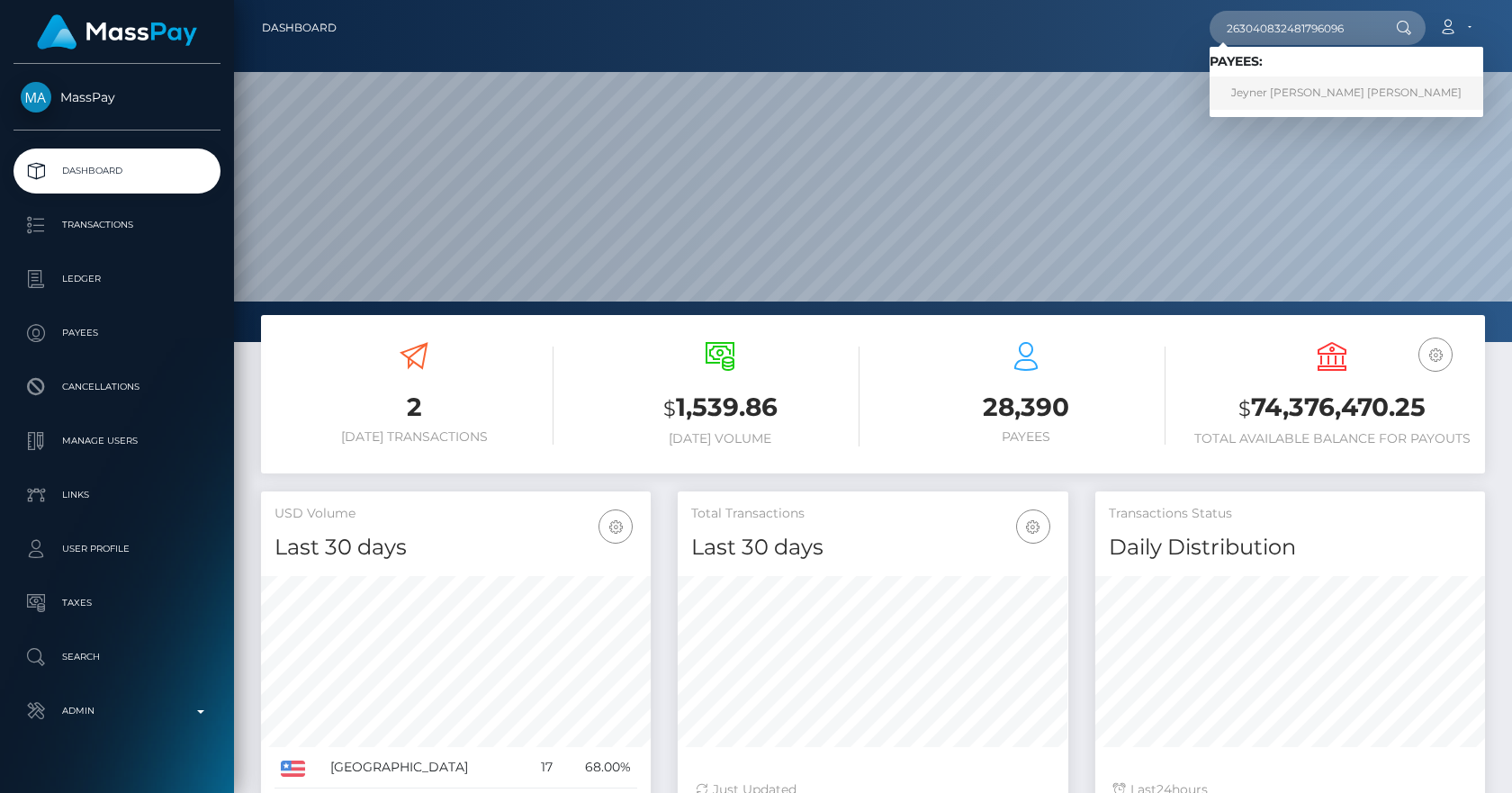
click at [1314, 95] on link "Jeyner Alexandra Ochoa Dorante" at bounding box center [1347, 93] width 274 height 33
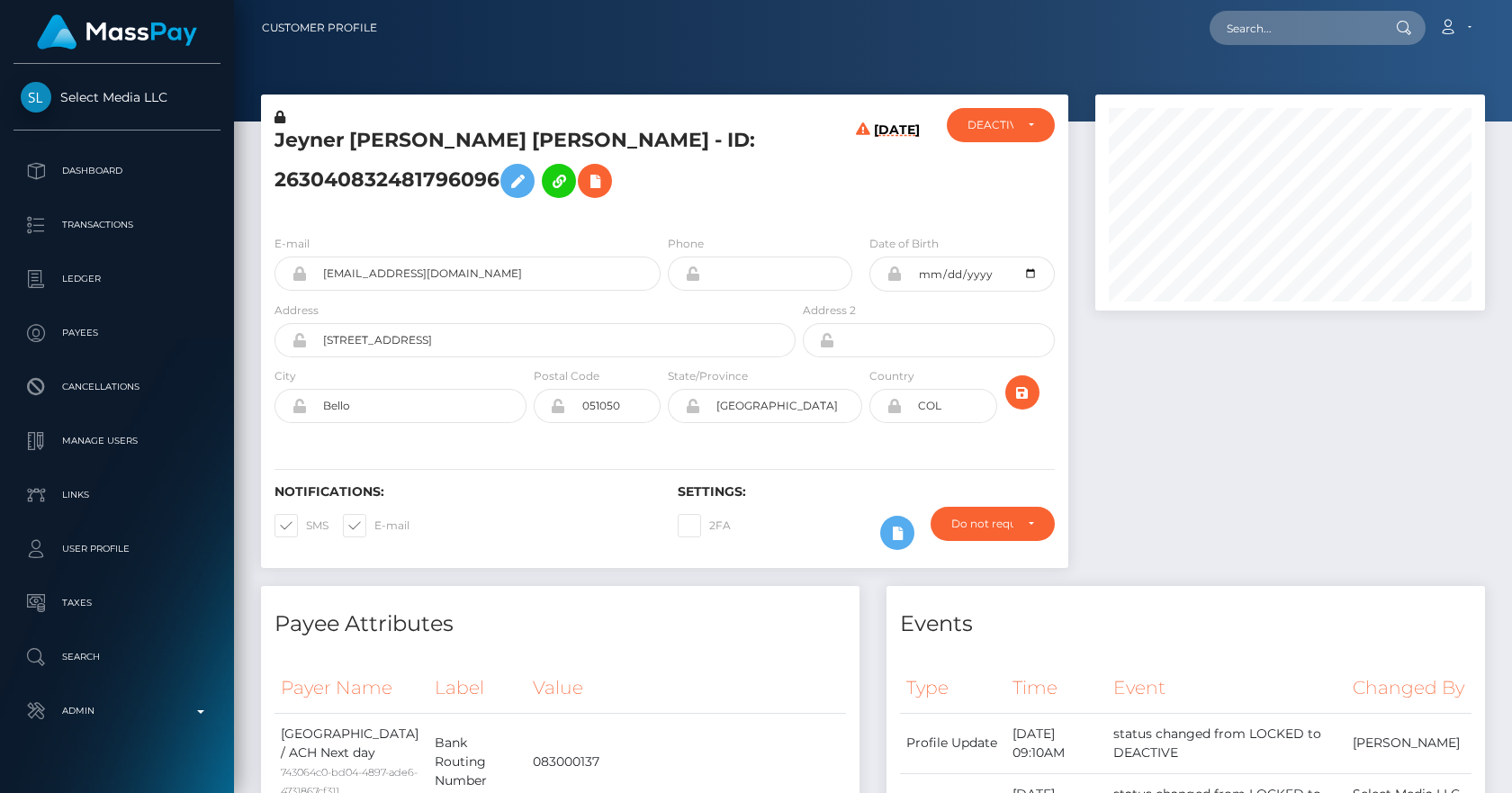
scroll to position [216, 390]
click at [261, 331] on div "Address Street 46 #a46-7" at bounding box center [529, 334] width 538 height 66
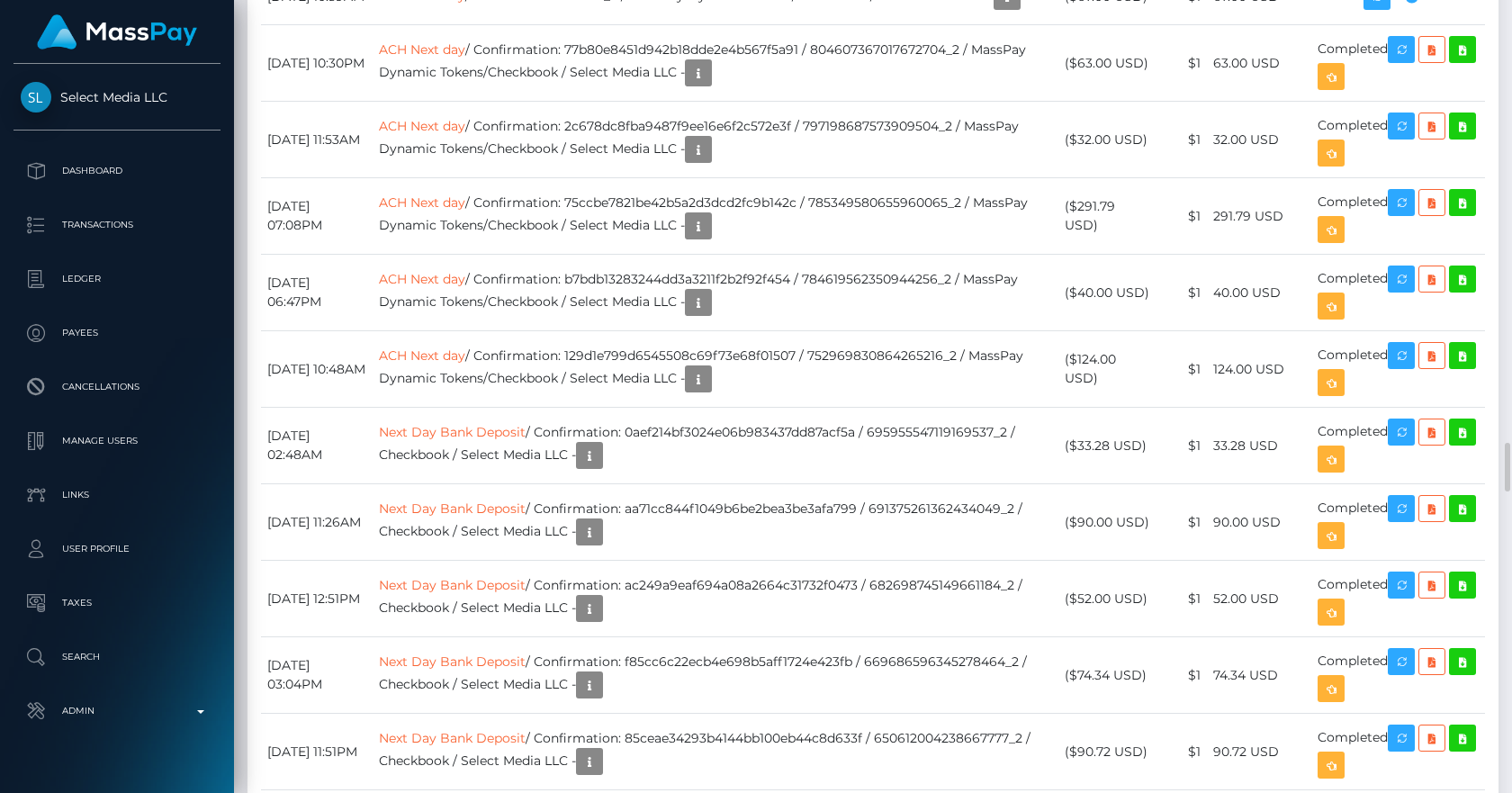
scroll to position [6922, 0]
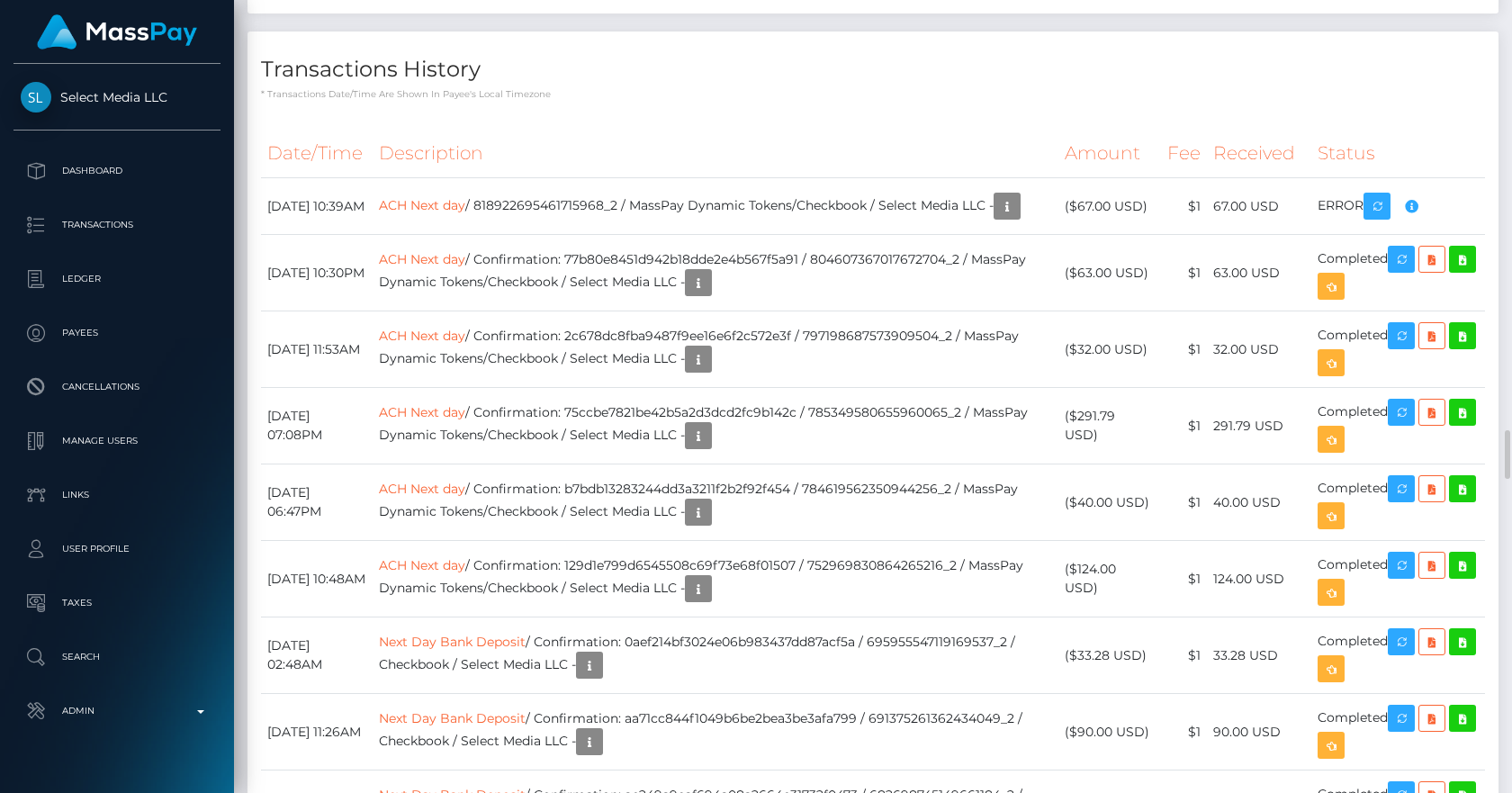
drag, startPoint x: 915, startPoint y: 41, endPoint x: 1108, endPoint y: 30, distance: 193.3
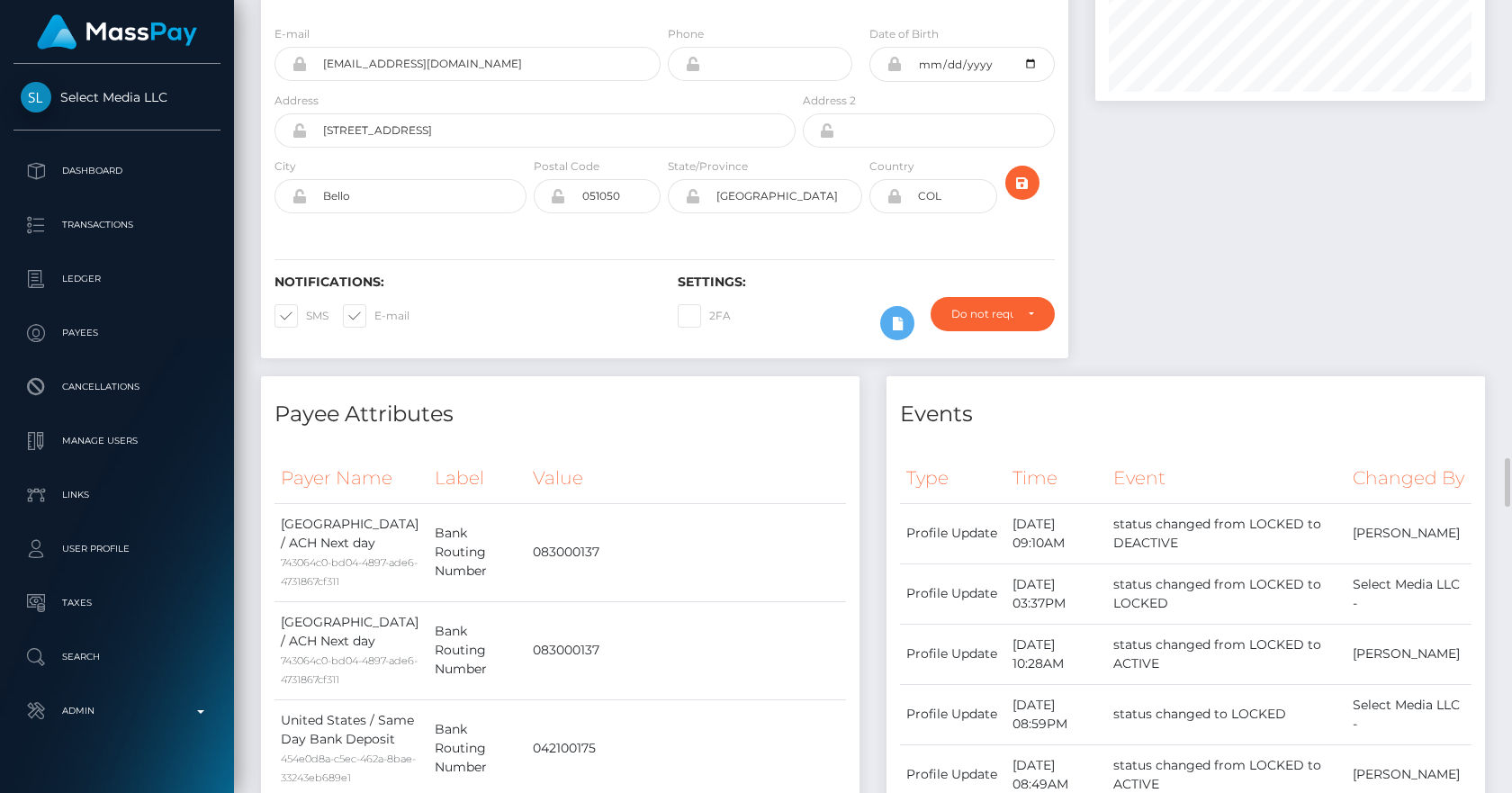
scroll to position [0, 0]
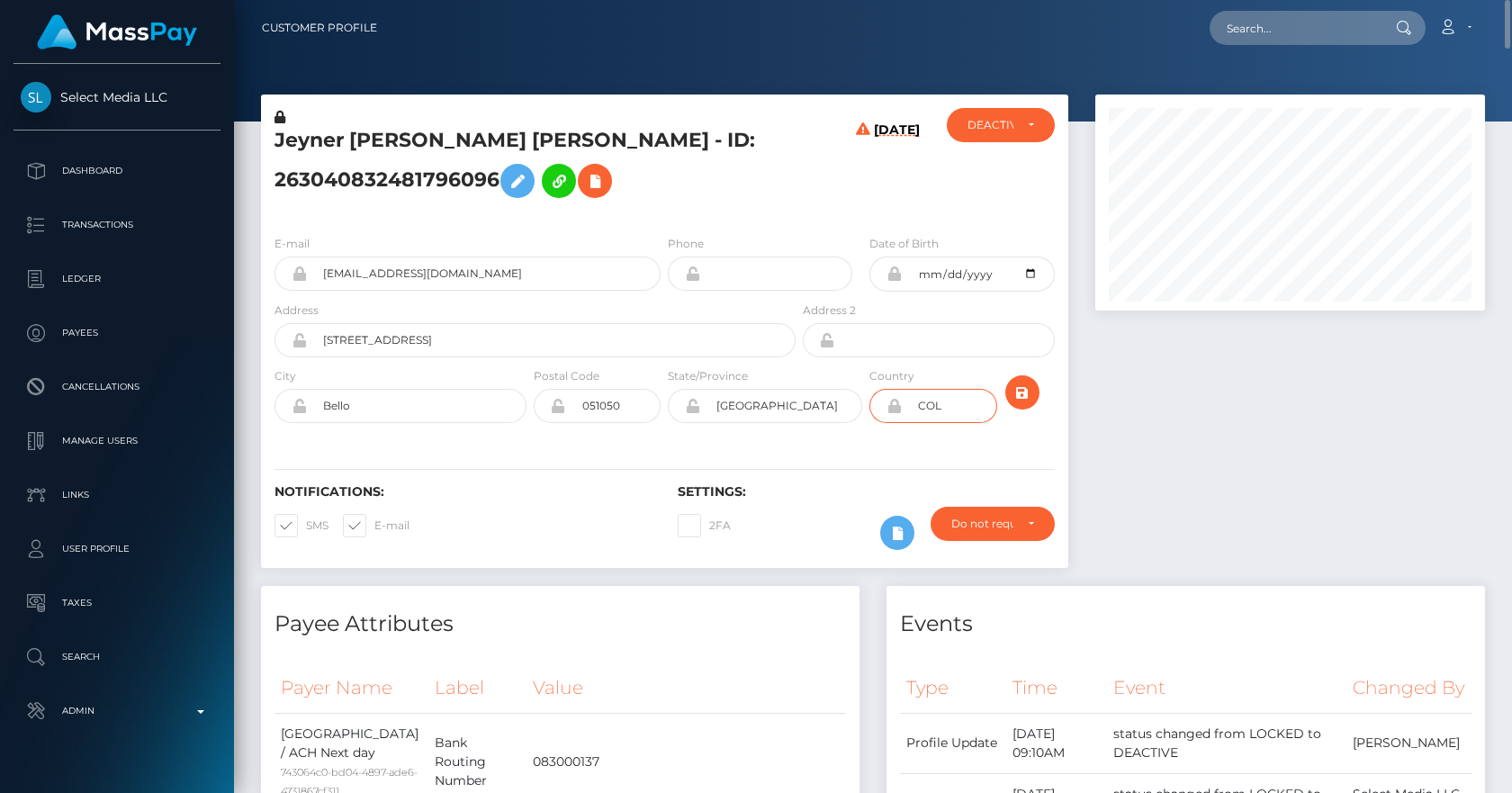
click at [928, 402] on input "COL" at bounding box center [949, 405] width 94 height 34
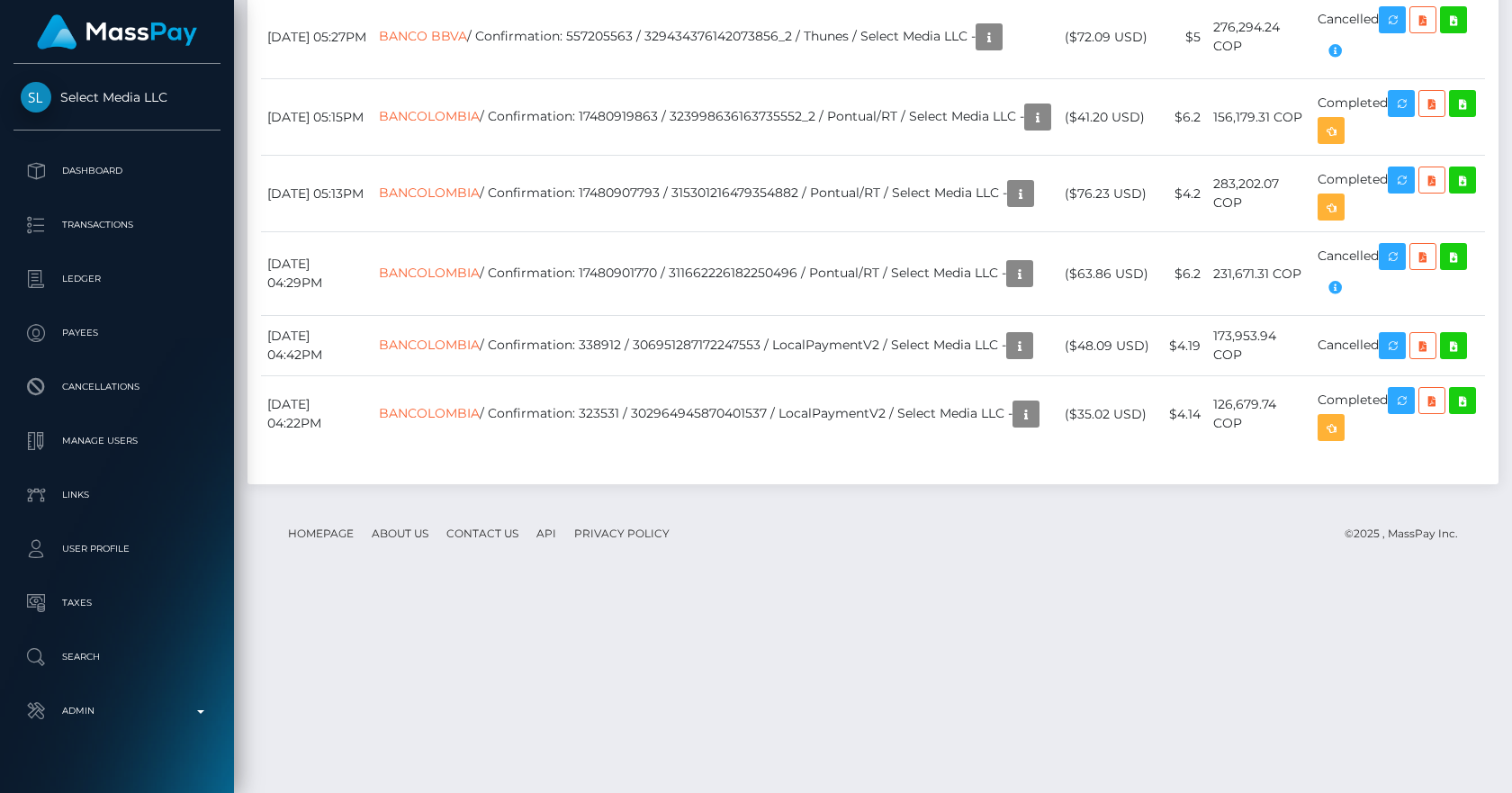
scroll to position [11964, 0]
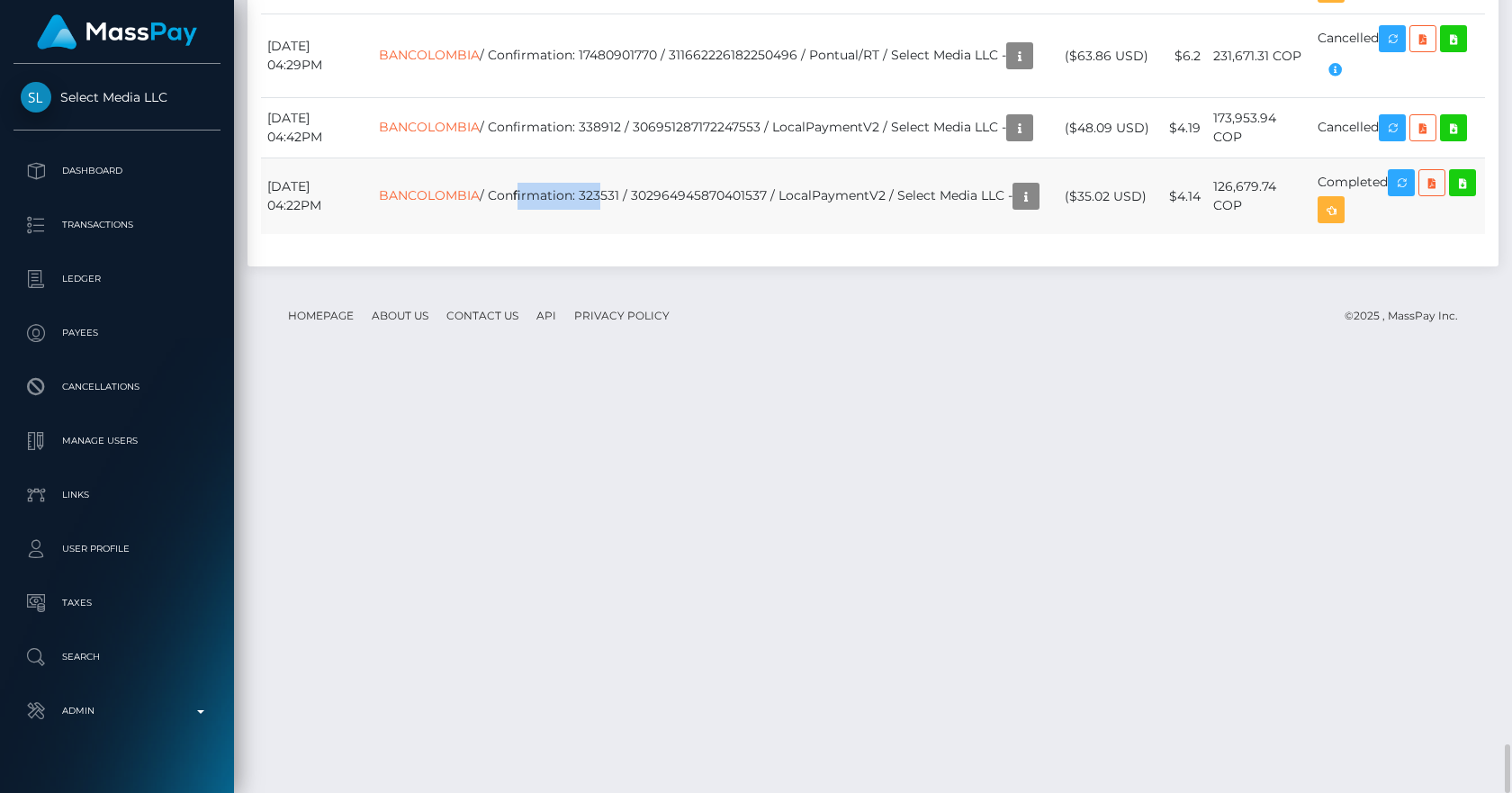
drag, startPoint x: 558, startPoint y: 602, endPoint x: 634, endPoint y: 599, distance: 76.1
click at [634, 235] on td "BANCOLOMBIA / Confirmation: 323531 / 302964945870401537 / LocalPaymentV2 / Sele…" at bounding box center [715, 197] width 686 height 77
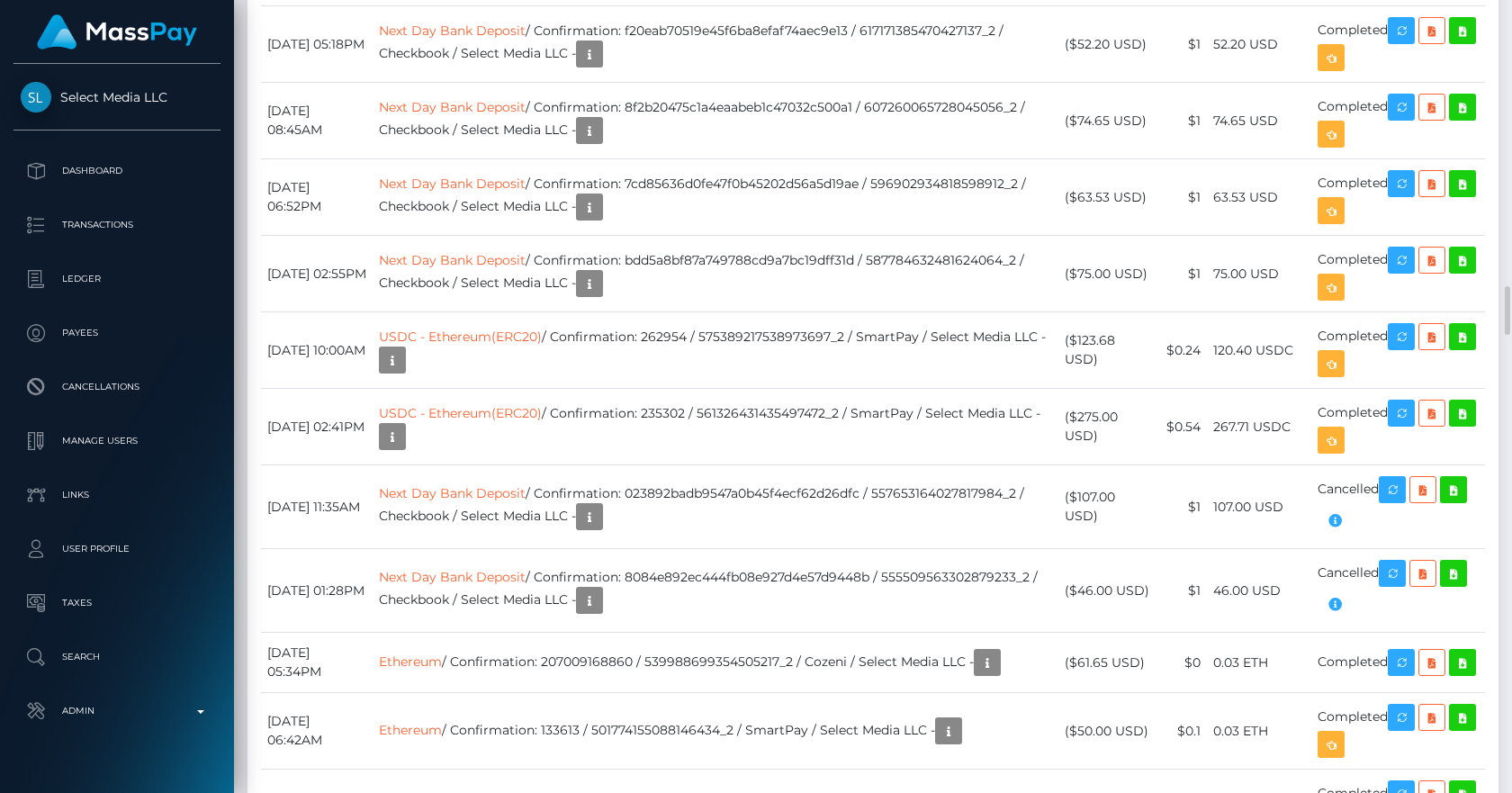
scroll to position [7979, 0]
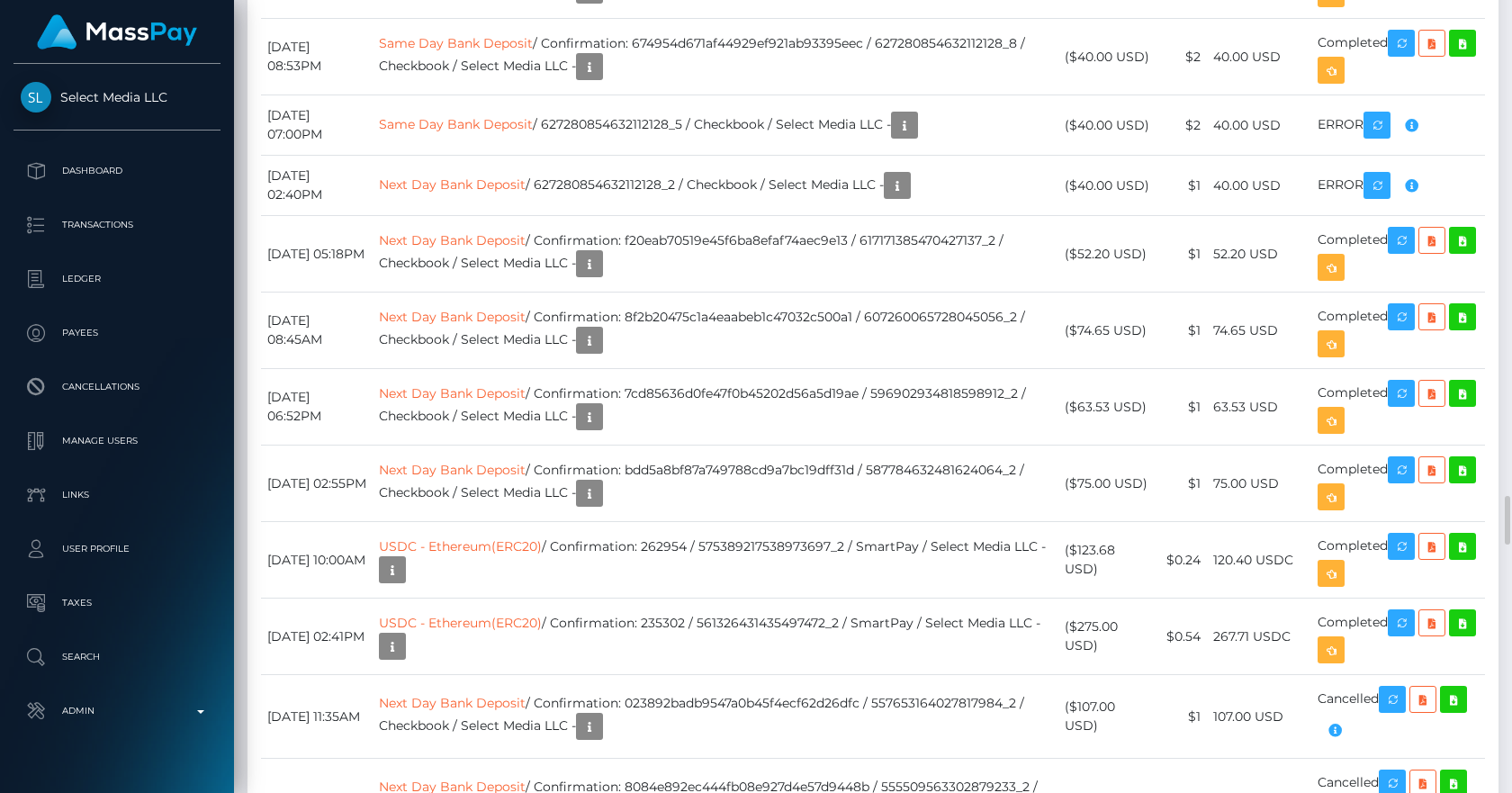
drag, startPoint x: 627, startPoint y: 308, endPoint x: 643, endPoint y: 303, distance: 16.8
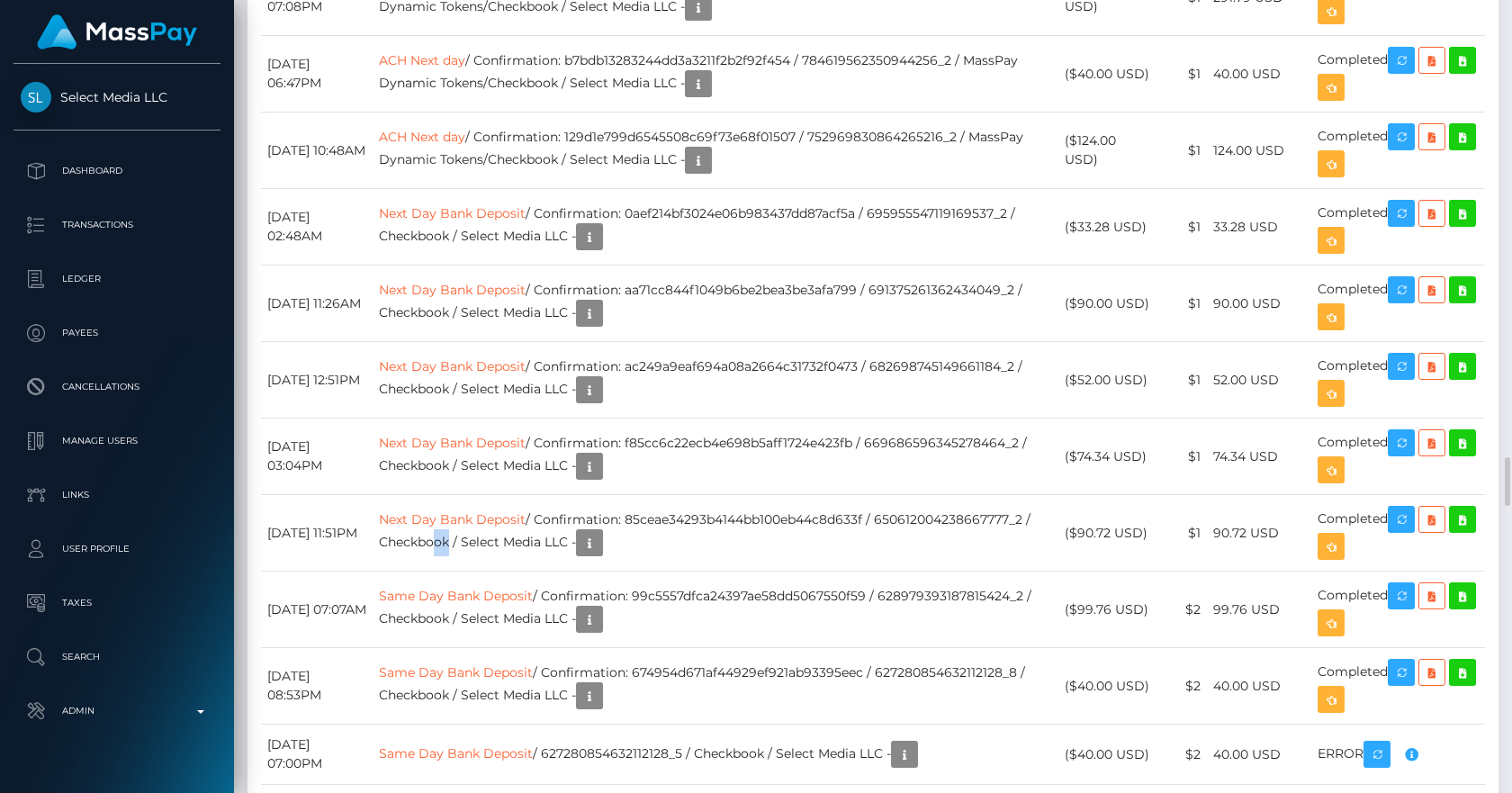
scroll to position [216, 390]
drag, startPoint x: 551, startPoint y: 222, endPoint x: 582, endPoint y: 217, distance: 31.4
drag, startPoint x: 536, startPoint y: 142, endPoint x: 625, endPoint y: 155, distance: 89.9
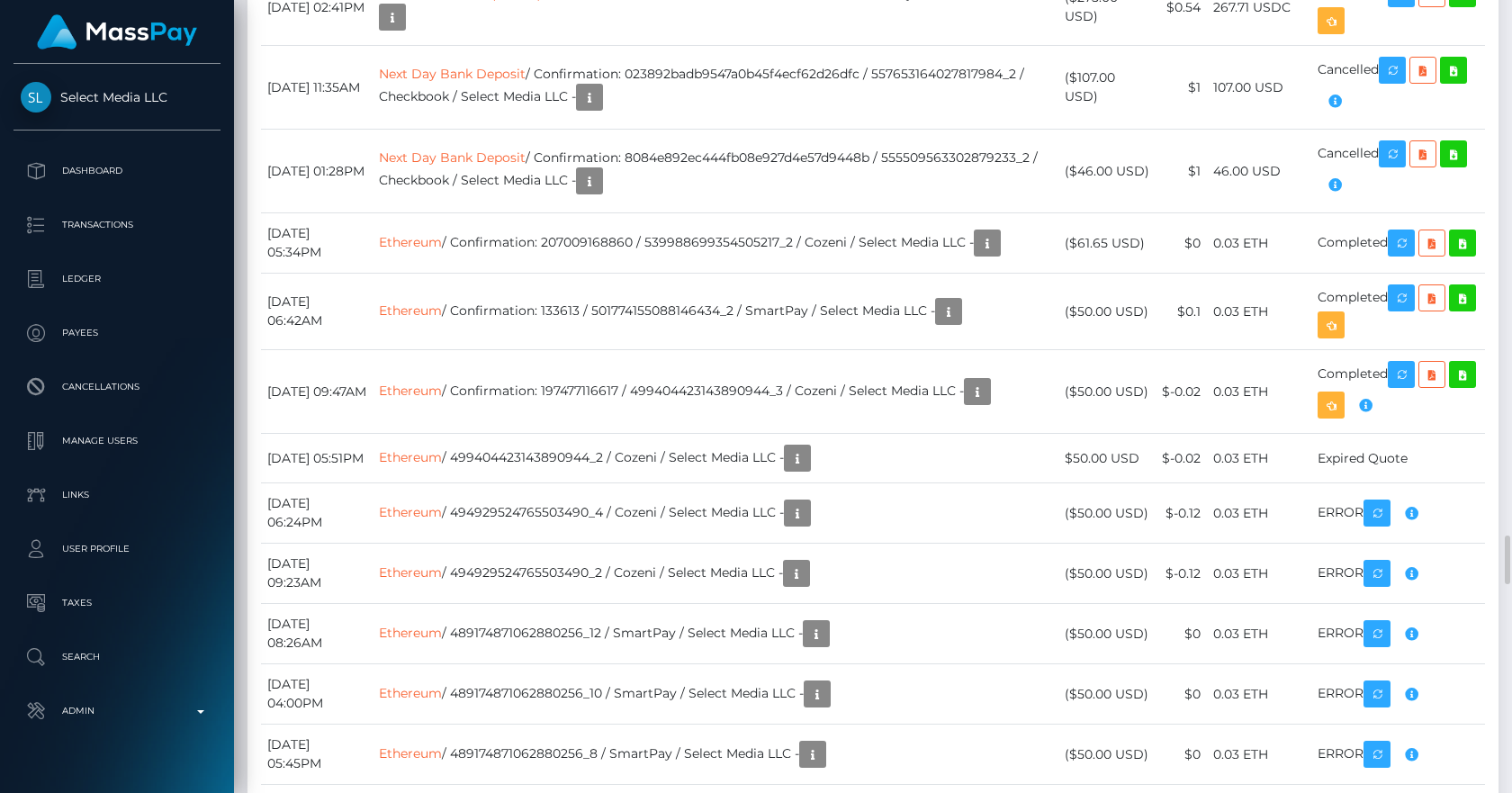
drag, startPoint x: 679, startPoint y: 236, endPoint x: 745, endPoint y: 232, distance: 66.1
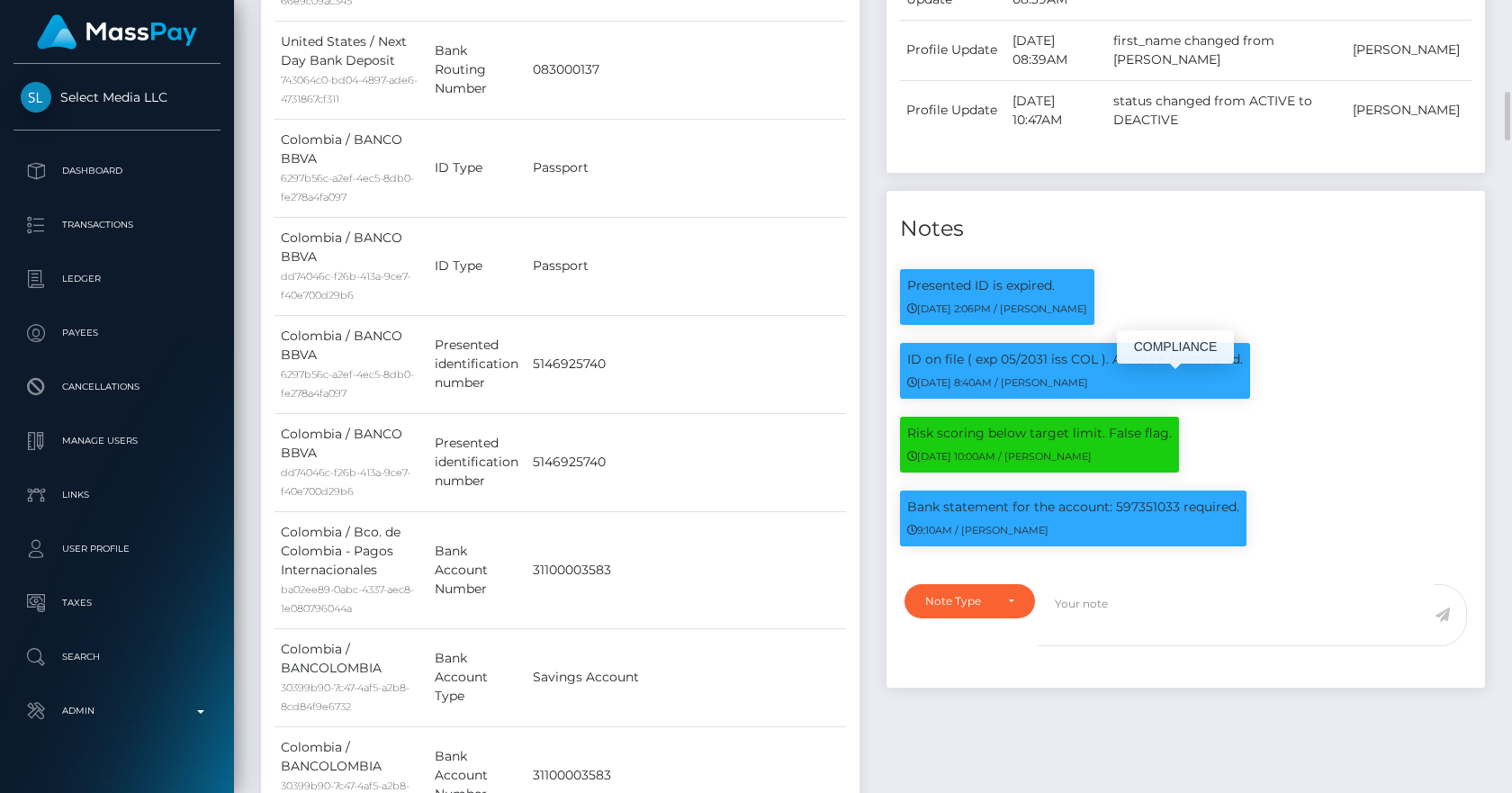
drag, startPoint x: 952, startPoint y: 388, endPoint x: 1051, endPoint y: 388, distance: 99.0
click at [1051, 369] on p "ID on file ( exp 05/2031 iss COL ). Account reactivated." at bounding box center [1074, 359] width 335 height 19
click at [1056, 369] on p "ID on file ( exp 05/2031 iss COL ). Account reactivated." at bounding box center [1074, 359] width 335 height 19
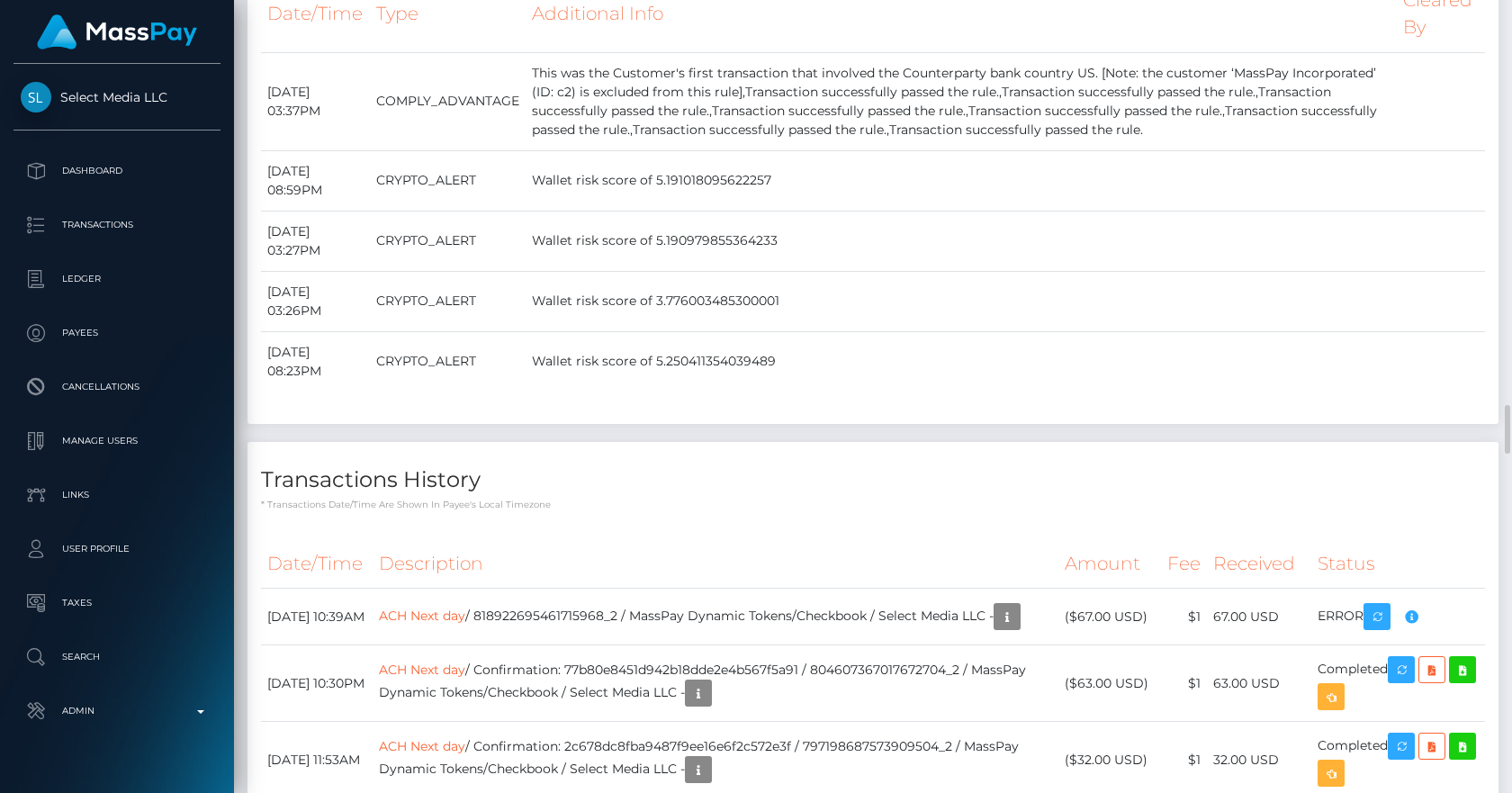
scroll to position [6301, 0]
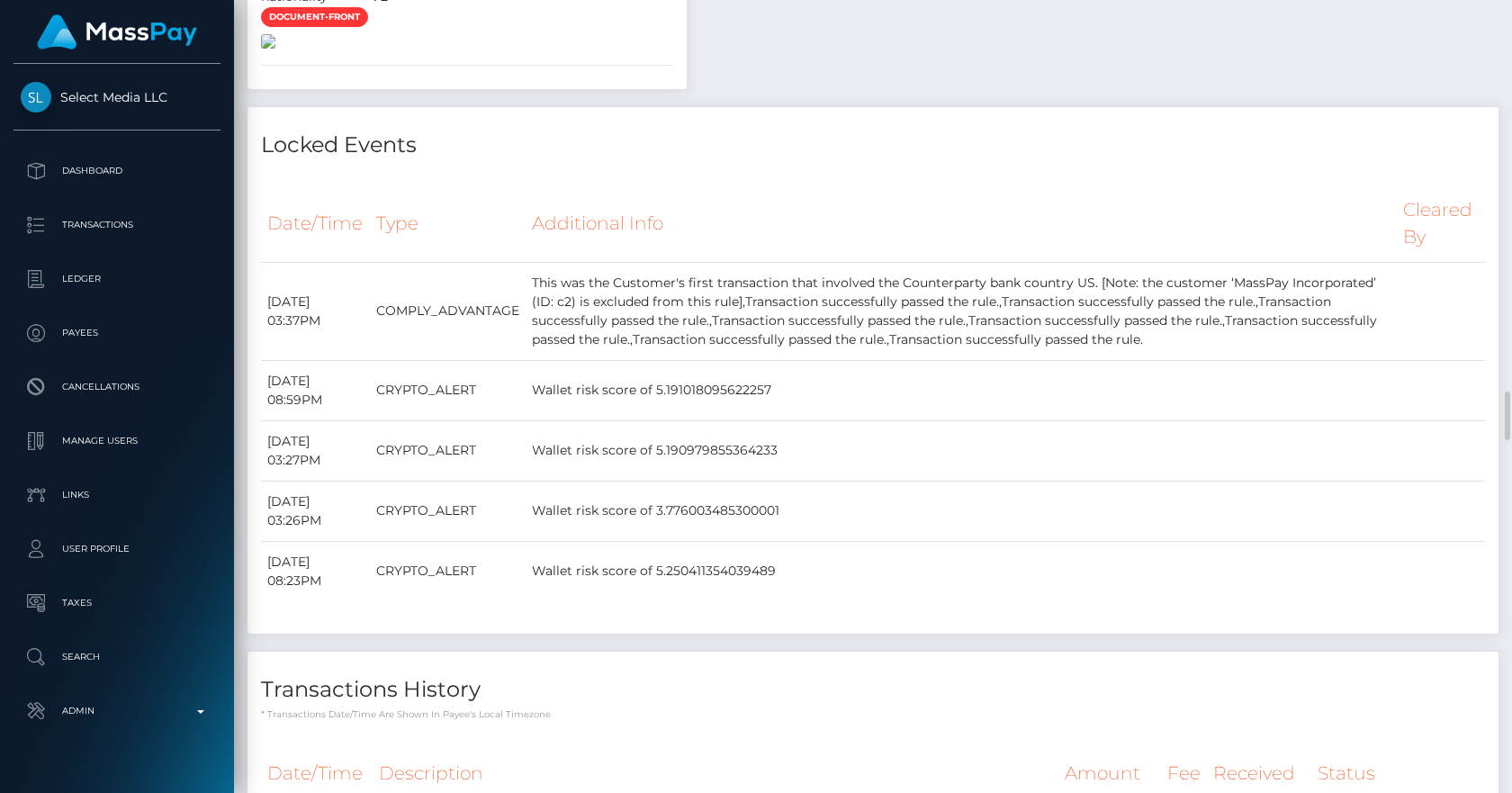
click at [275, 48] on img at bounding box center [267, 41] width 14 height 14
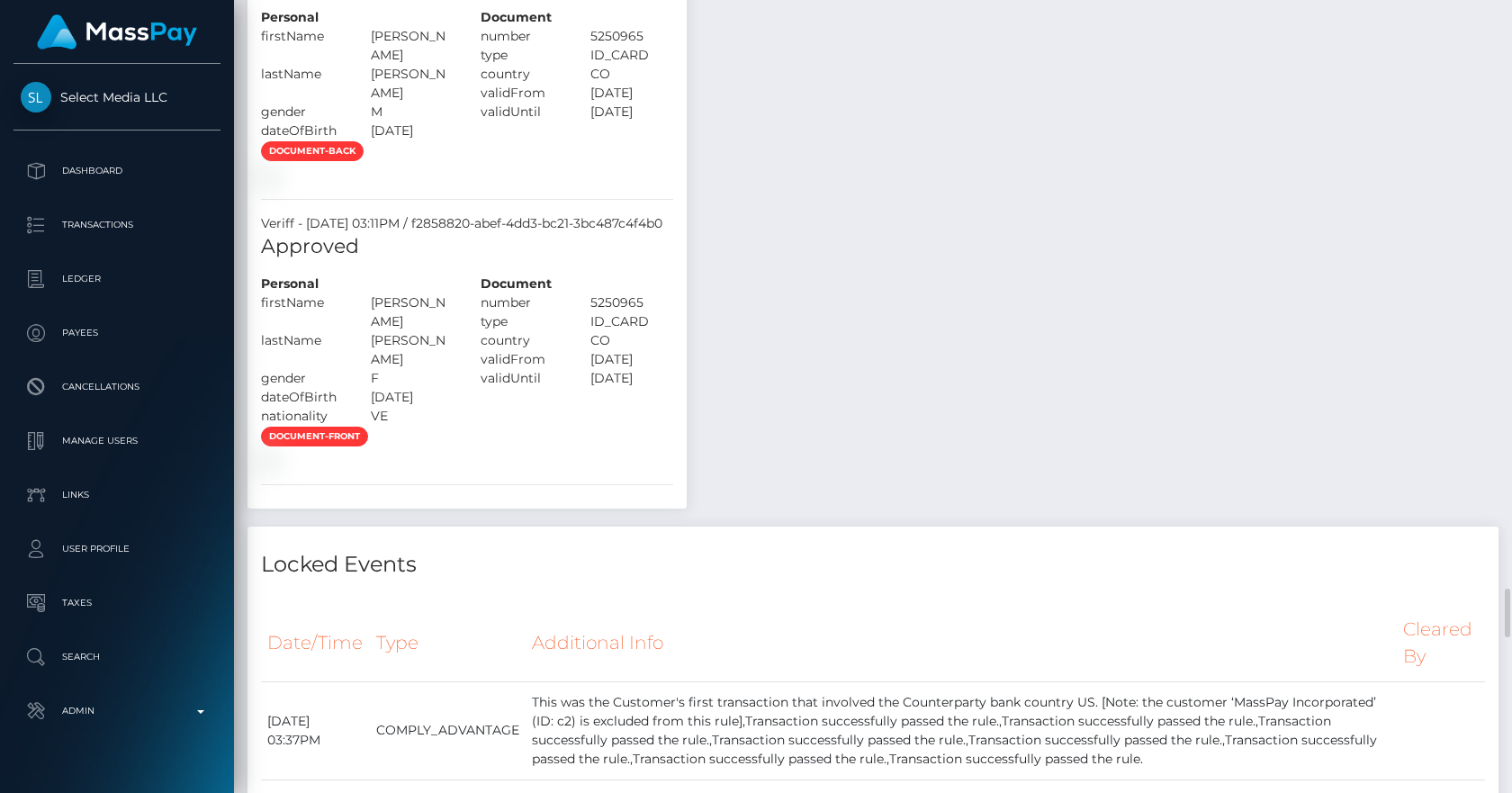
scroll to position [6091, 0]
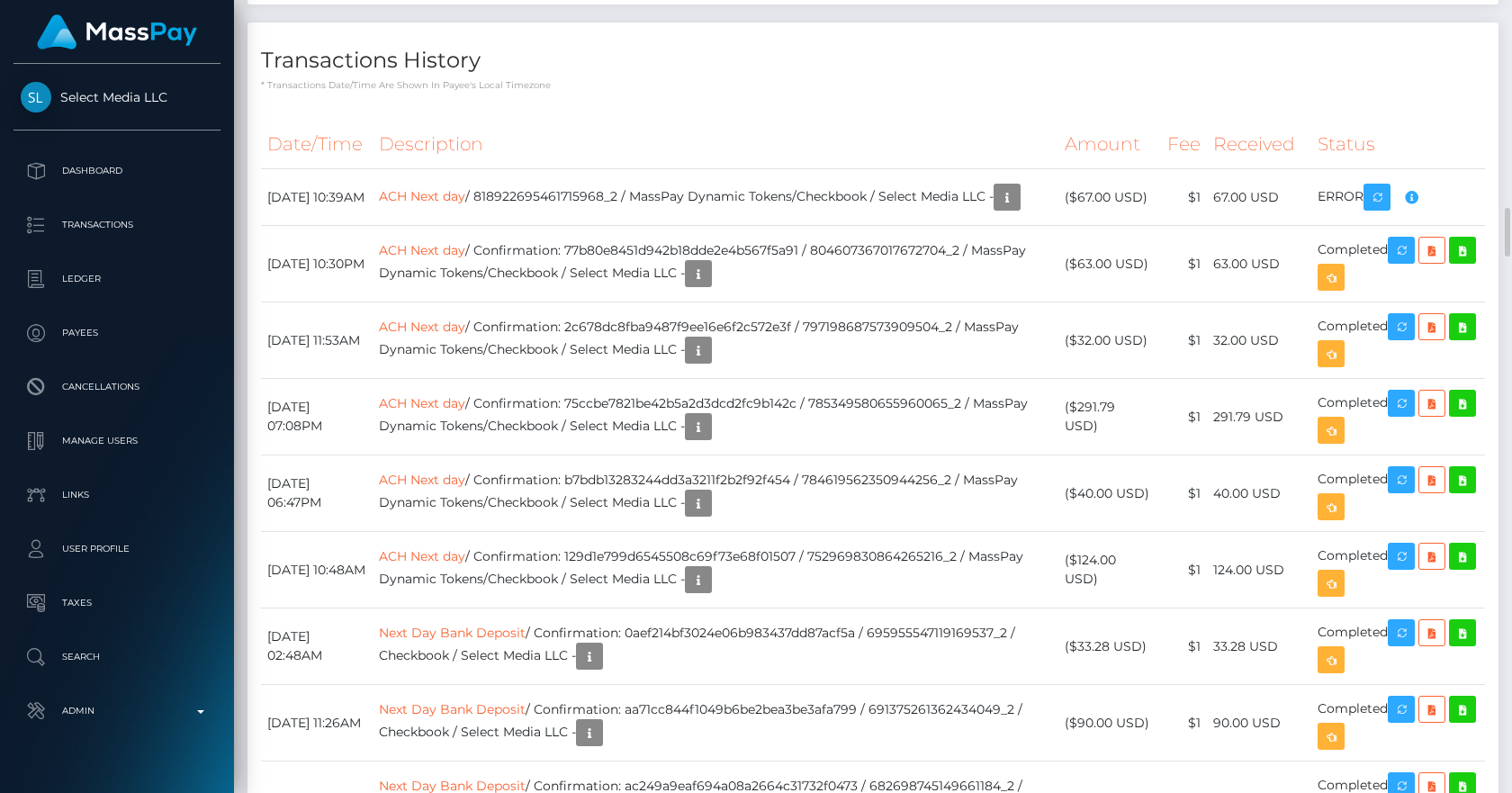
scroll to position [6510, 0]
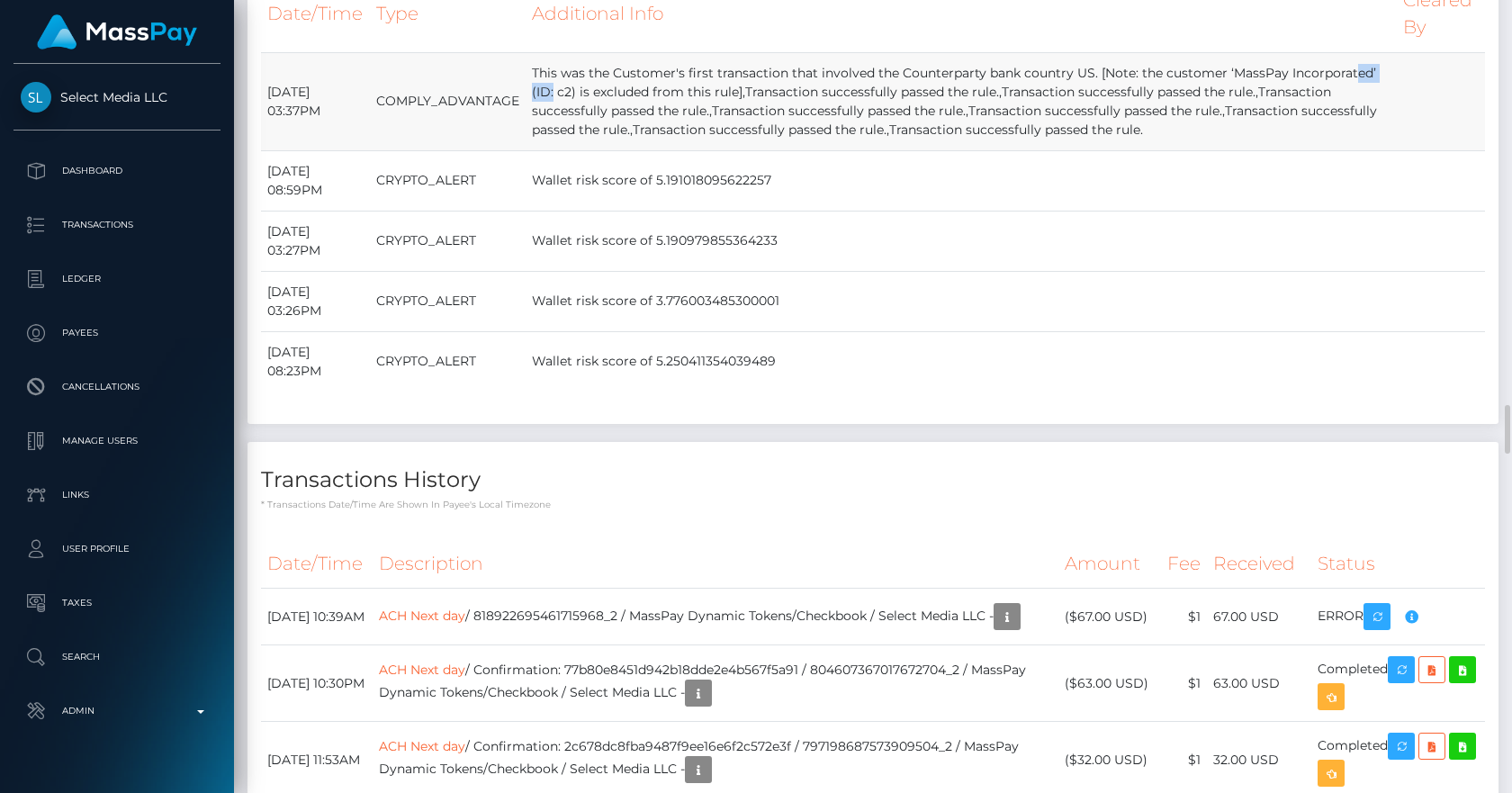
drag, startPoint x: 1128, startPoint y: 450, endPoint x: 1078, endPoint y: 456, distance: 50.4
click at [1078, 150] on td "This was the Customer's first transaction that involved the Counterparty bank c…" at bounding box center [960, 101] width 870 height 98
